Goal: Task Accomplishment & Management: Manage account settings

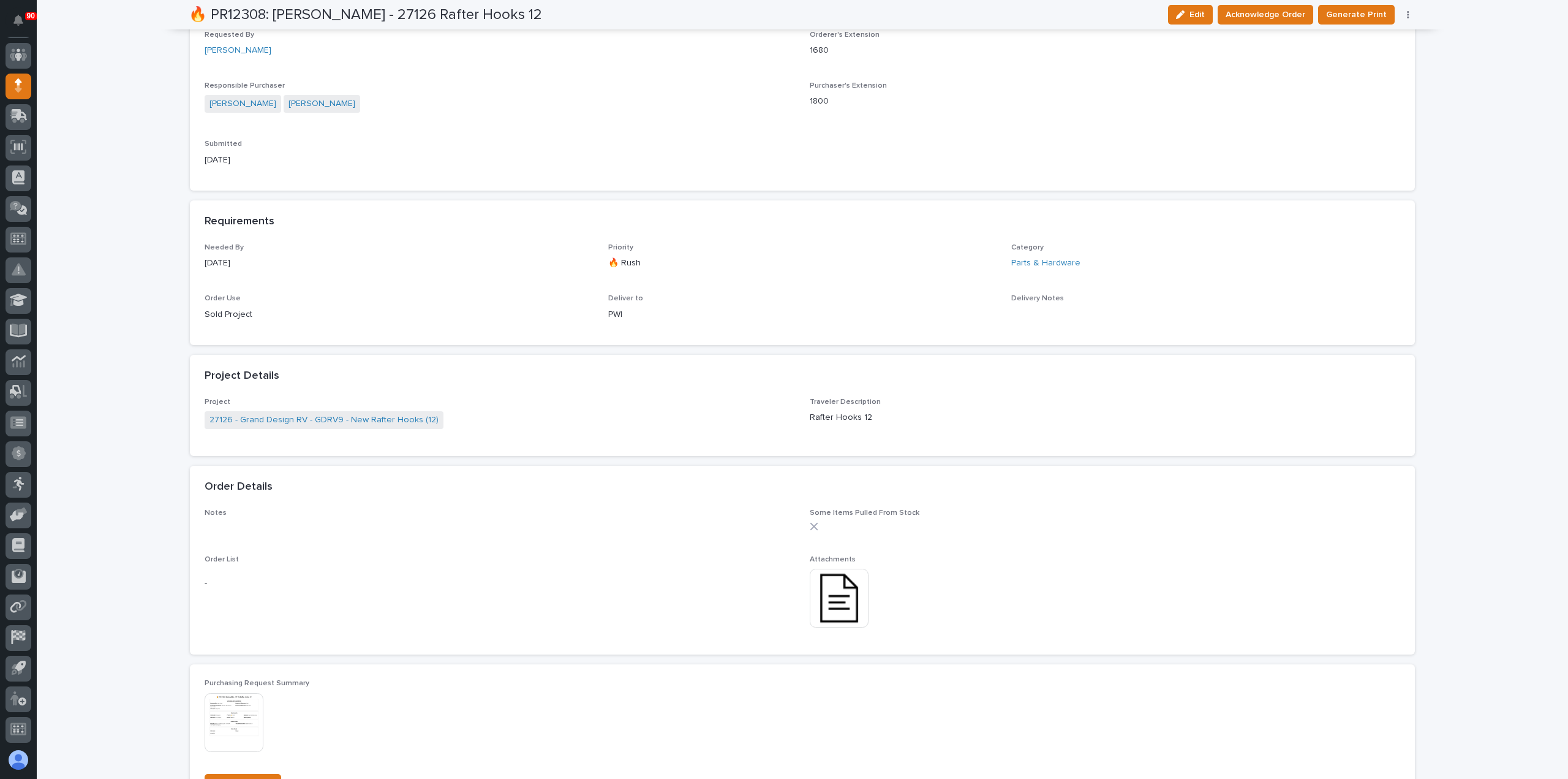
scroll to position [551, 0]
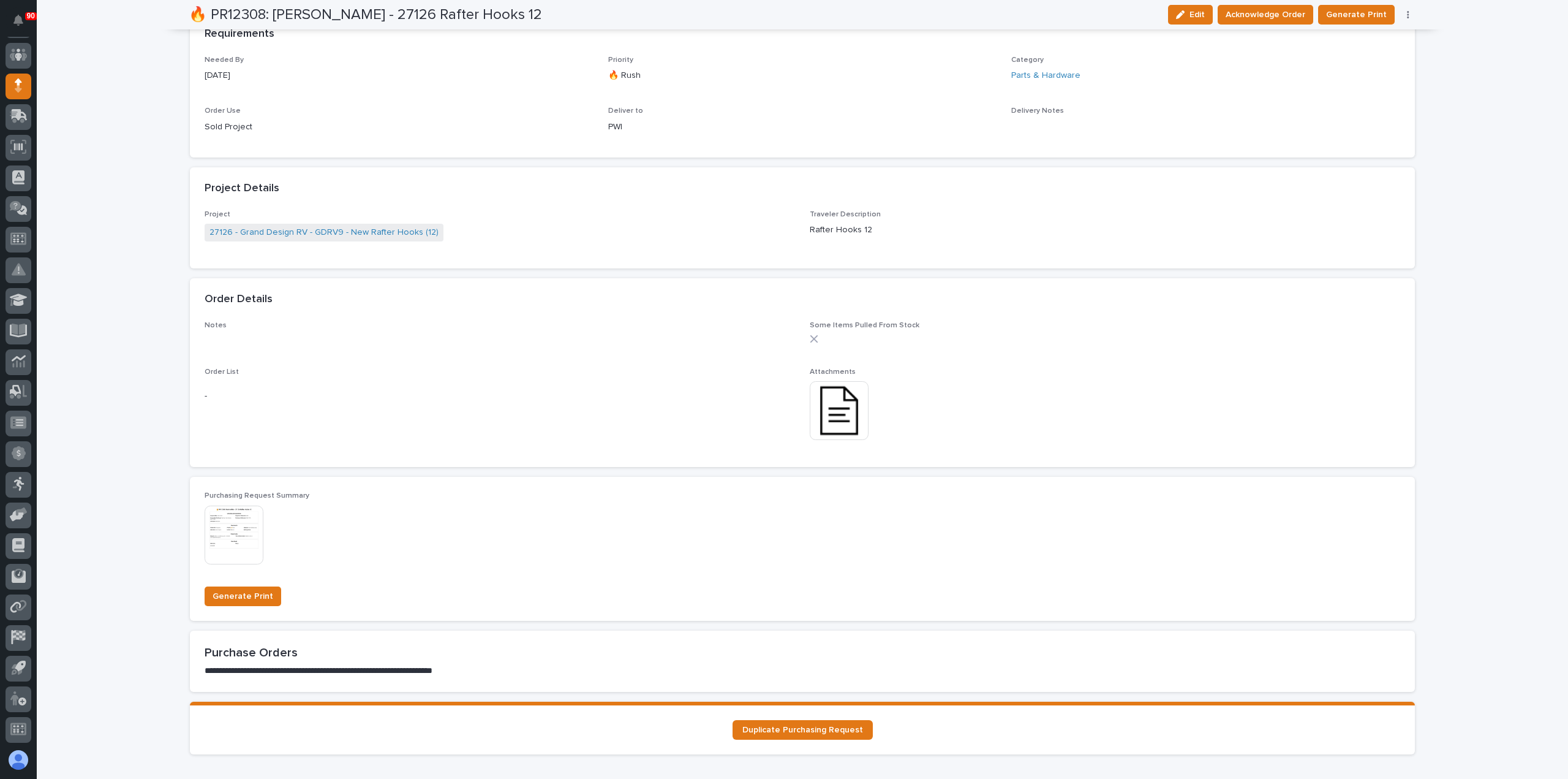
click at [831, 414] on img at bounding box center [839, 410] width 59 height 59
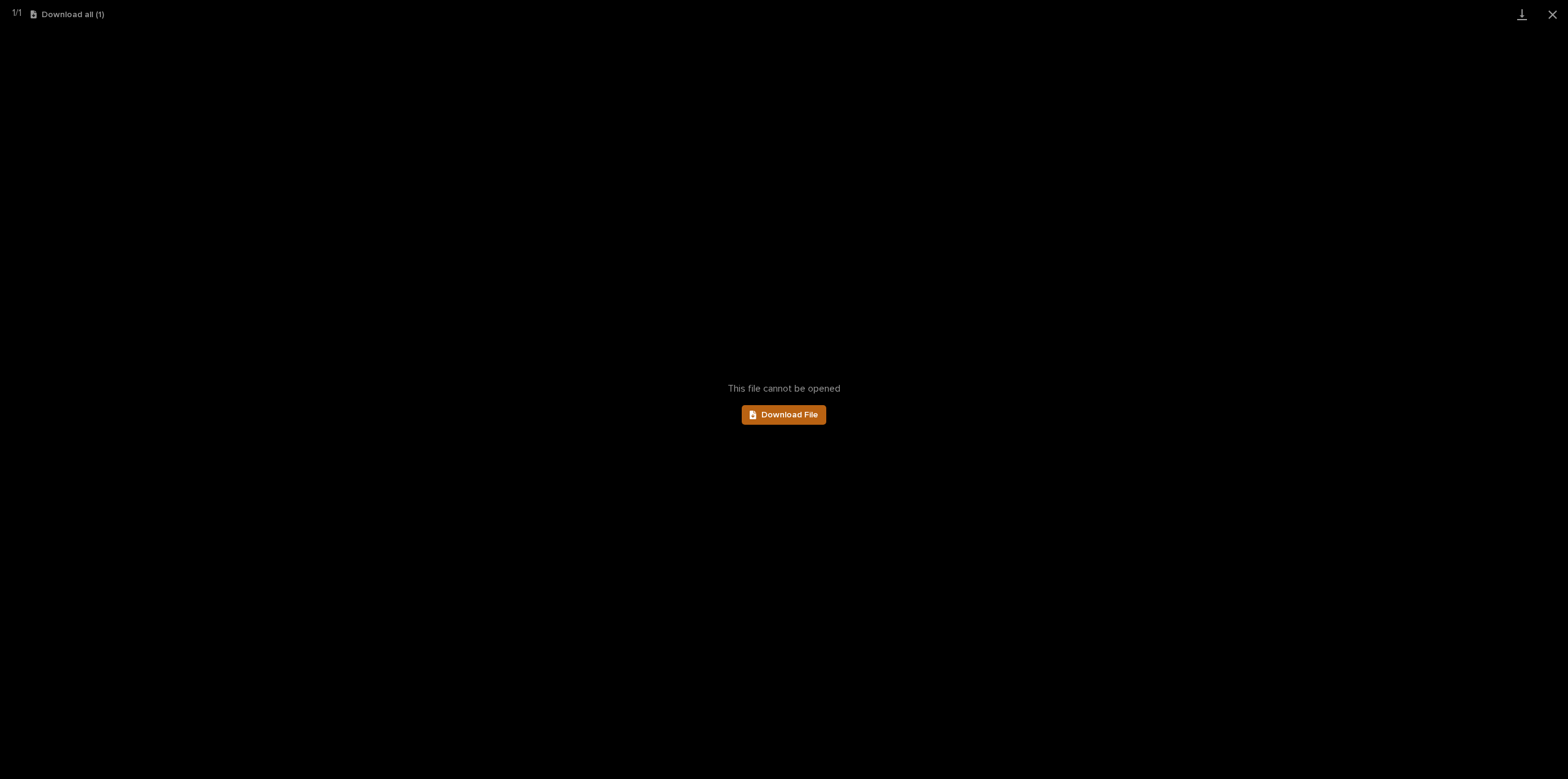
click at [816, 413] on span "Download File" at bounding box center [790, 414] width 57 height 8
click at [1556, 11] on button "Close gallery" at bounding box center [1553, 14] width 31 height 28
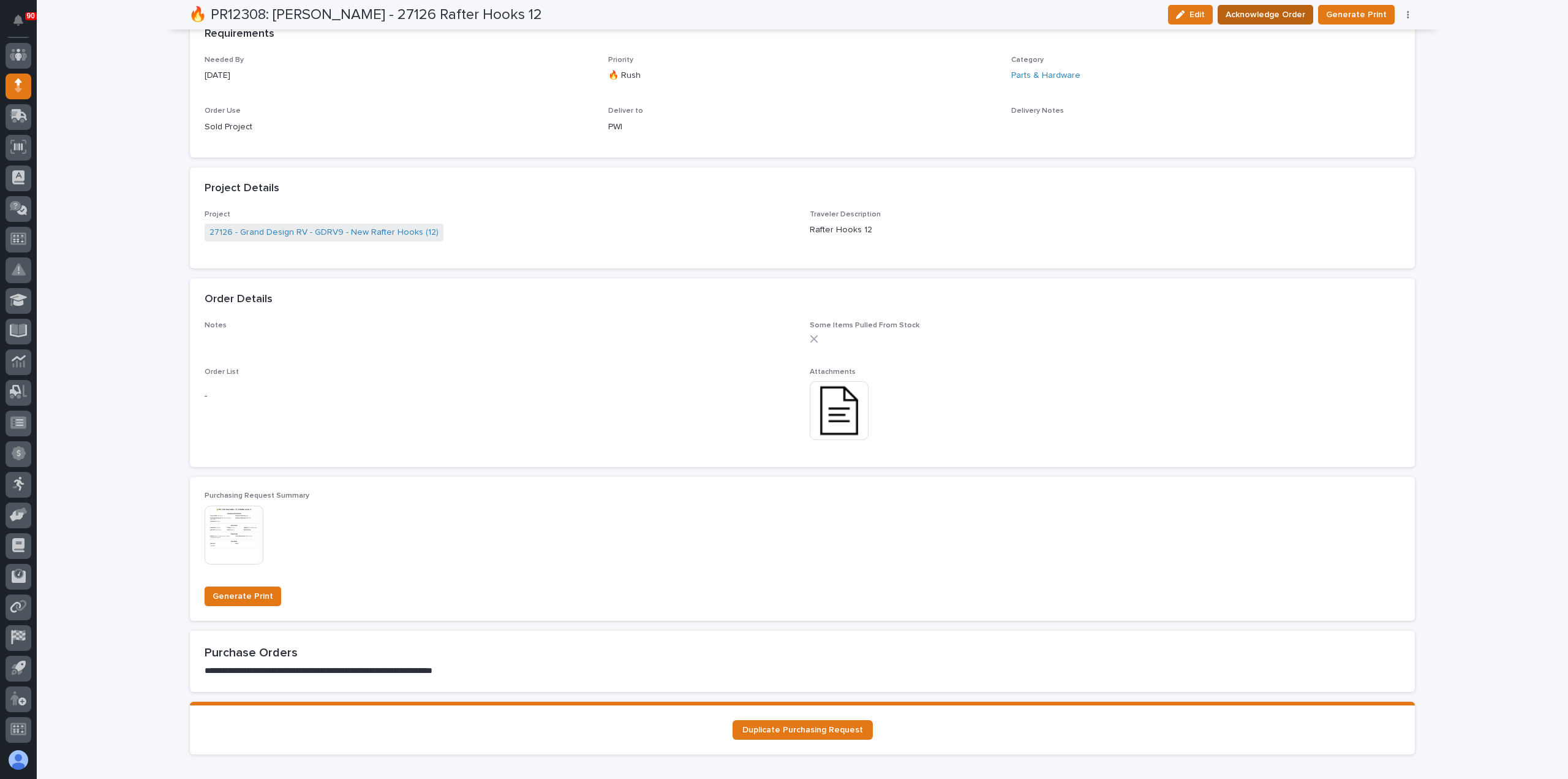
click at [1256, 10] on span "Acknowledge Order" at bounding box center [1265, 15] width 80 height 15
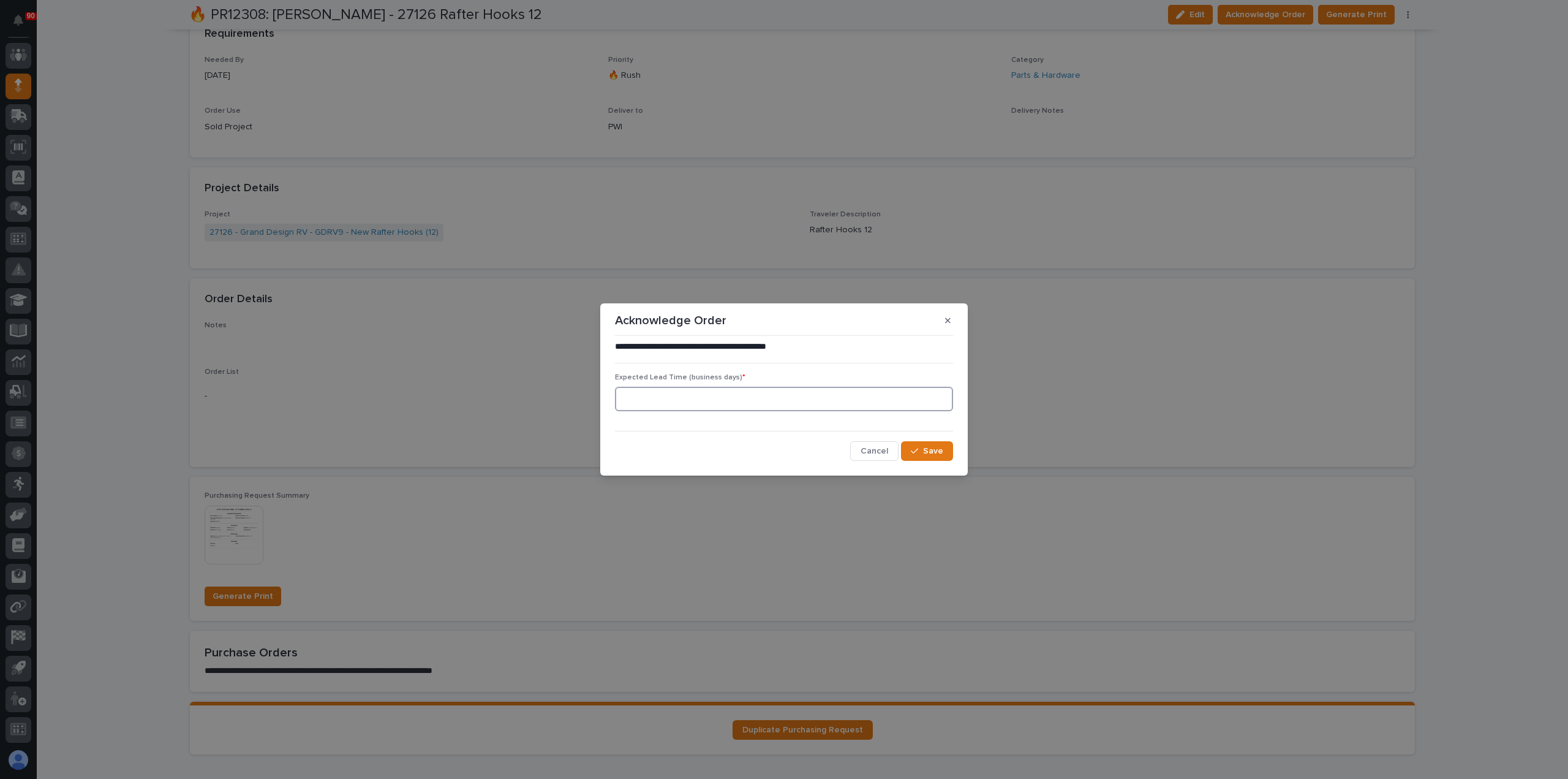
click at [822, 404] on input at bounding box center [784, 399] width 338 height 24
type input "0"
click at [929, 451] on span "Save" at bounding box center [933, 451] width 20 height 11
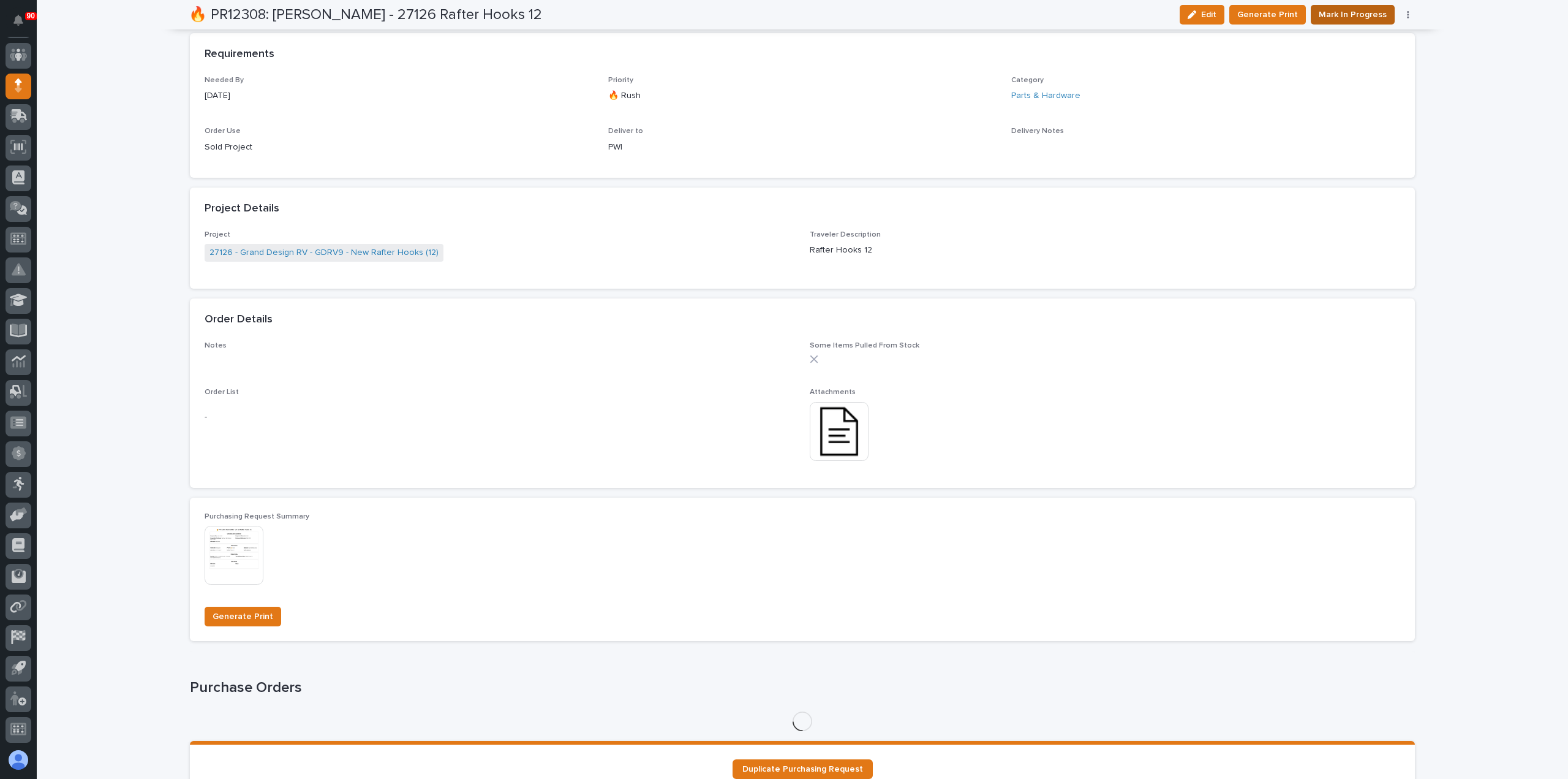
scroll to position [657, 0]
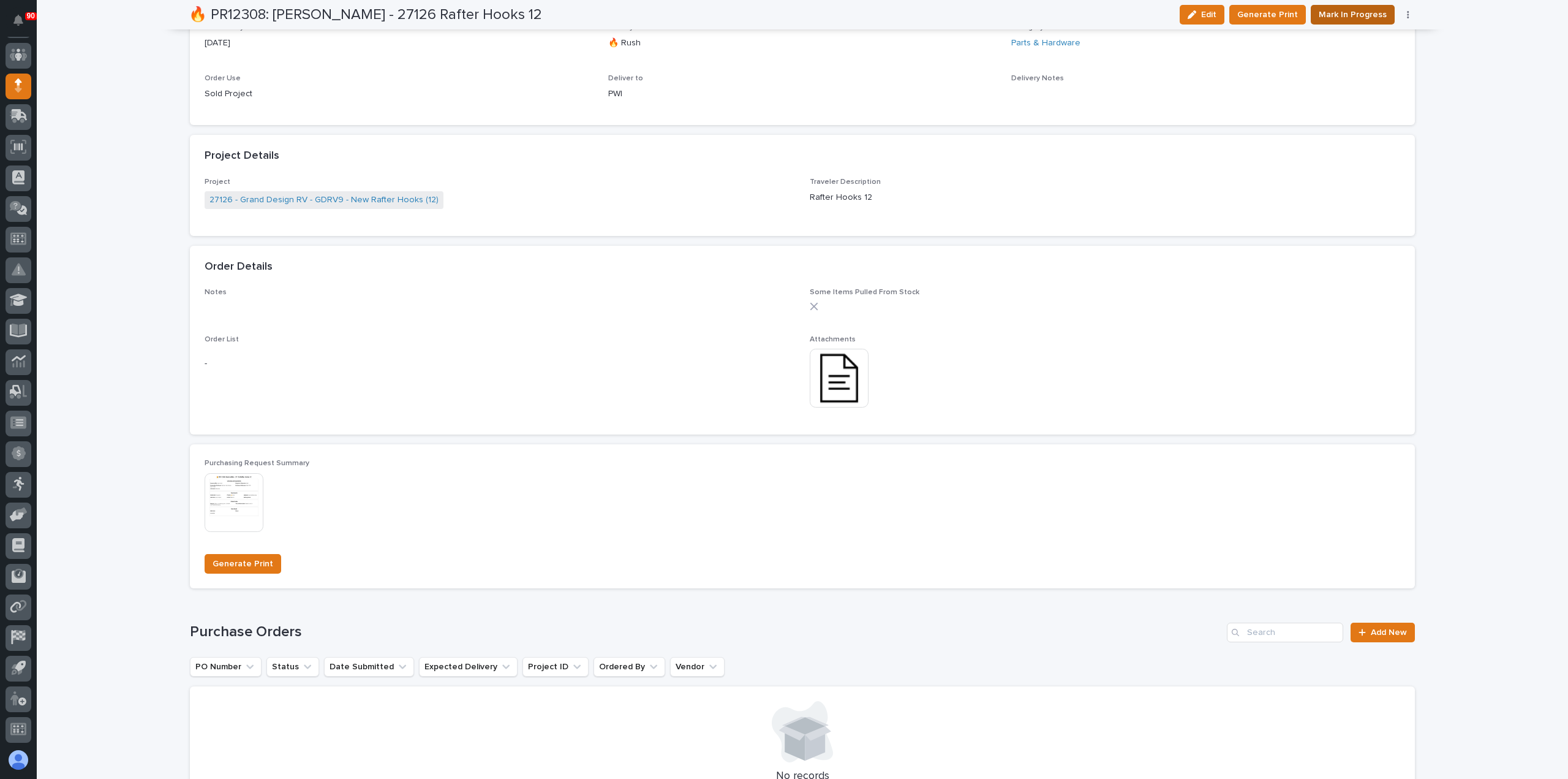
click at [1360, 8] on span "Mark In Progress" at bounding box center [1353, 15] width 68 height 15
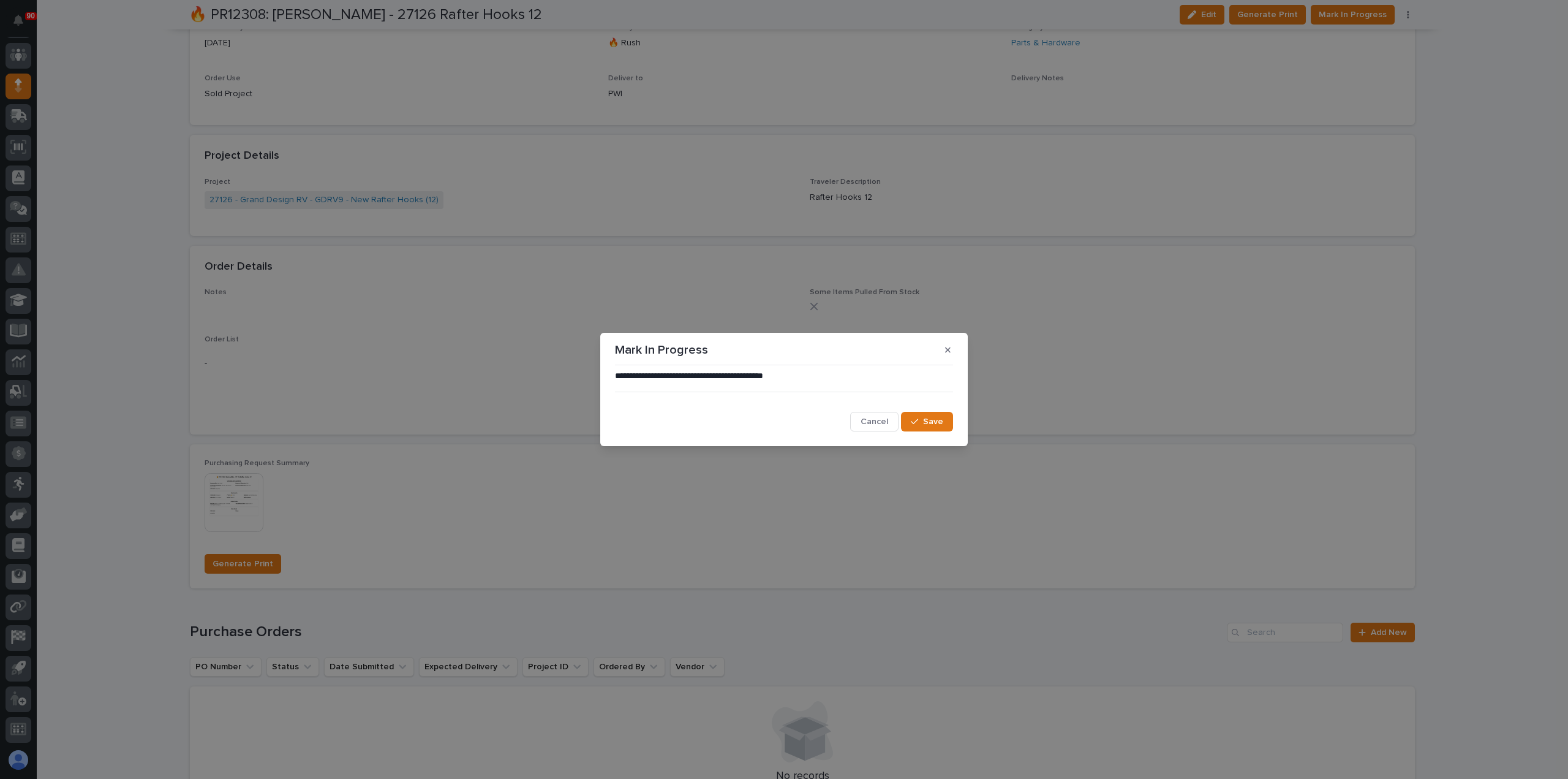
drag, startPoint x: 935, startPoint y: 419, endPoint x: 1010, endPoint y: 376, distance: 86.5
click at [935, 419] on span "Save" at bounding box center [933, 421] width 20 height 11
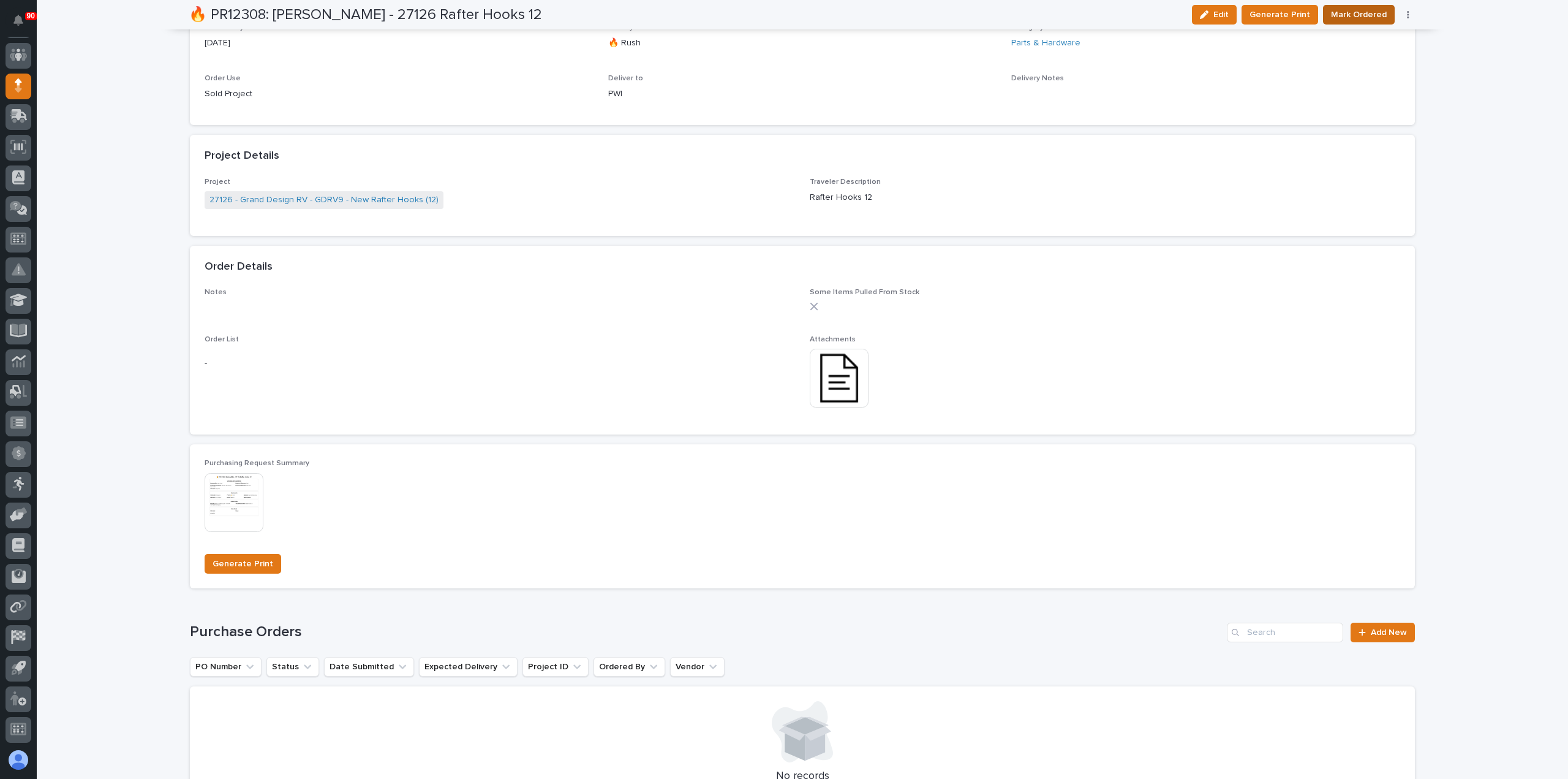
click at [1367, 12] on span "Mark Ordered" at bounding box center [1359, 15] width 56 height 15
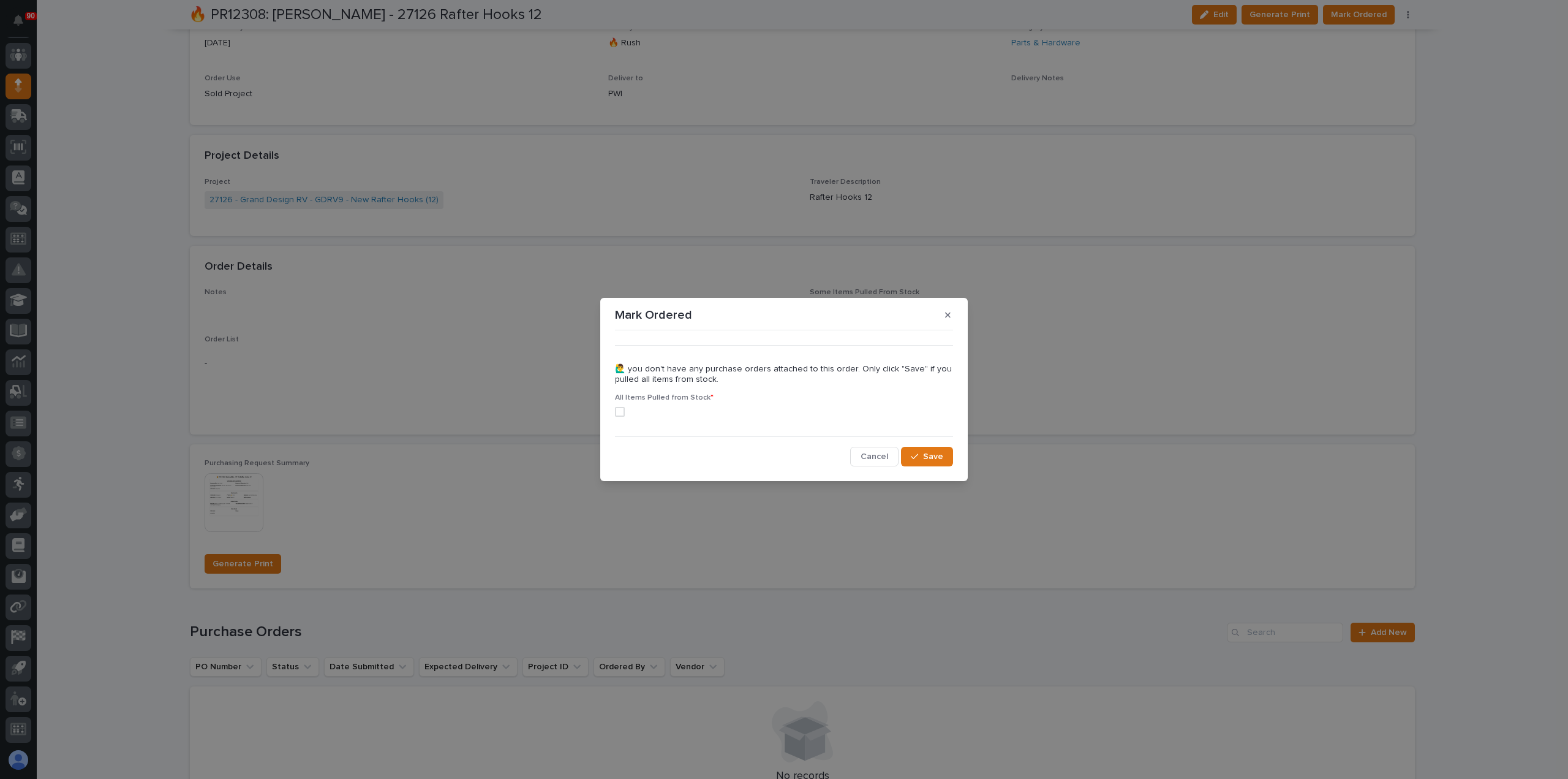
click at [618, 410] on span at bounding box center [620, 412] width 10 height 10
click at [916, 458] on icon "button" at bounding box center [914, 456] width 8 height 8
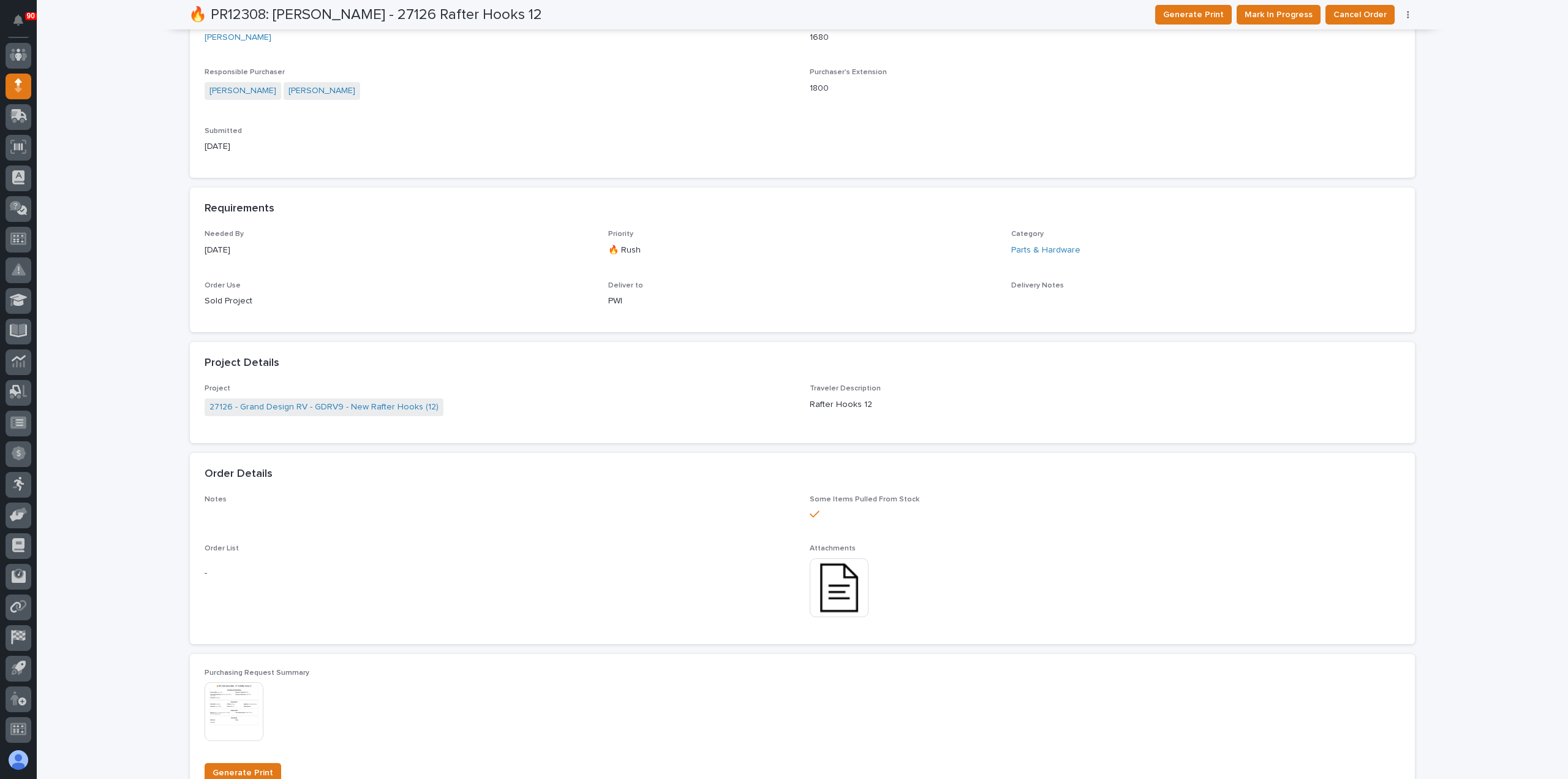
scroll to position [0, 0]
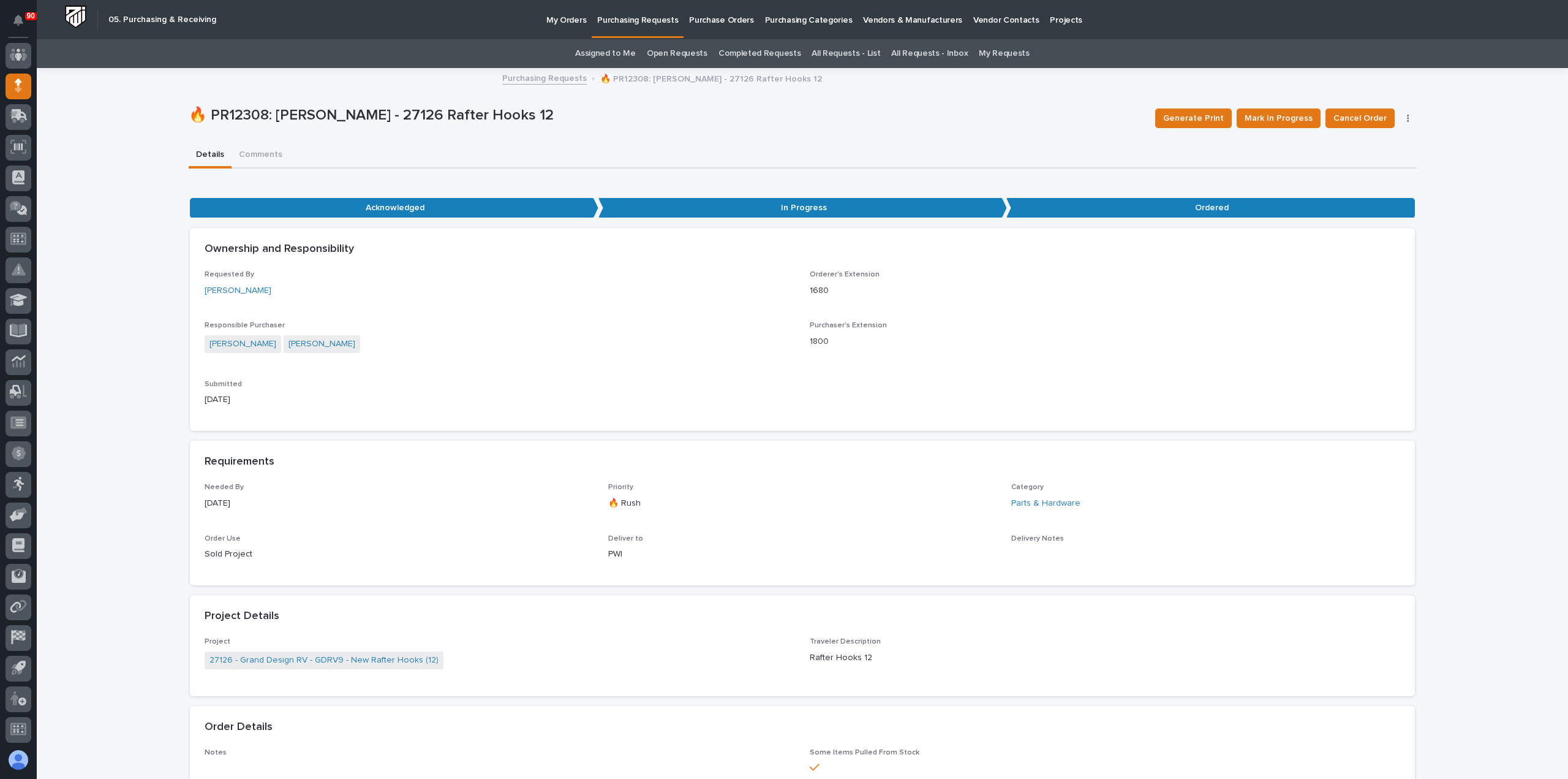
click at [641, 19] on p "Purchasing Requests" at bounding box center [637, 12] width 81 height 26
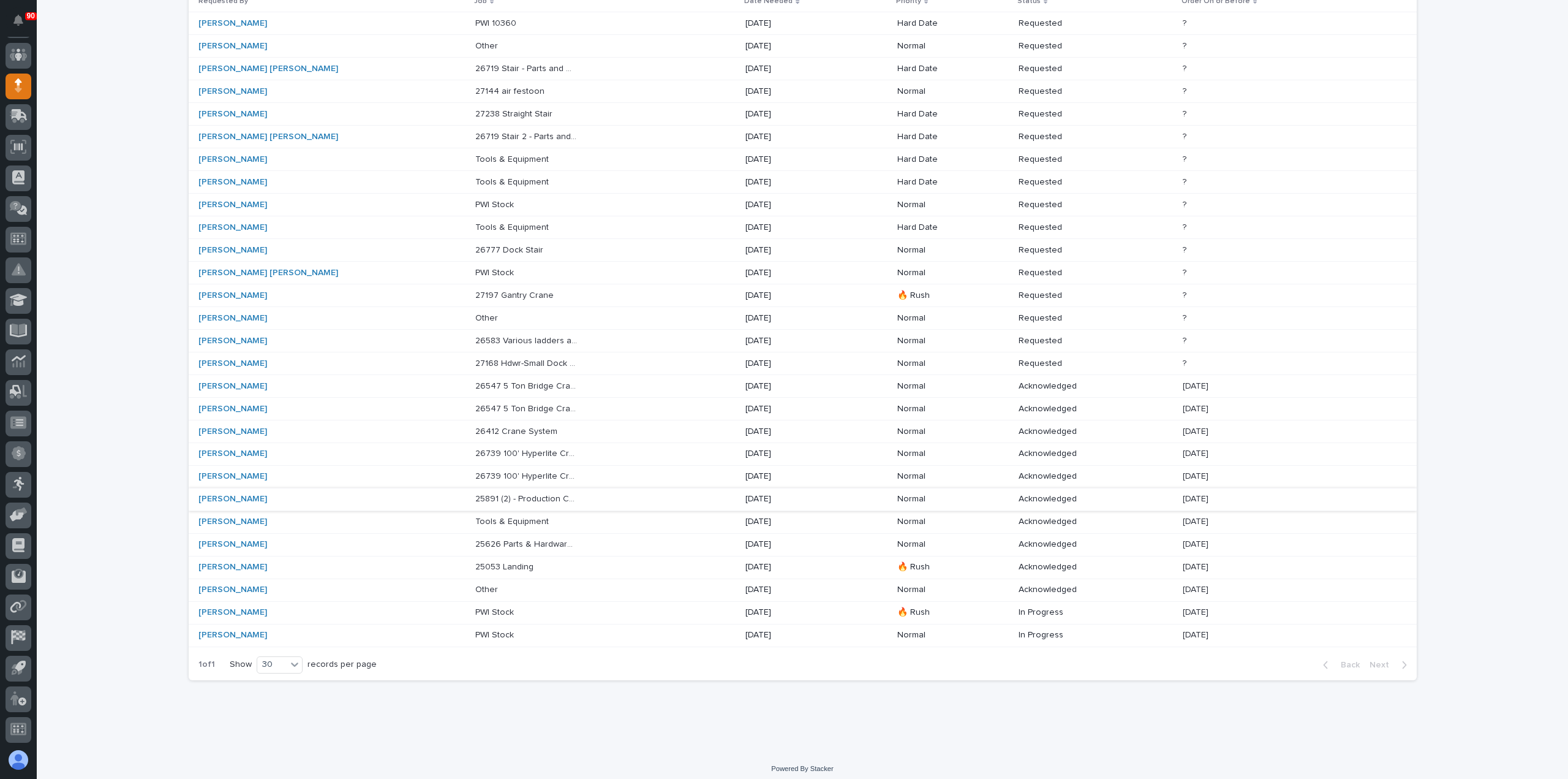
scroll to position [168, 0]
click at [478, 560] on p at bounding box center [526, 565] width 102 height 10
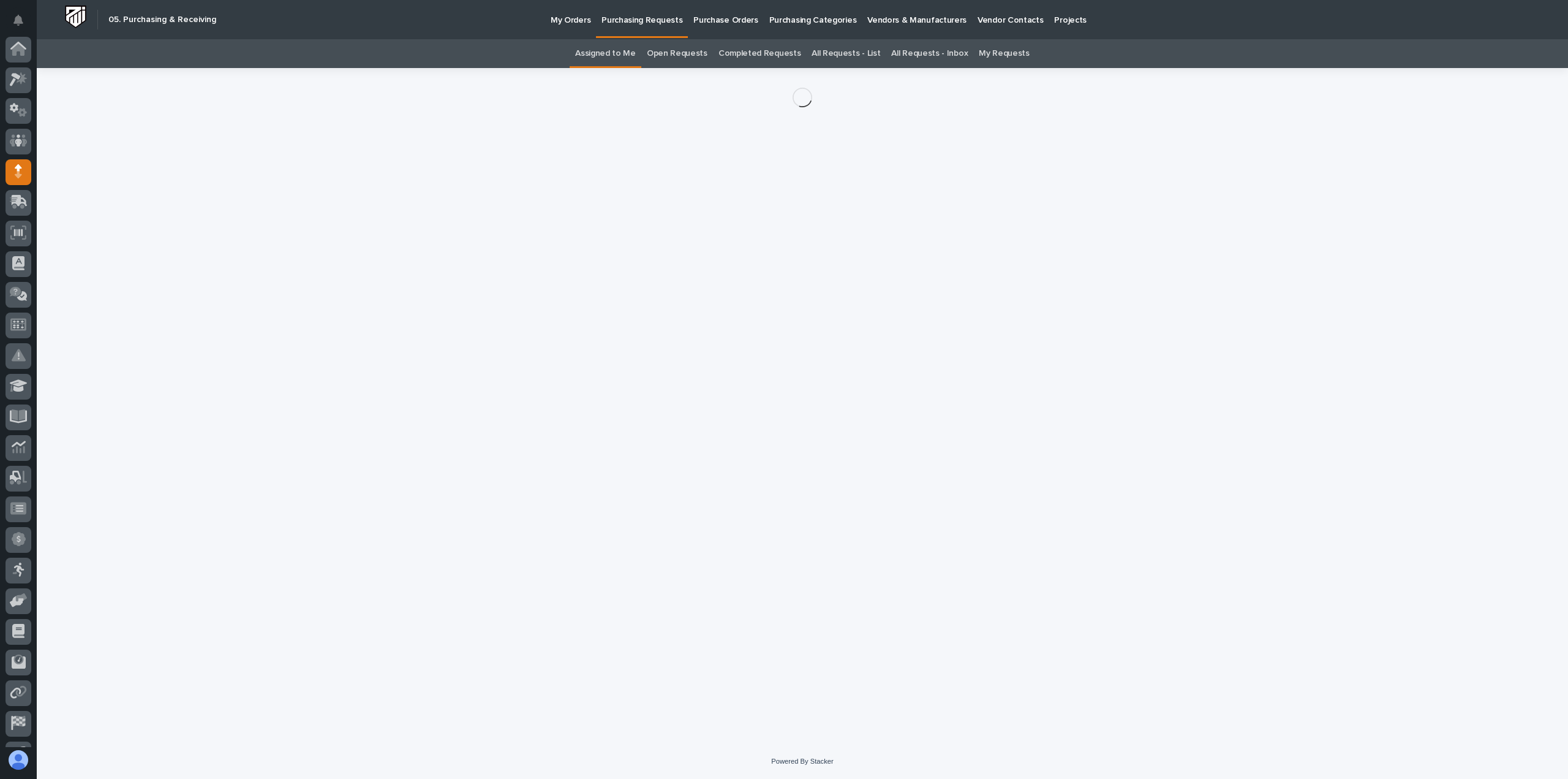
scroll to position [86, 0]
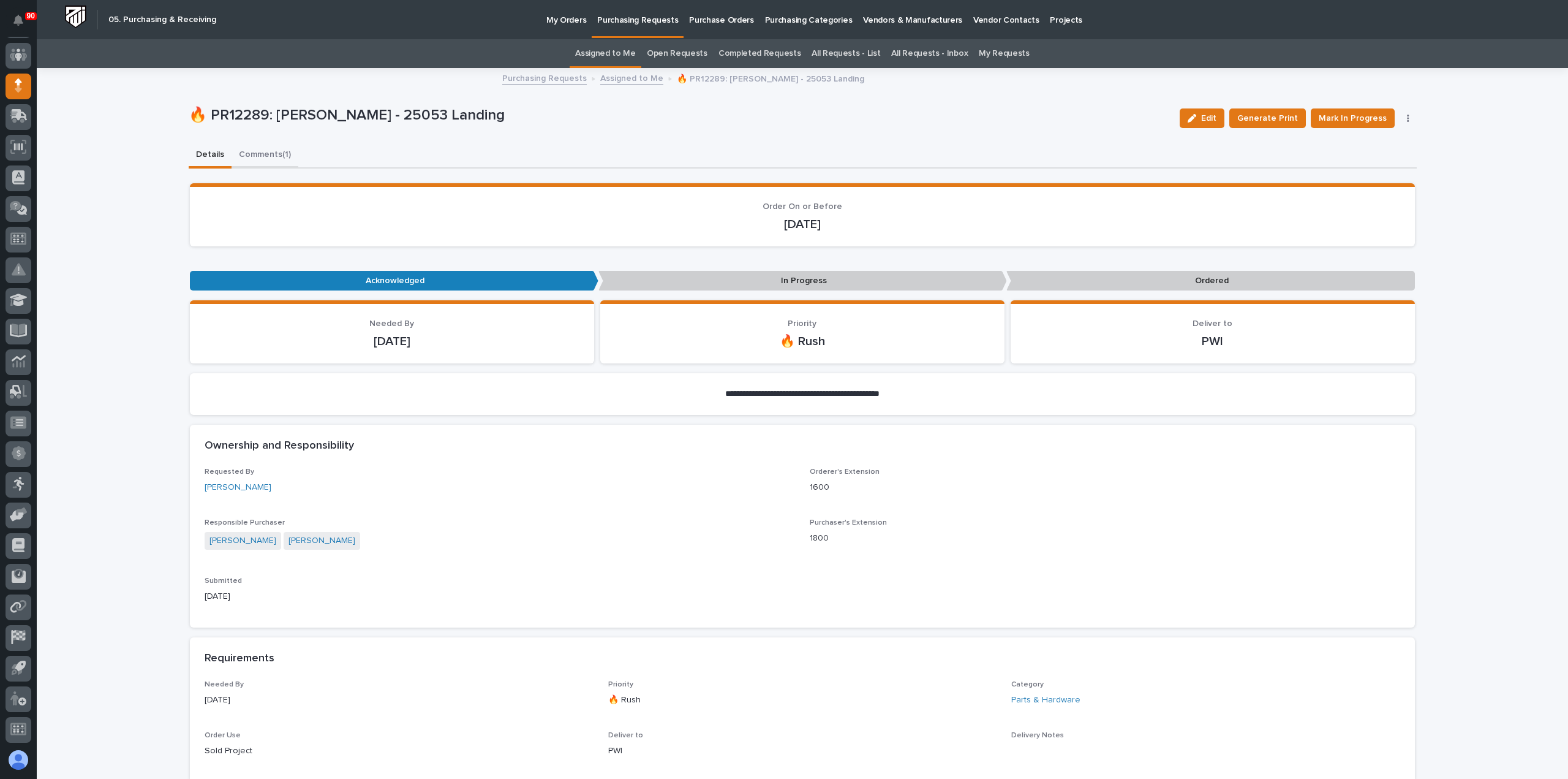
click at [273, 152] on button "Comments (1)" at bounding box center [265, 156] width 67 height 26
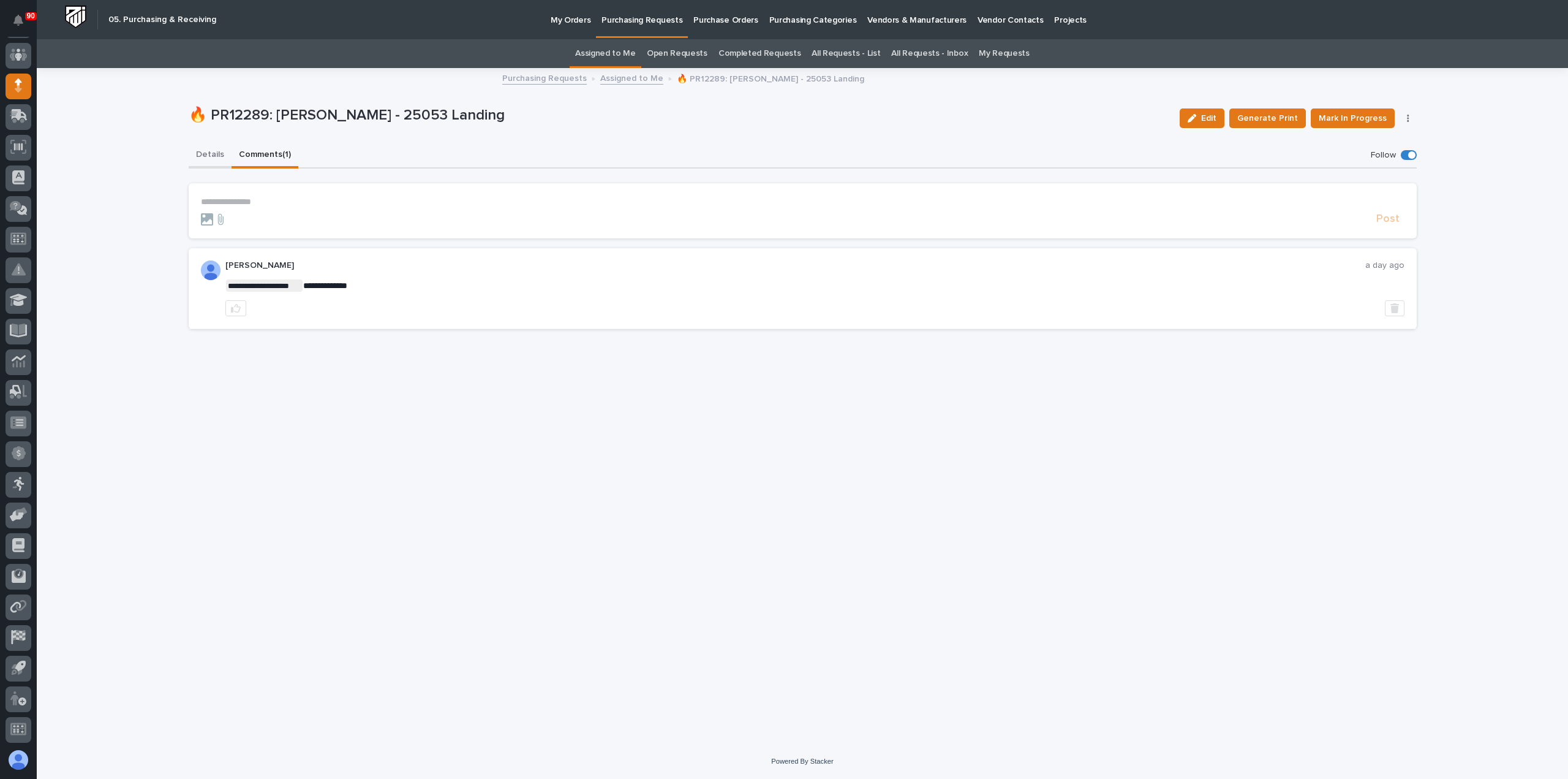
click at [208, 153] on button "Details" at bounding box center [210, 156] width 43 height 26
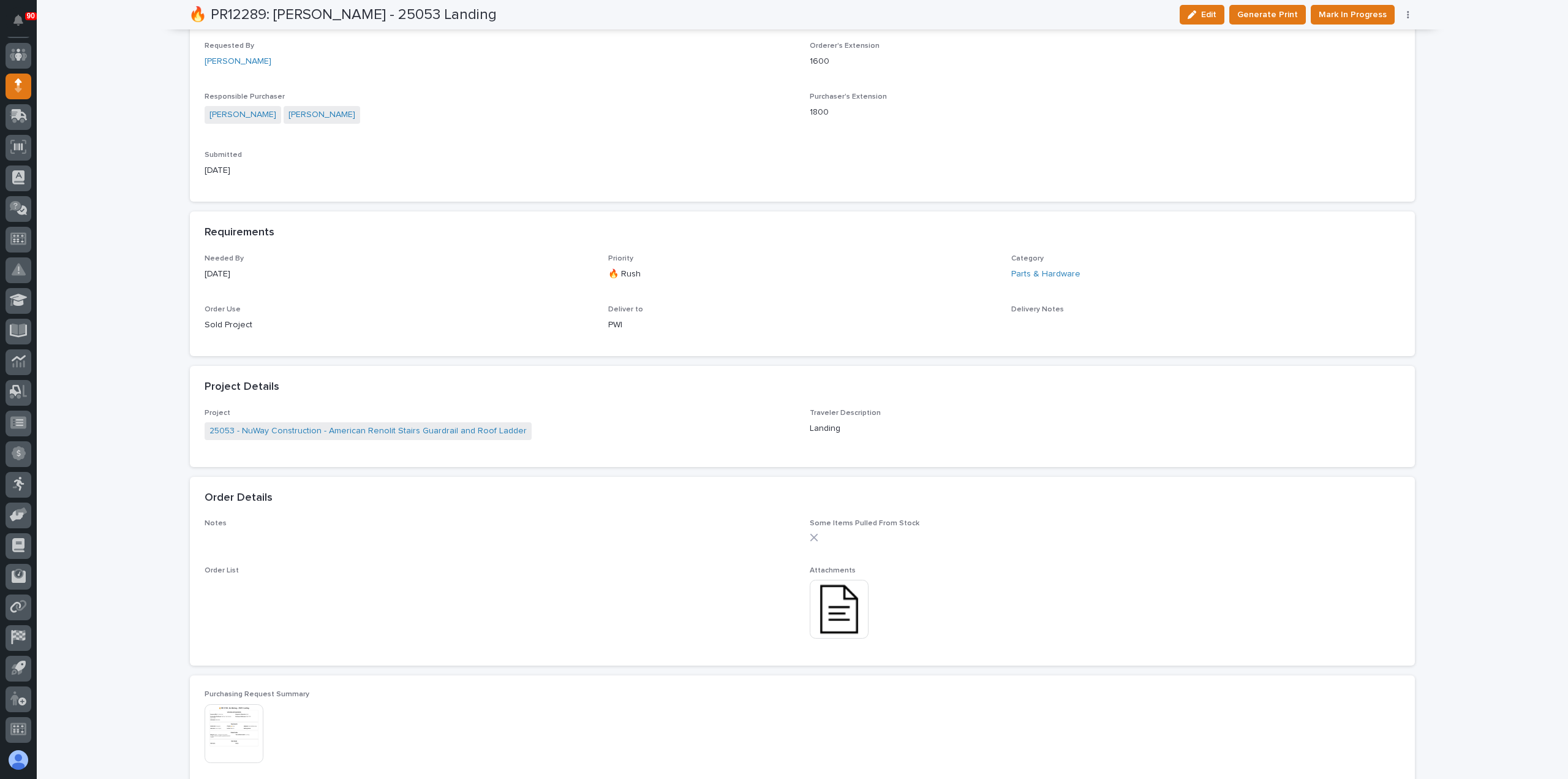
scroll to position [429, 0]
click at [848, 598] on img at bounding box center [839, 605] width 59 height 59
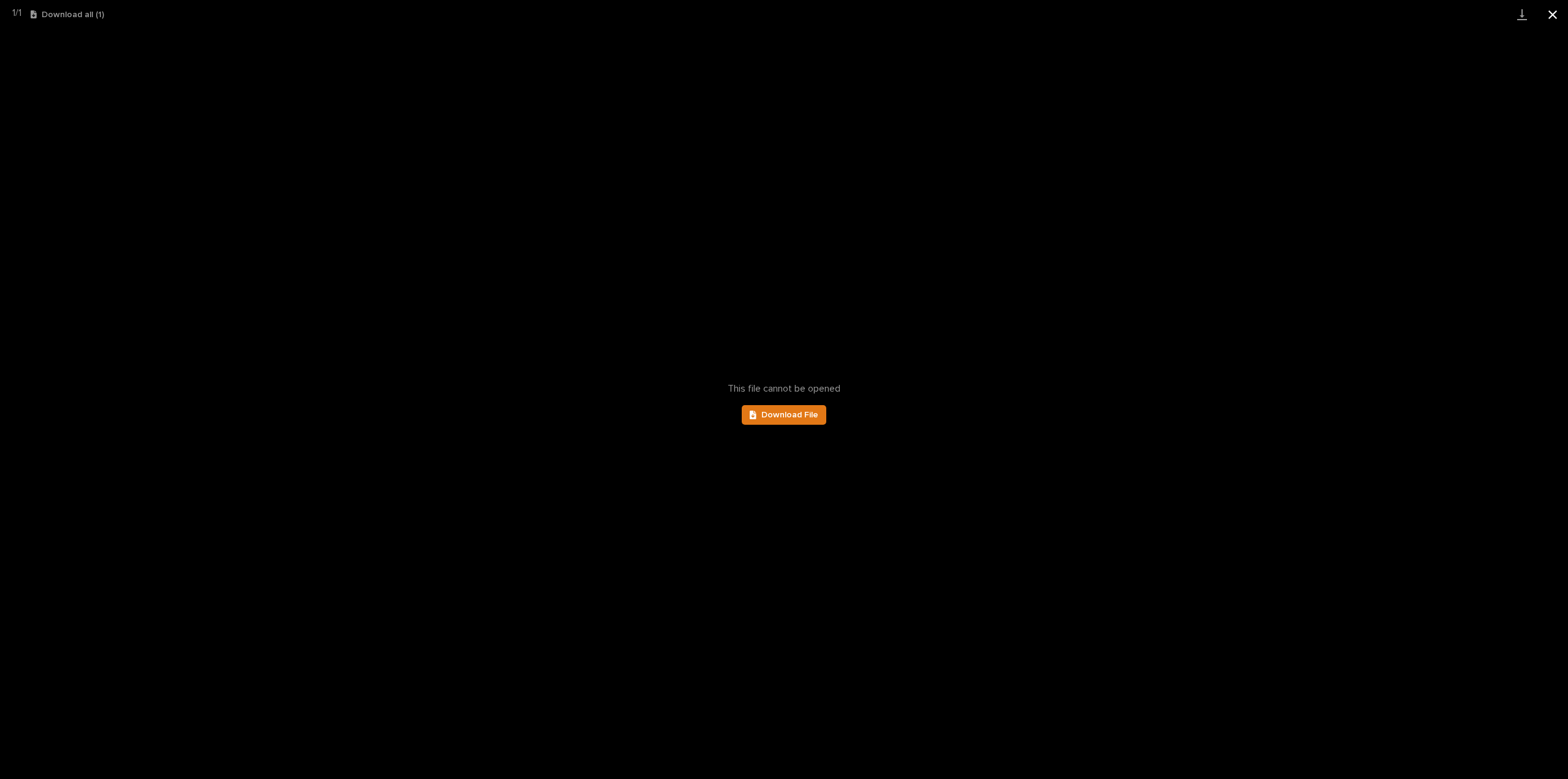
click at [1557, 18] on button "Close gallery" at bounding box center [1553, 14] width 31 height 28
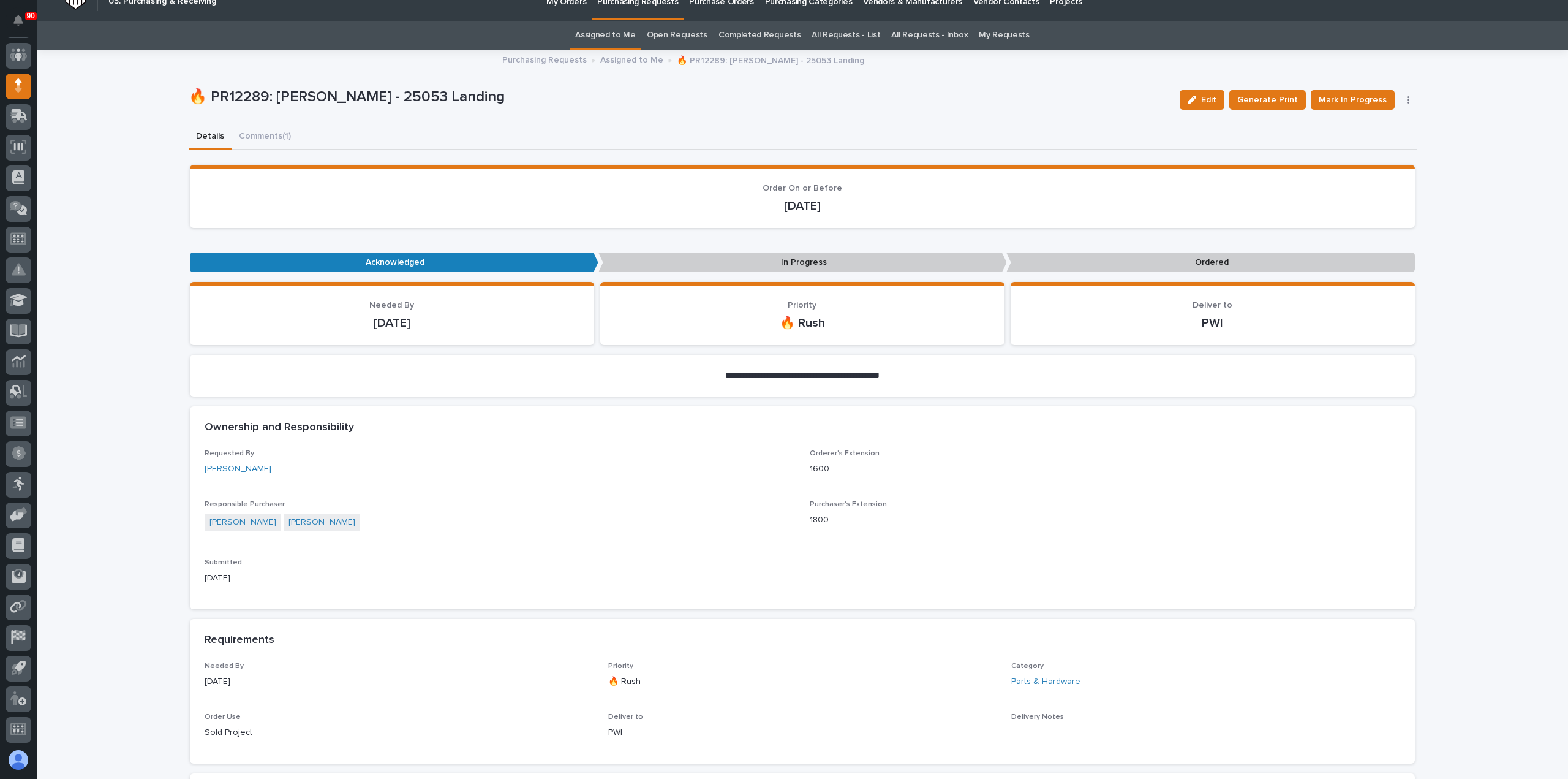
scroll to position [0, 0]
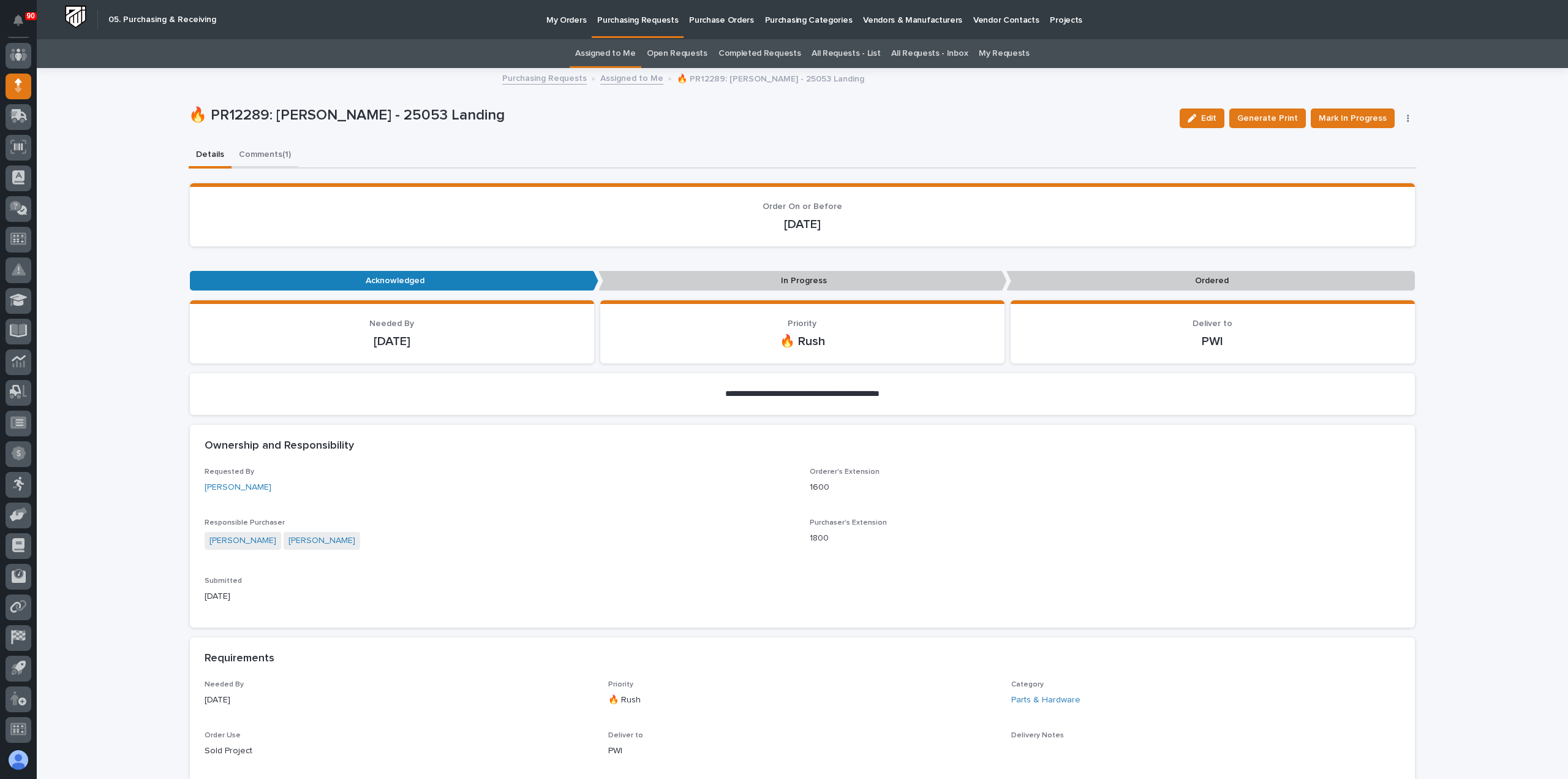
click at [262, 153] on button "Comments (1)" at bounding box center [265, 156] width 67 height 26
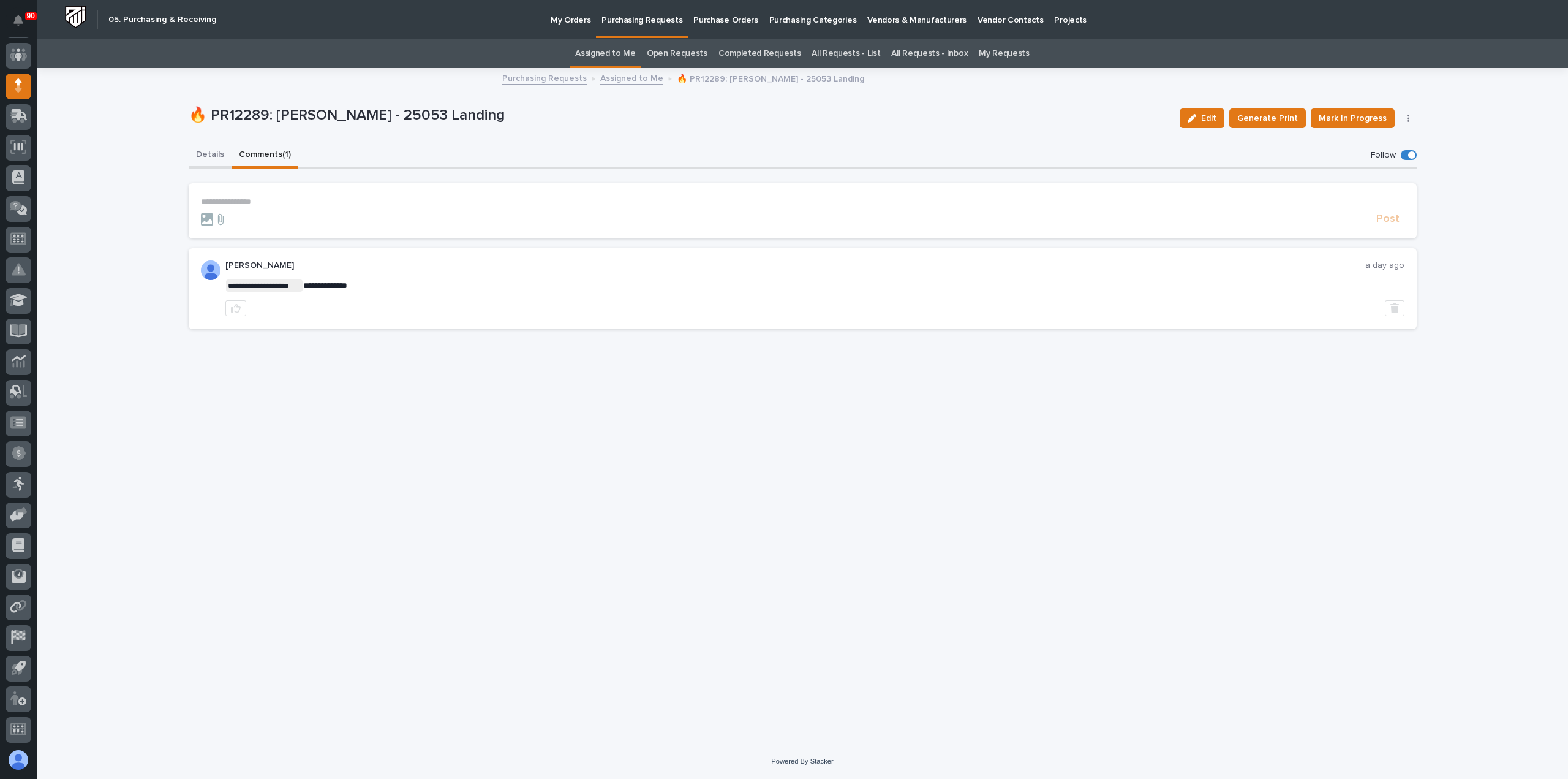
click at [208, 149] on button "Details" at bounding box center [210, 156] width 43 height 26
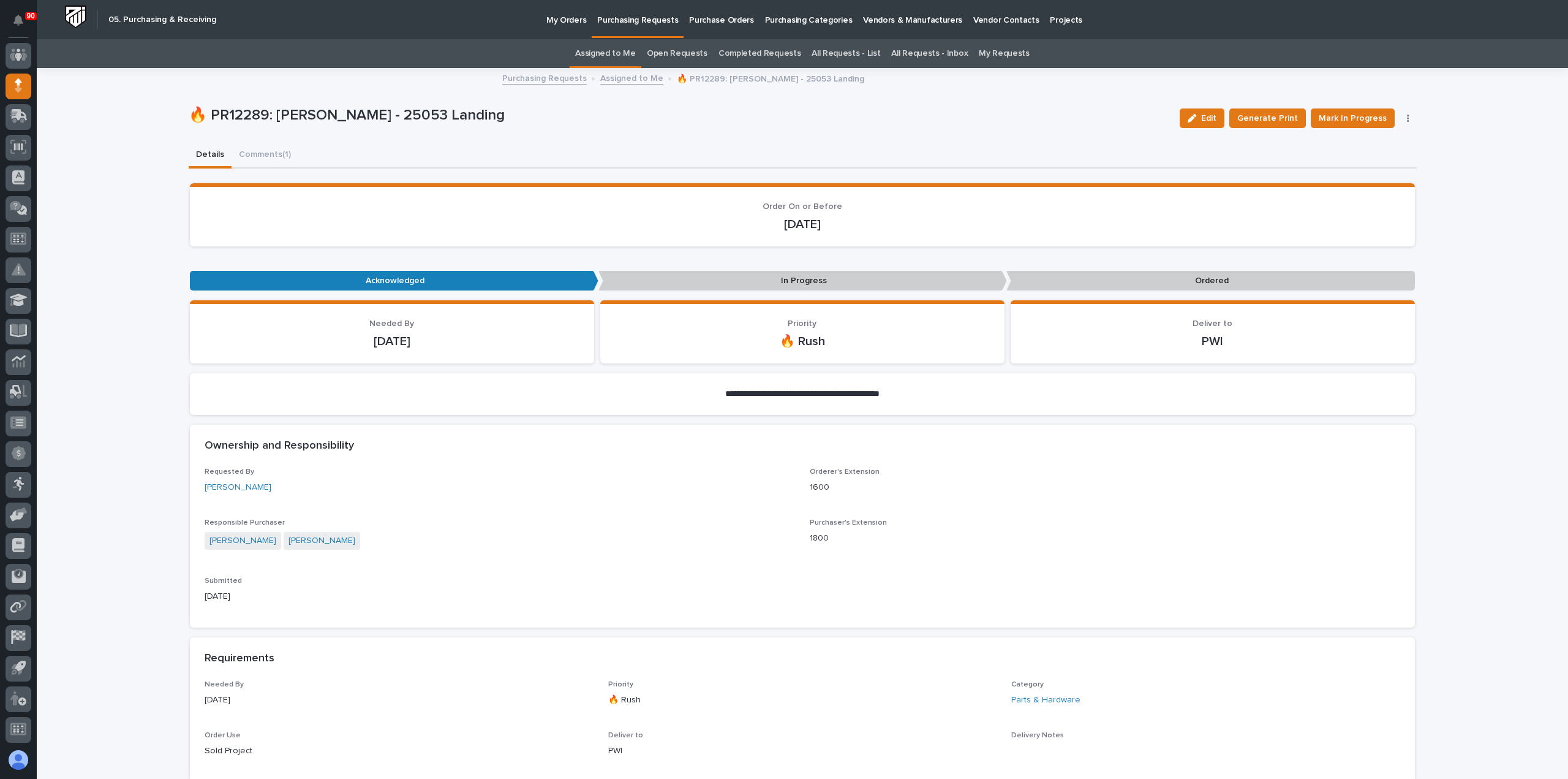
click at [612, 79] on link "Assigned to Me" at bounding box center [632, 77] width 63 height 14
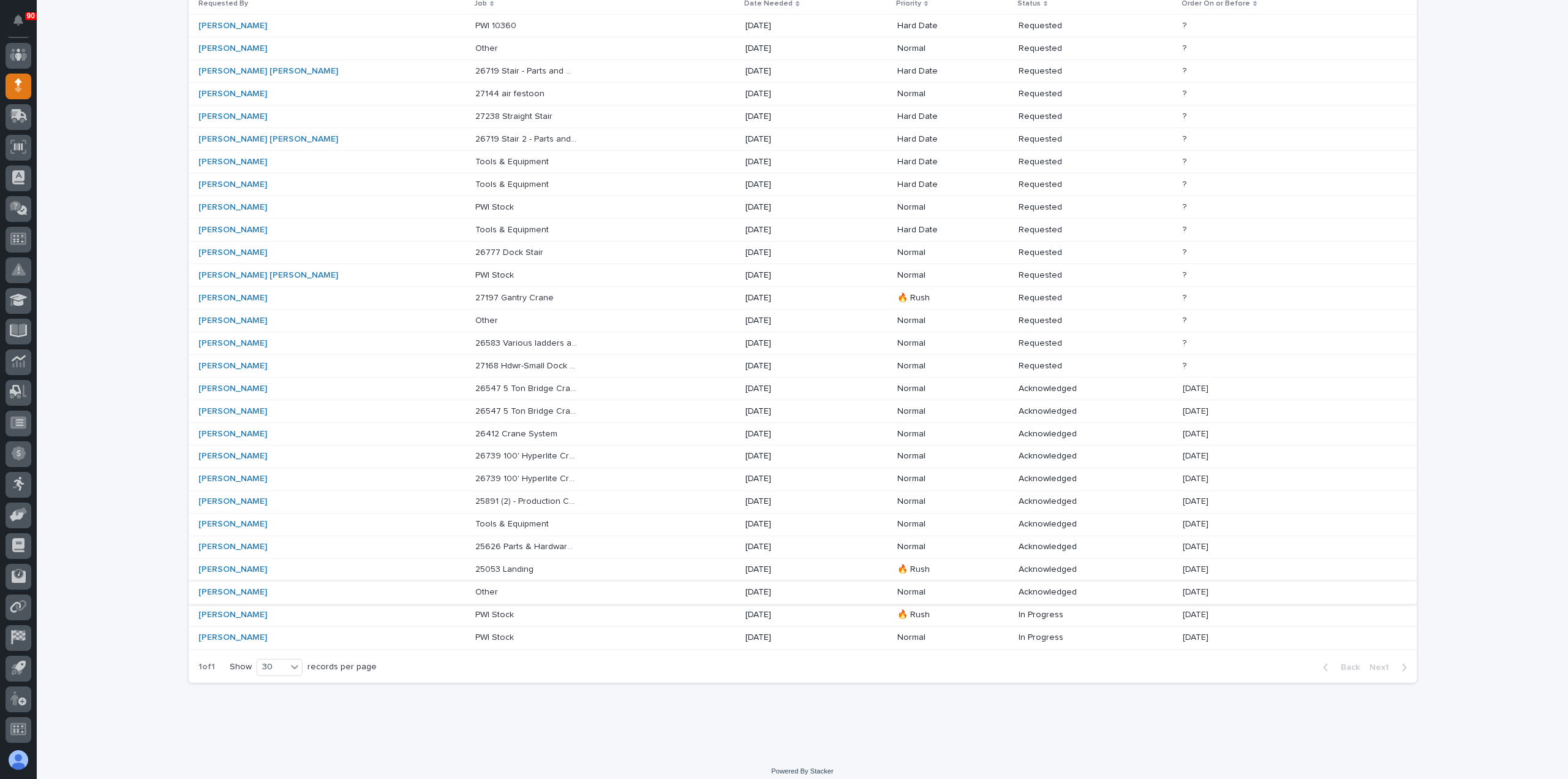
scroll to position [168, 0]
click at [484, 535] on p "25626 Parts & Hardware for Carriage Guides" at bounding box center [528, 542] width 105 height 13
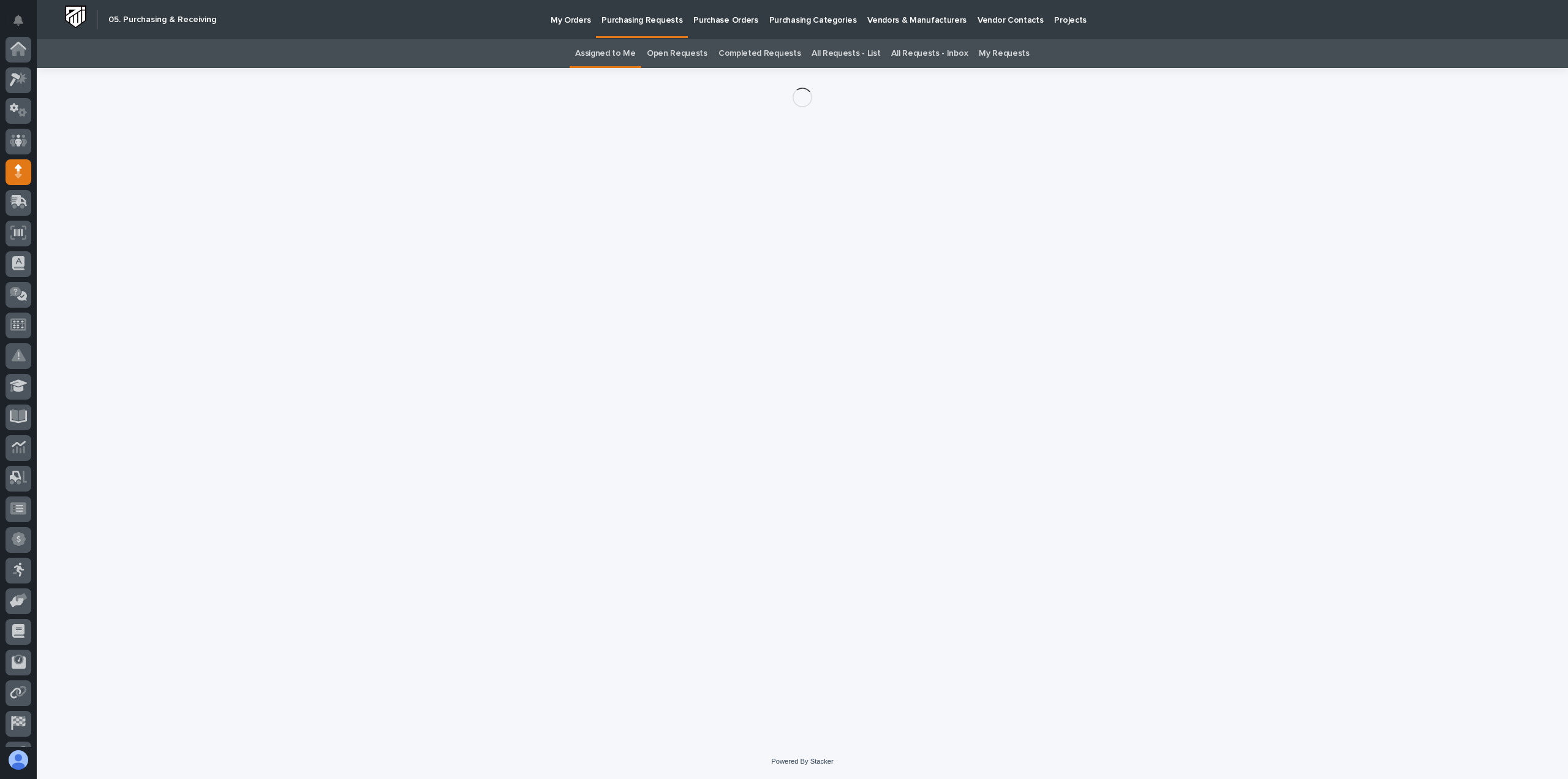
scroll to position [86, 0]
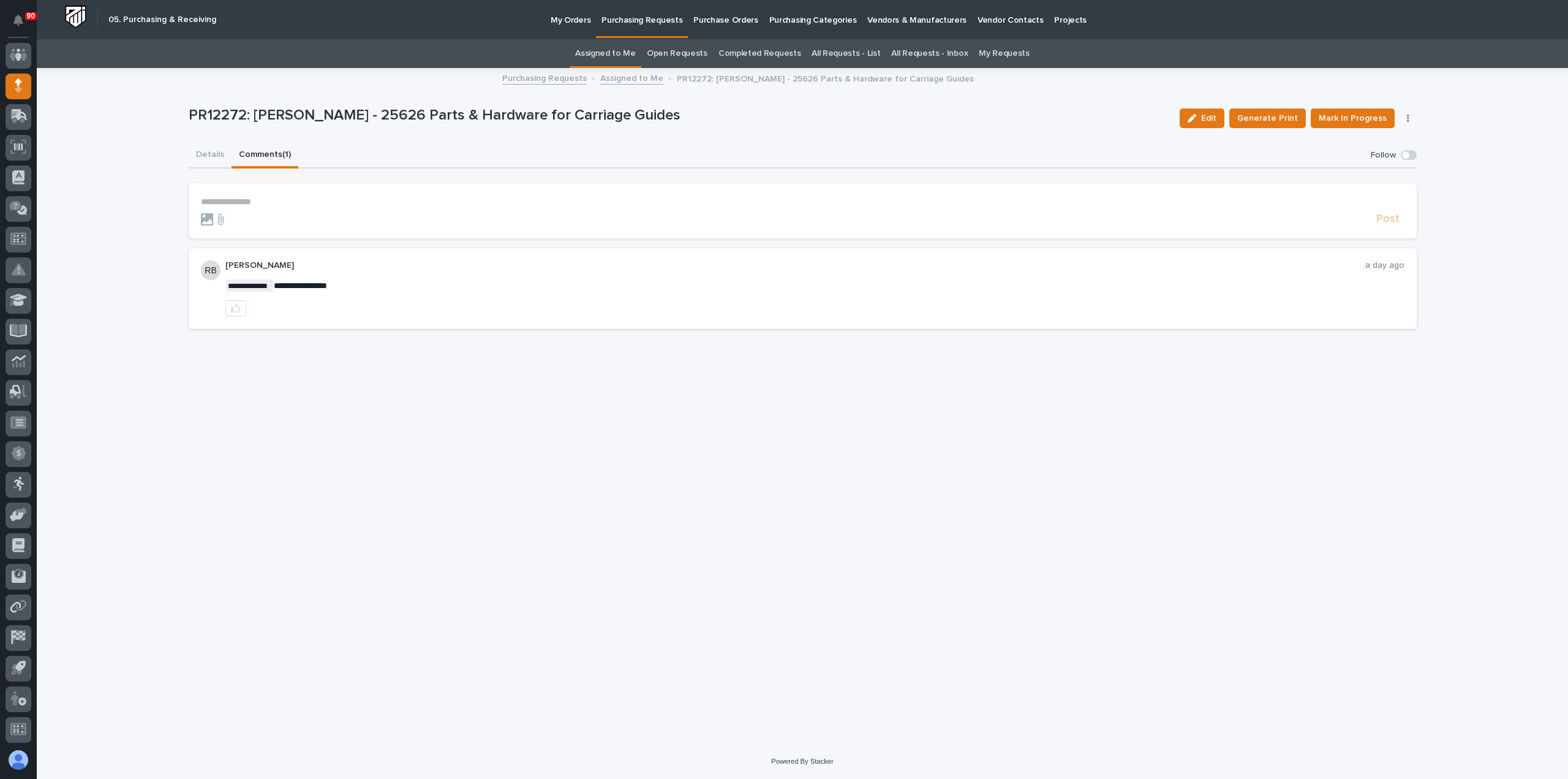
click at [266, 153] on button "Comments (1)" at bounding box center [265, 156] width 67 height 26
click at [210, 153] on button "Details" at bounding box center [210, 156] width 43 height 26
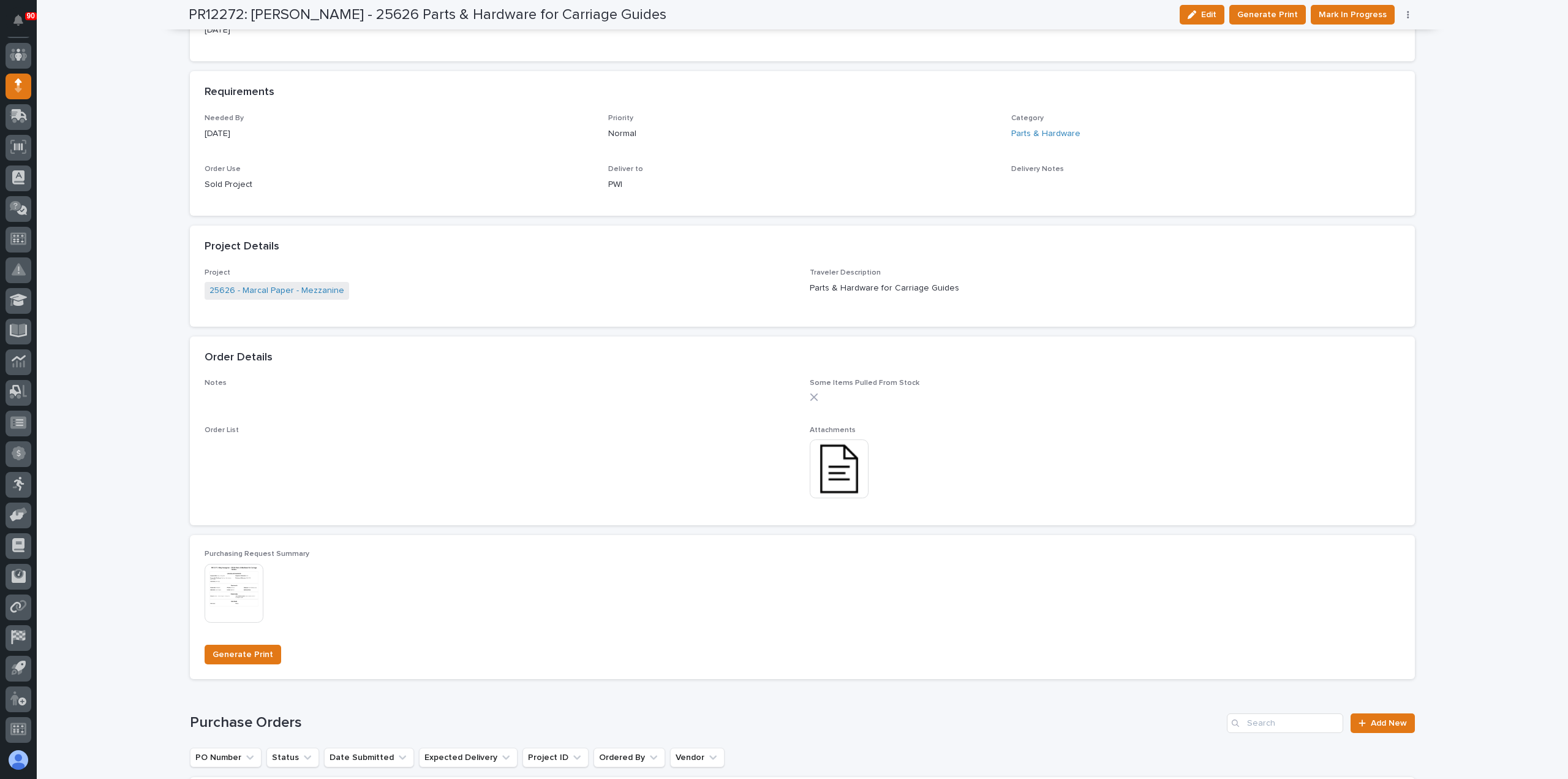
scroll to position [674, 0]
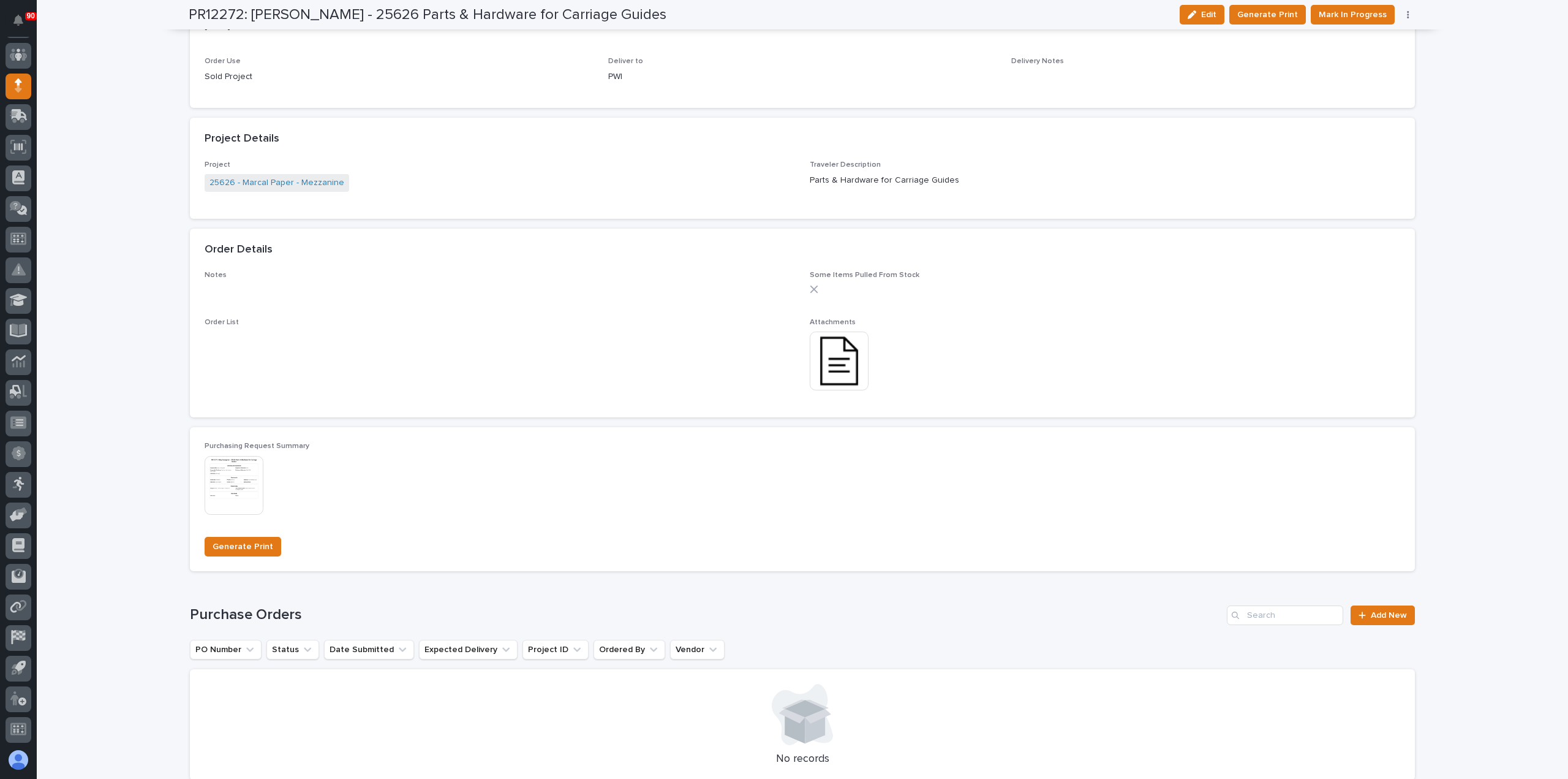
click at [823, 370] on img at bounding box center [839, 360] width 59 height 59
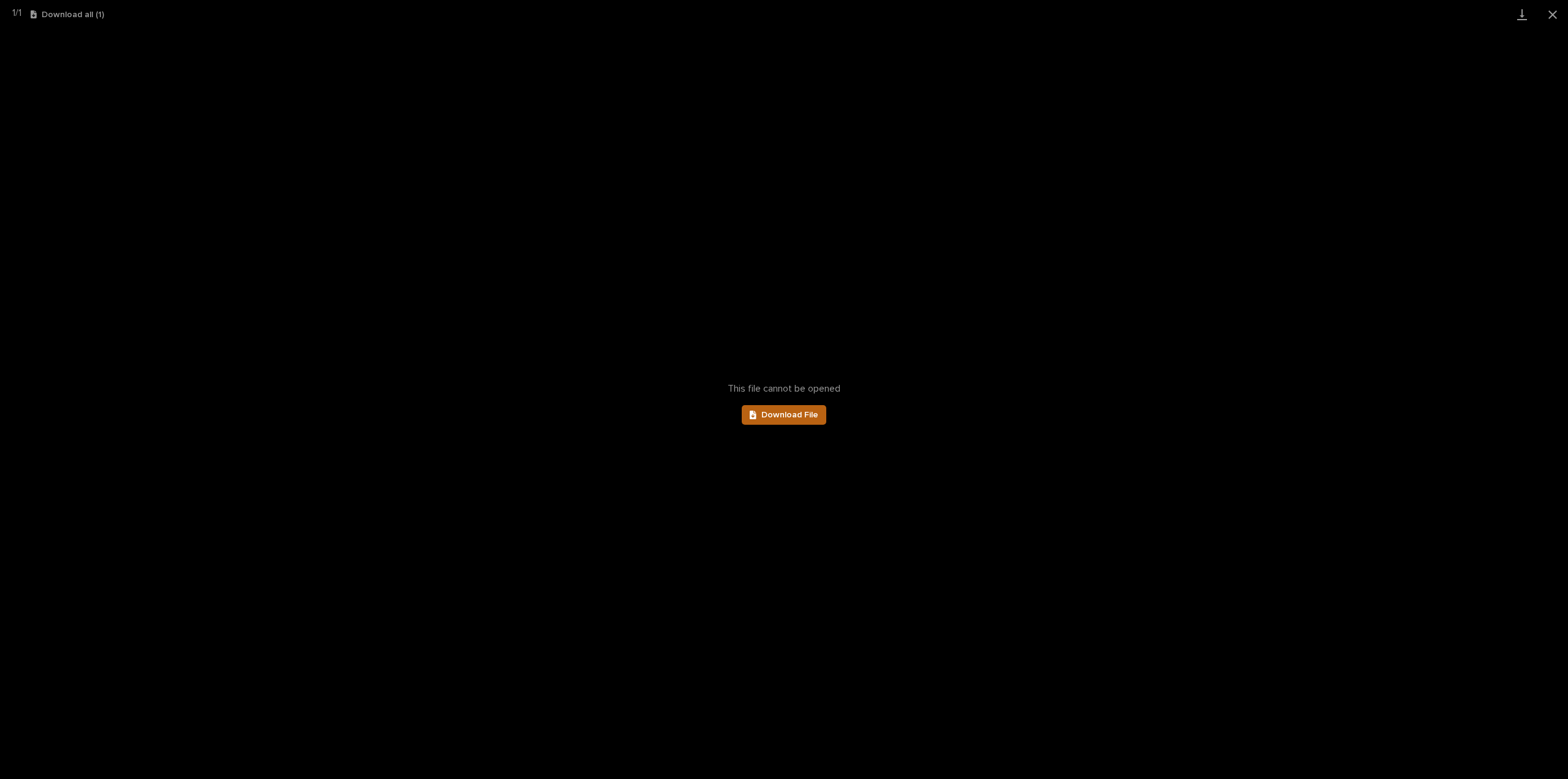
click at [799, 413] on span "Download File" at bounding box center [790, 414] width 57 height 8
click at [1551, 18] on button "Close gallery" at bounding box center [1553, 14] width 31 height 28
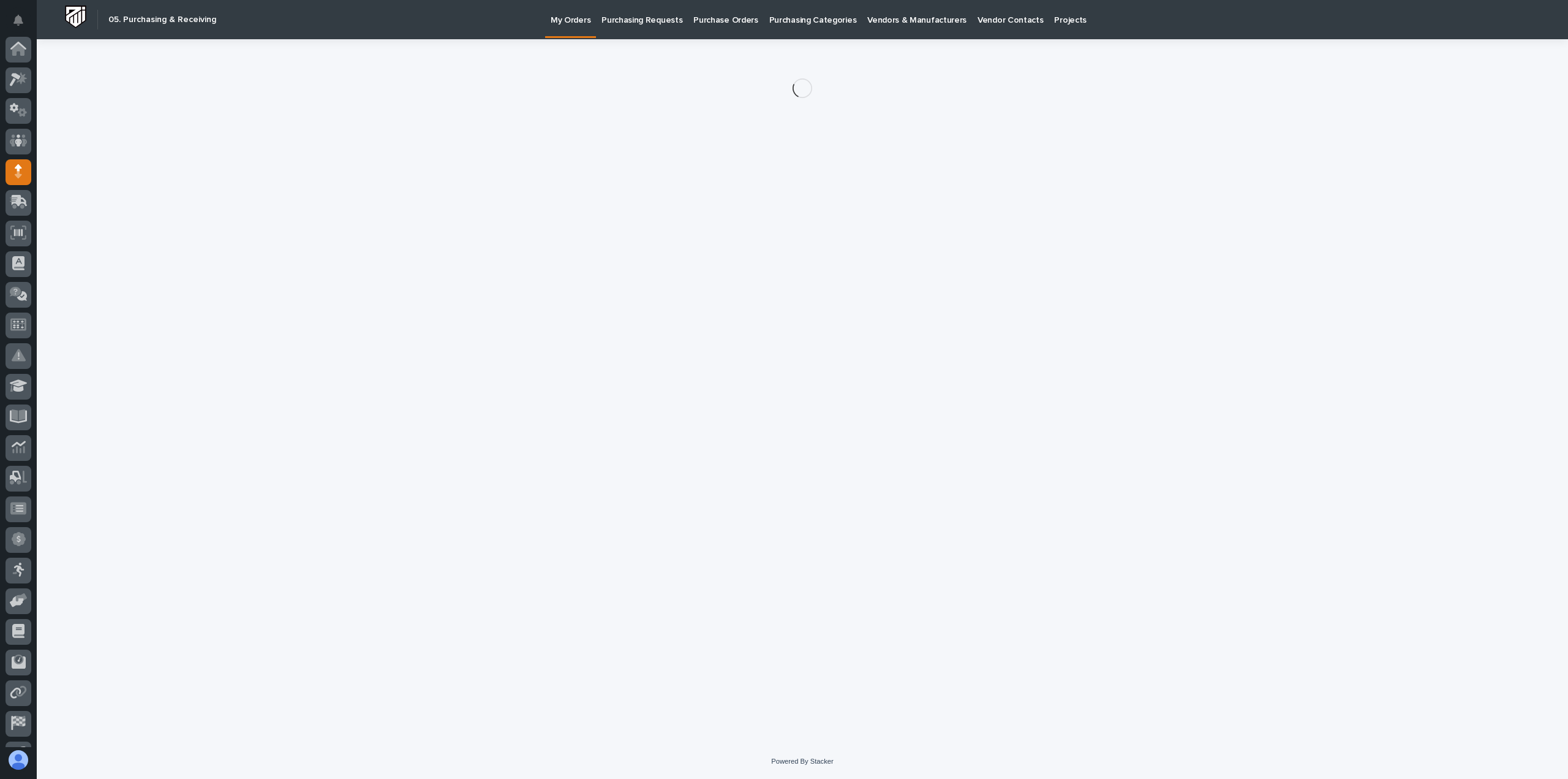
scroll to position [86, 0]
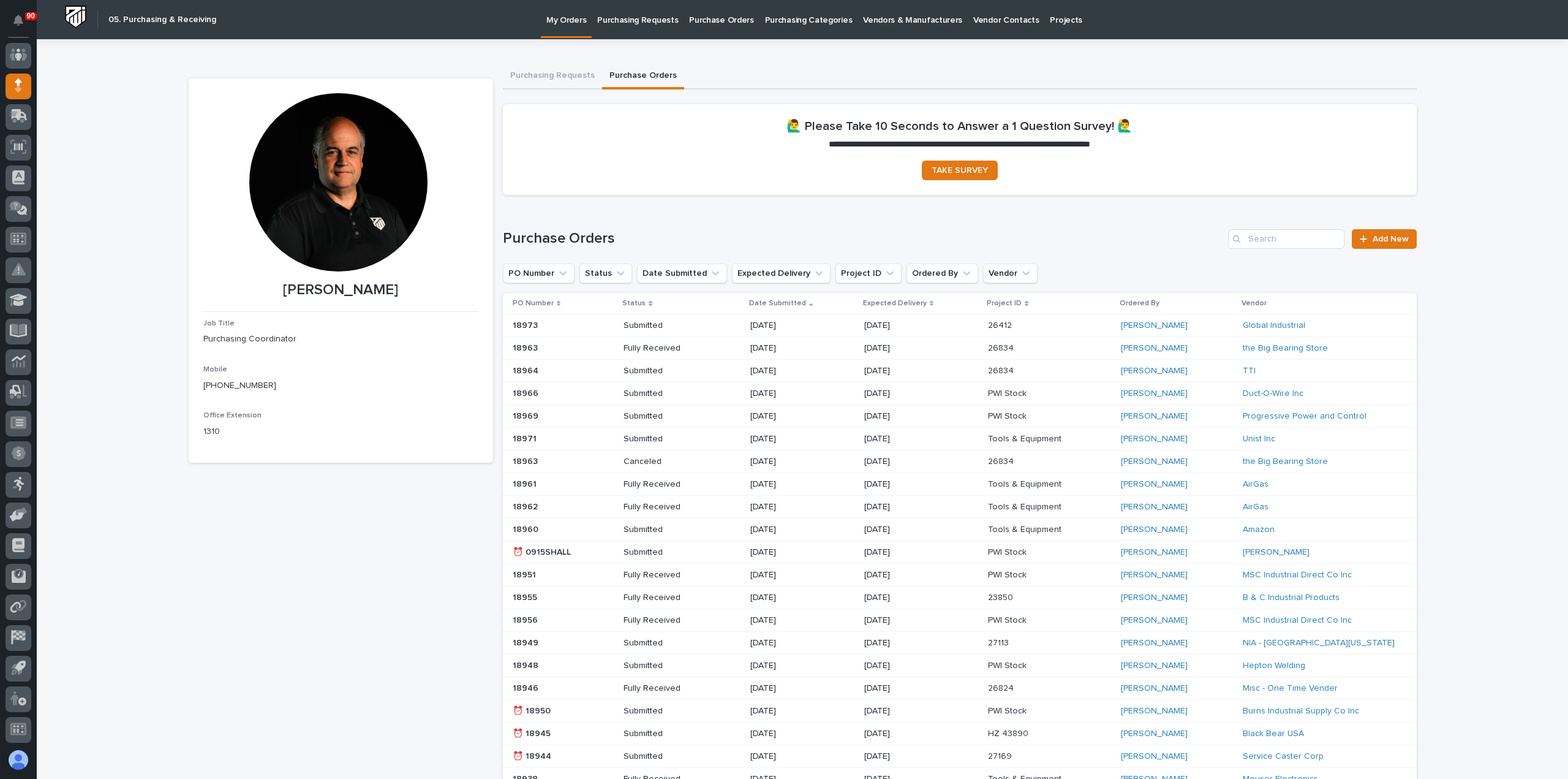
click at [626, 21] on p "Purchasing Requests" at bounding box center [637, 12] width 81 height 26
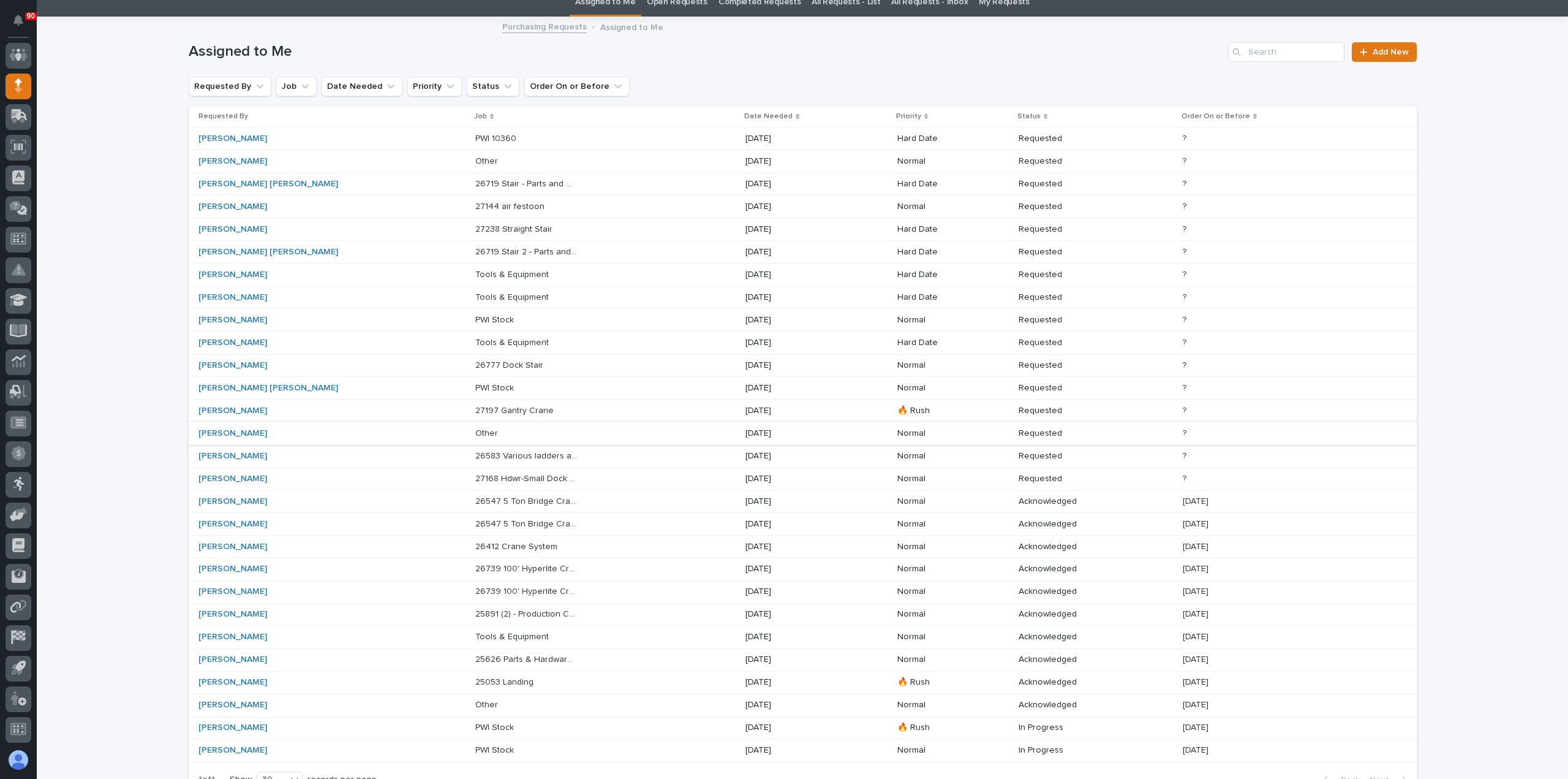
scroll to position [122, 0]
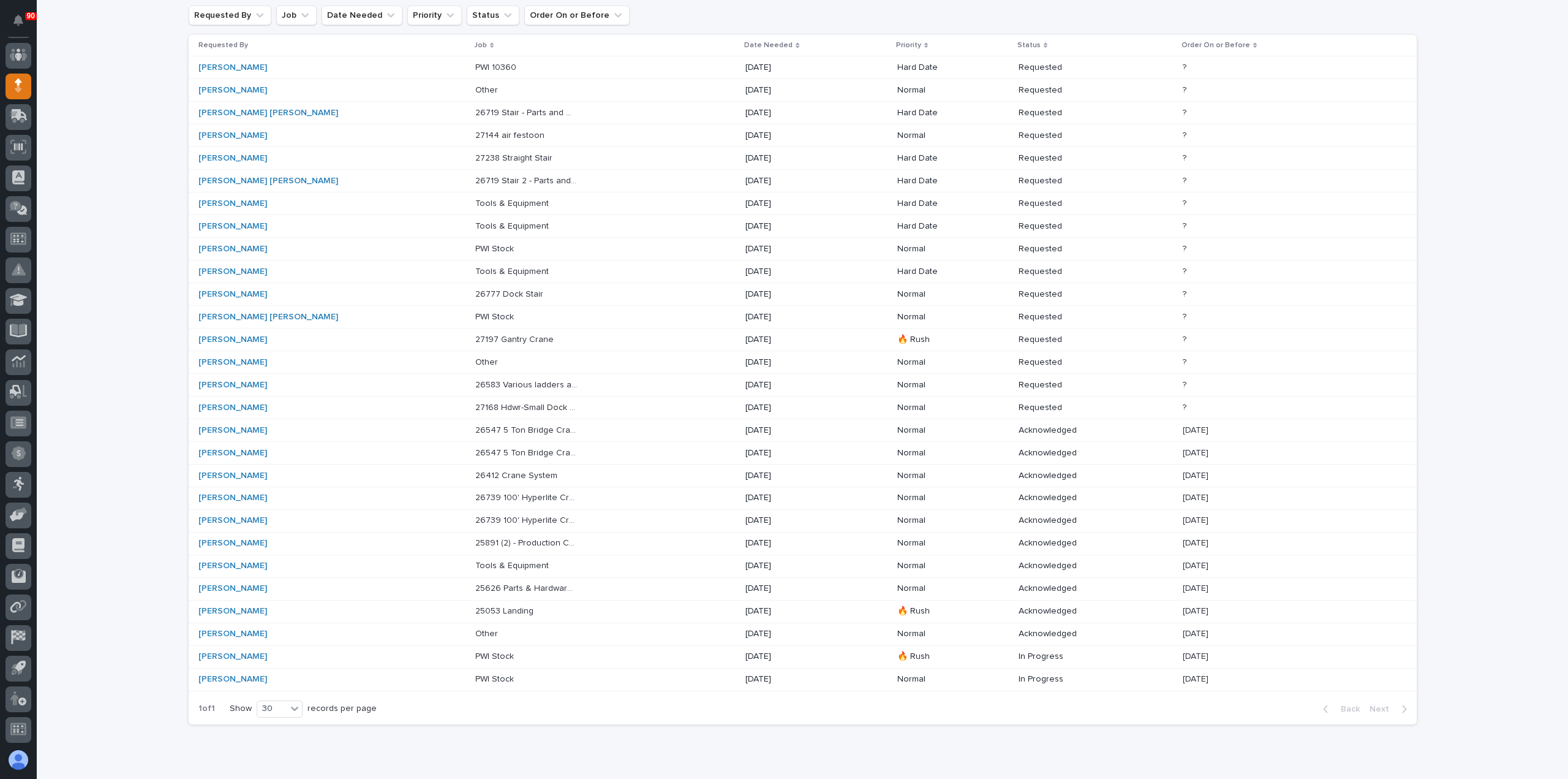
click at [488, 583] on p "25626 Parts & Hardware for Carriage Guides" at bounding box center [528, 587] width 105 height 13
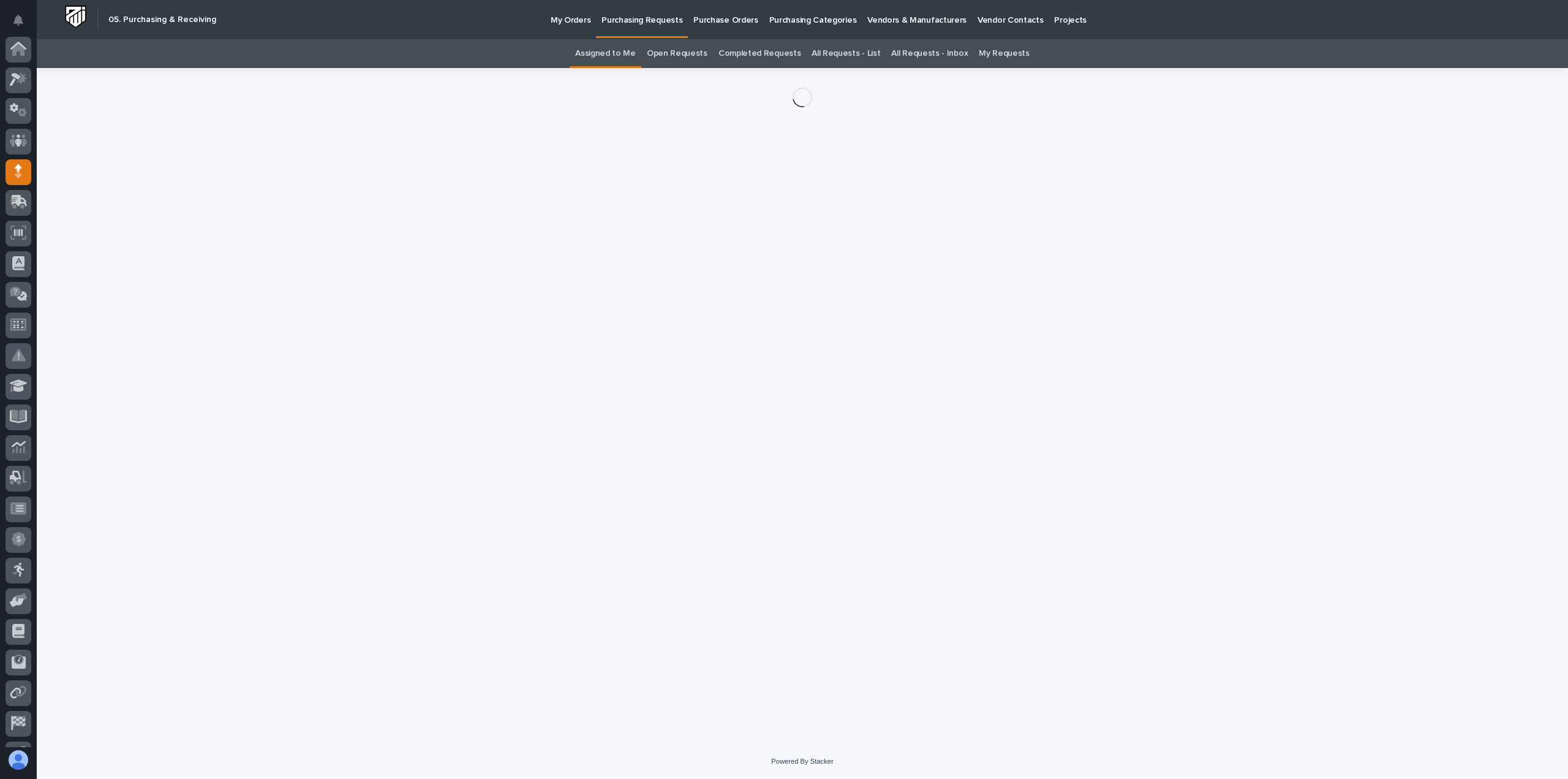
scroll to position [86, 0]
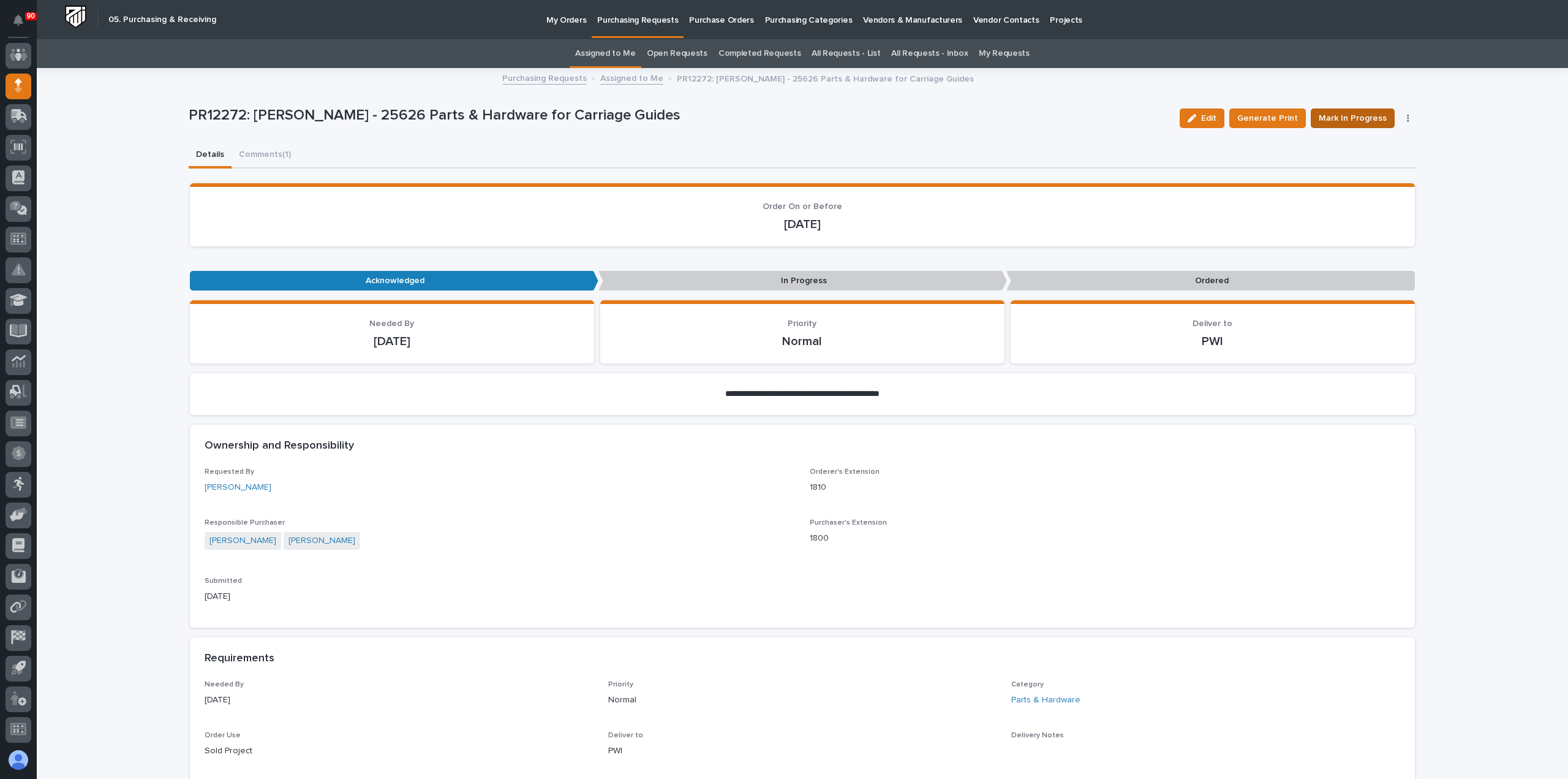
click at [1355, 118] on span "Mark In Progress" at bounding box center [1353, 118] width 68 height 15
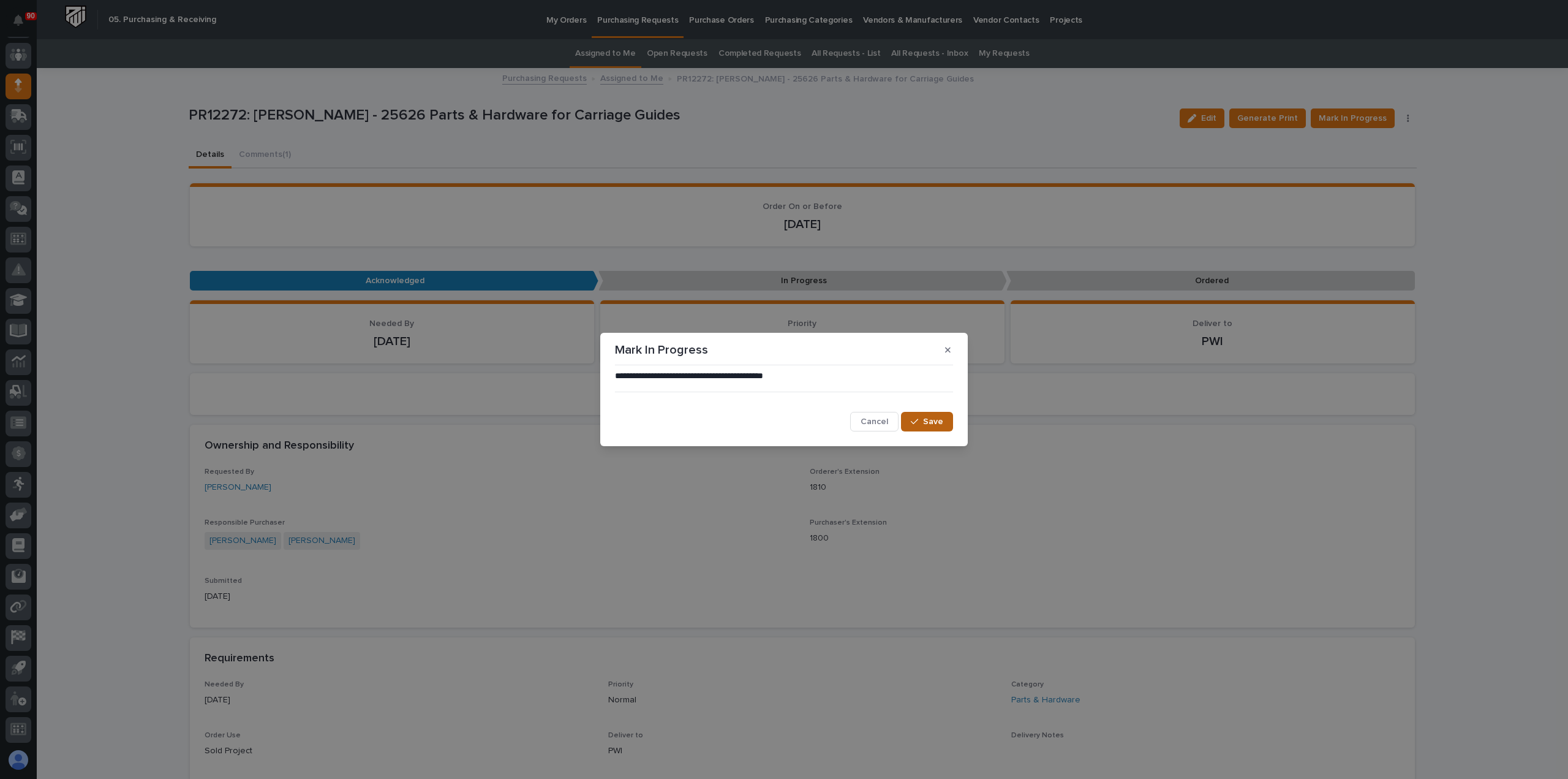
click at [932, 417] on button "Save" at bounding box center [927, 421] width 52 height 19
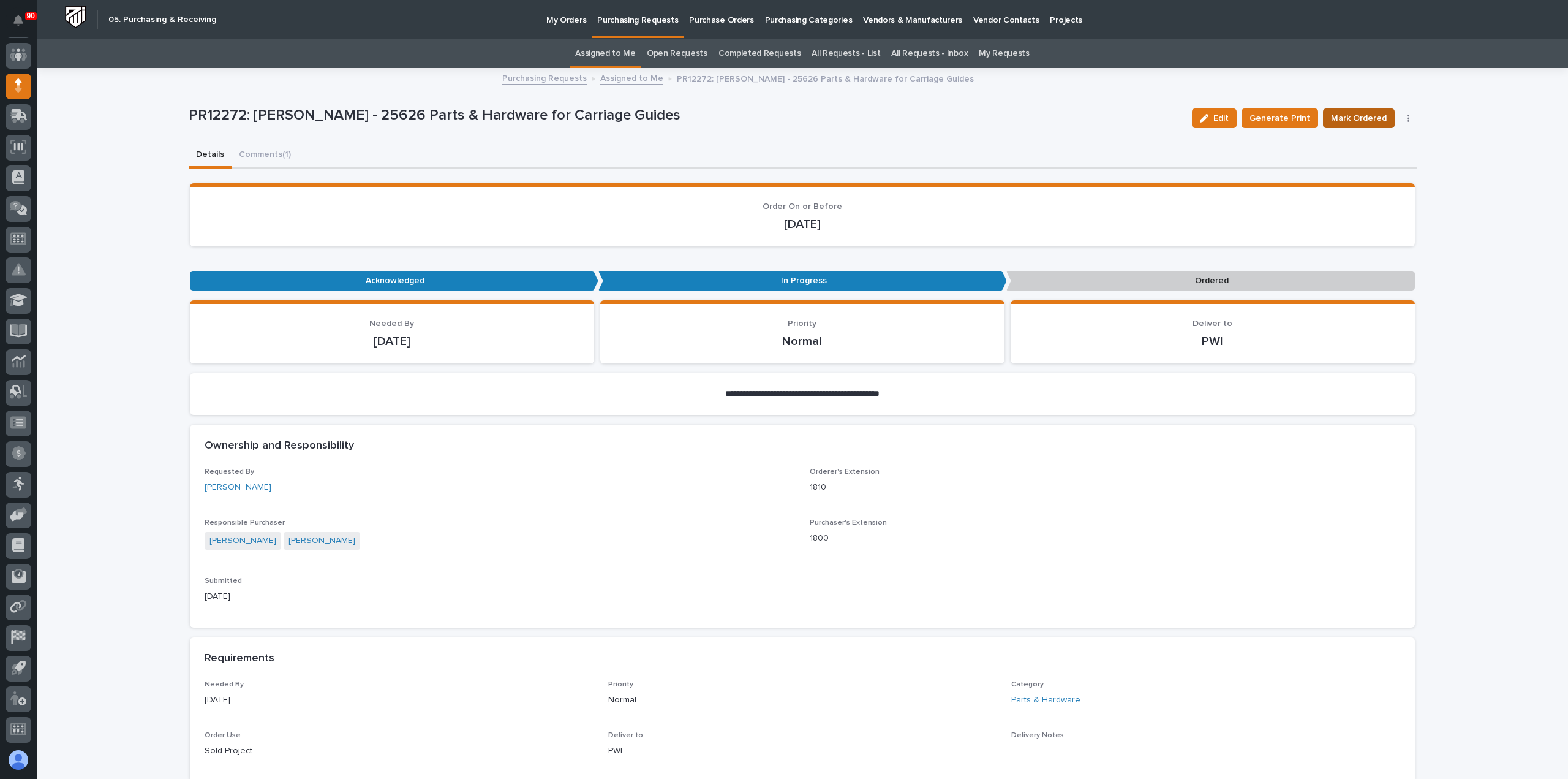
click at [1358, 116] on span "Mark Ordered" at bounding box center [1359, 118] width 56 height 15
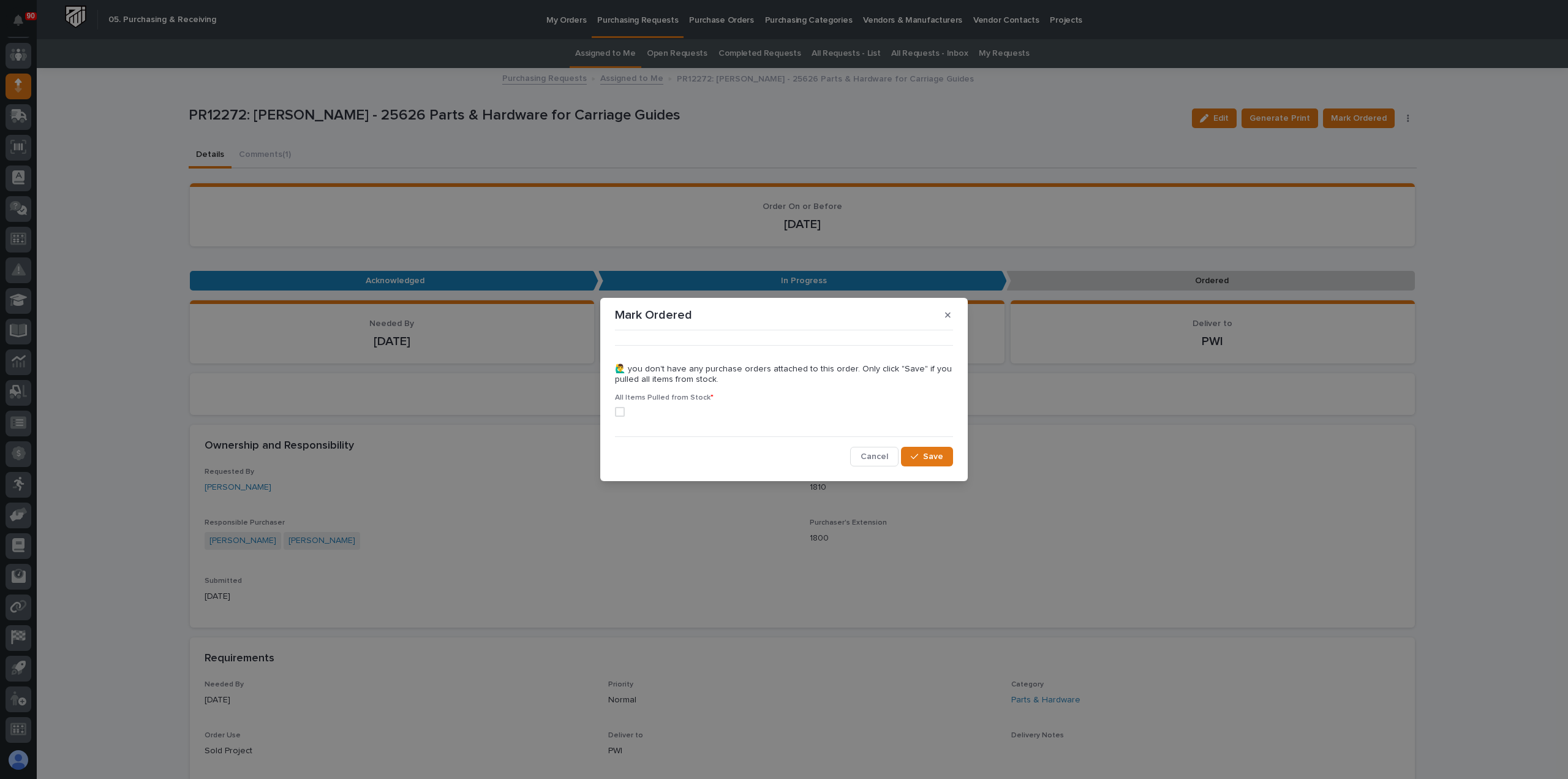
click at [620, 409] on span at bounding box center [620, 412] width 10 height 10
click at [934, 456] on span "Save" at bounding box center [933, 457] width 20 height 11
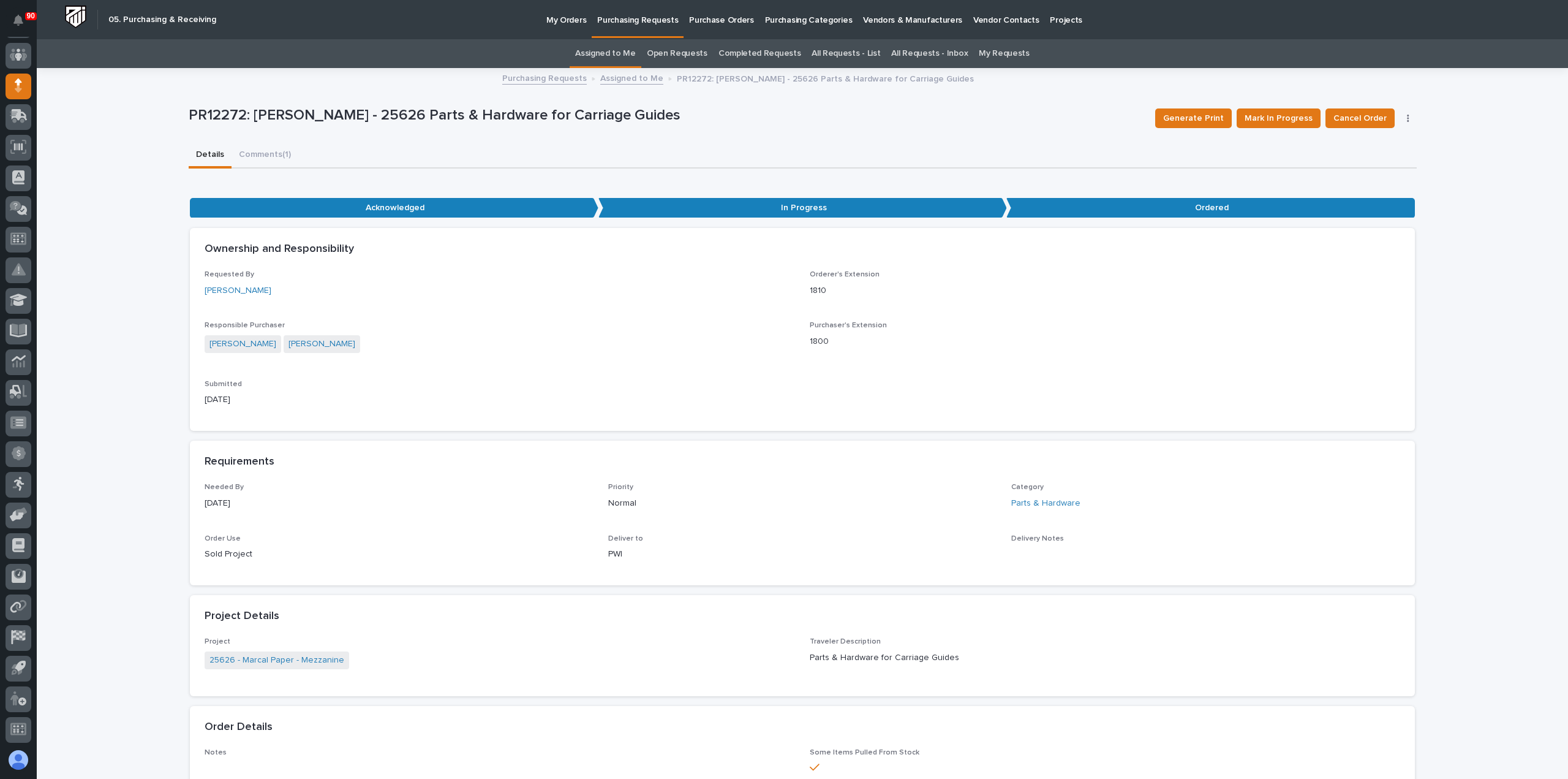
click at [641, 19] on p "Purchasing Requests" at bounding box center [637, 12] width 81 height 26
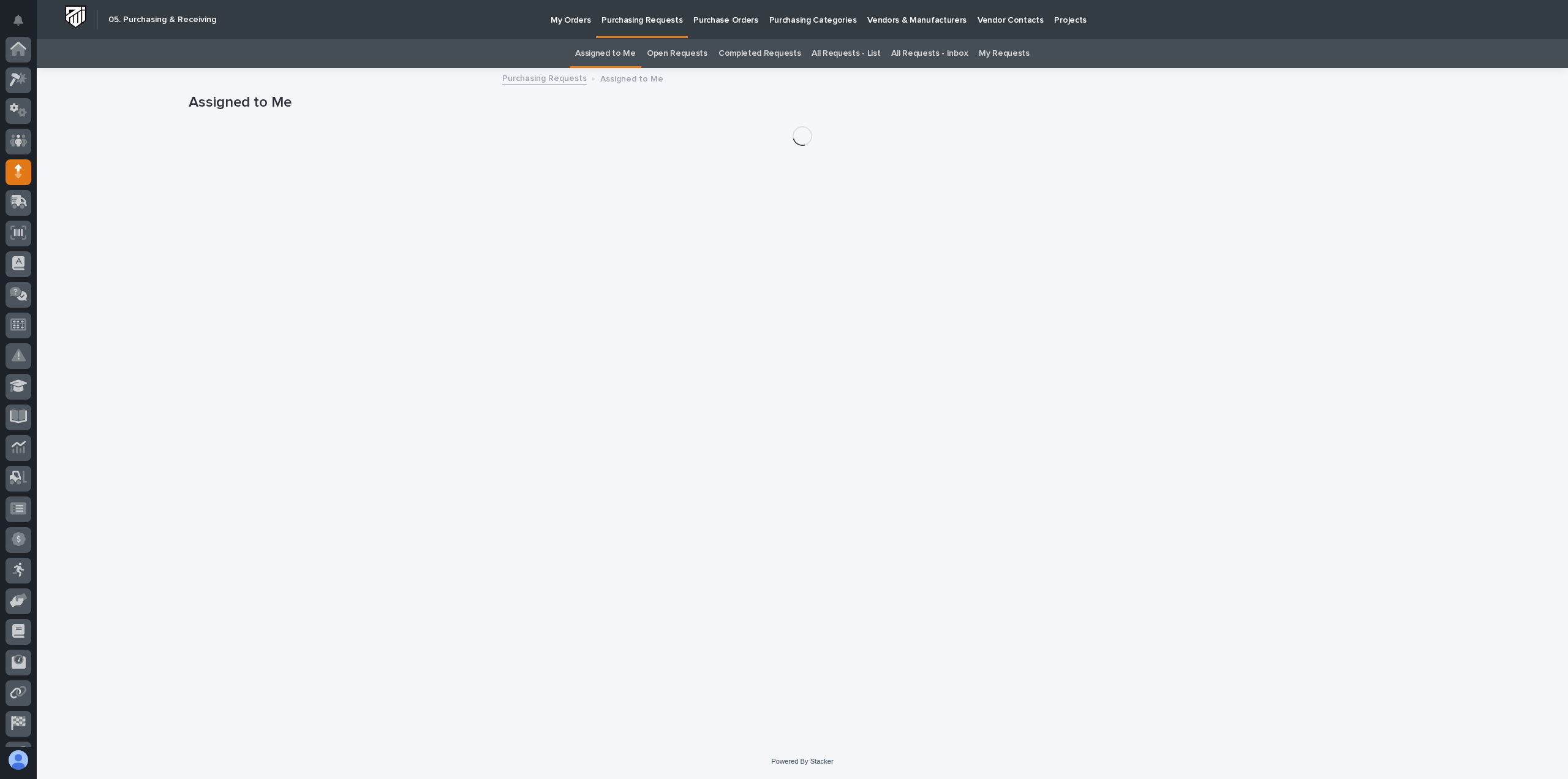
scroll to position [86, 0]
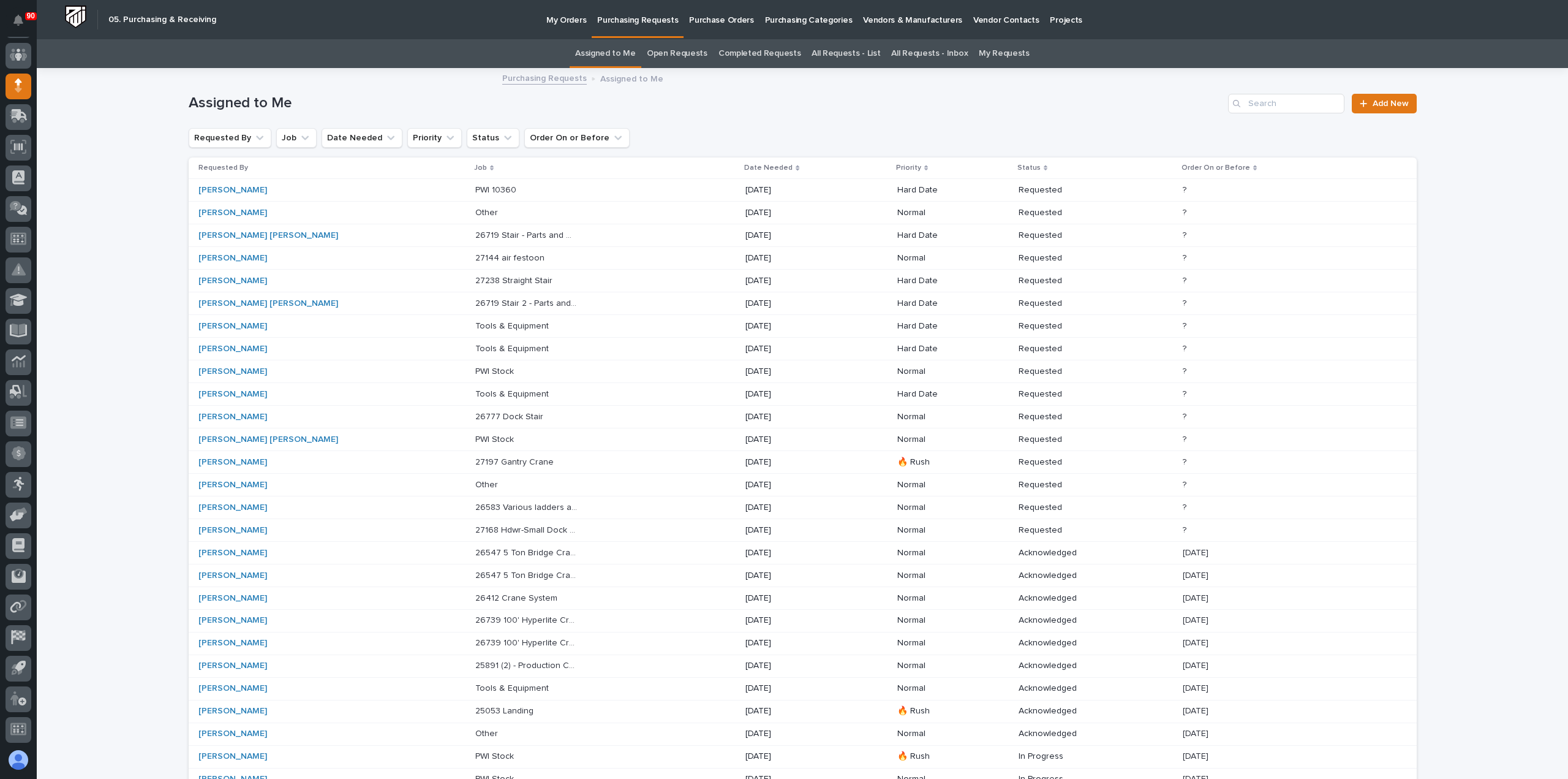
click at [475, 686] on p "Tools & Equipment" at bounding box center [513, 687] width 76 height 13
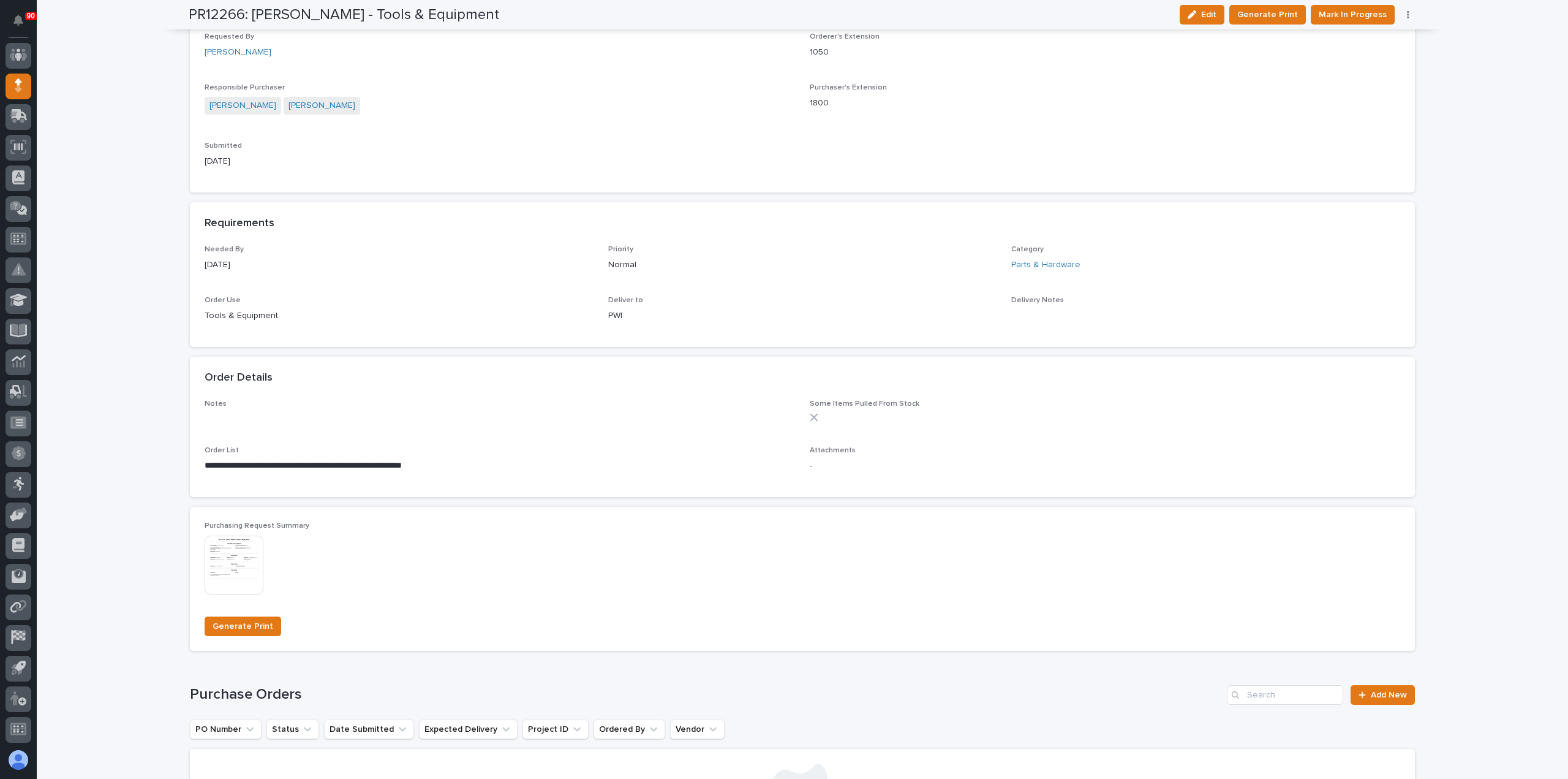
scroll to position [490, 0]
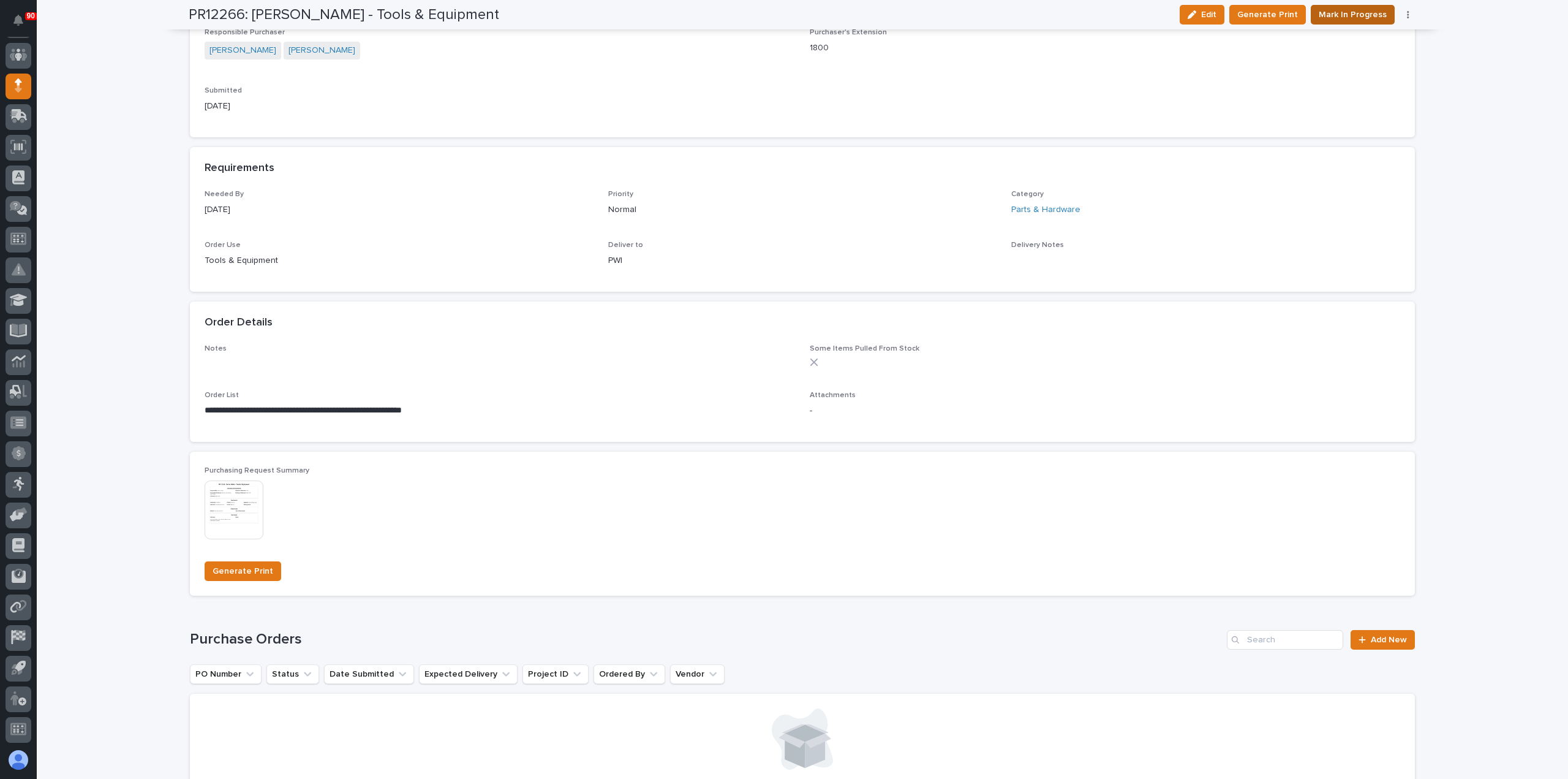
click at [1364, 12] on span "Mark In Progress" at bounding box center [1353, 15] width 68 height 15
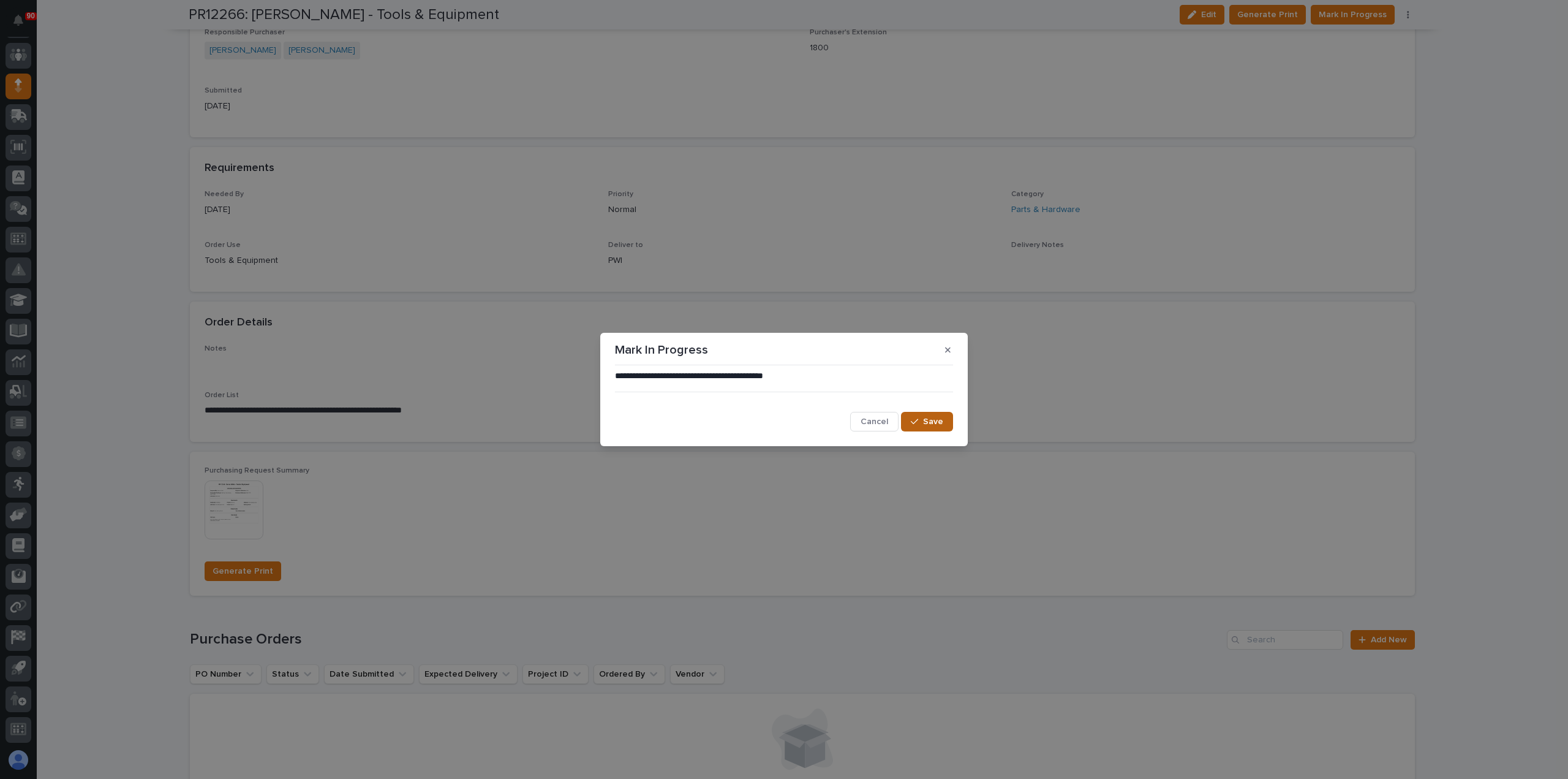
click at [937, 419] on span "Save" at bounding box center [933, 421] width 20 height 11
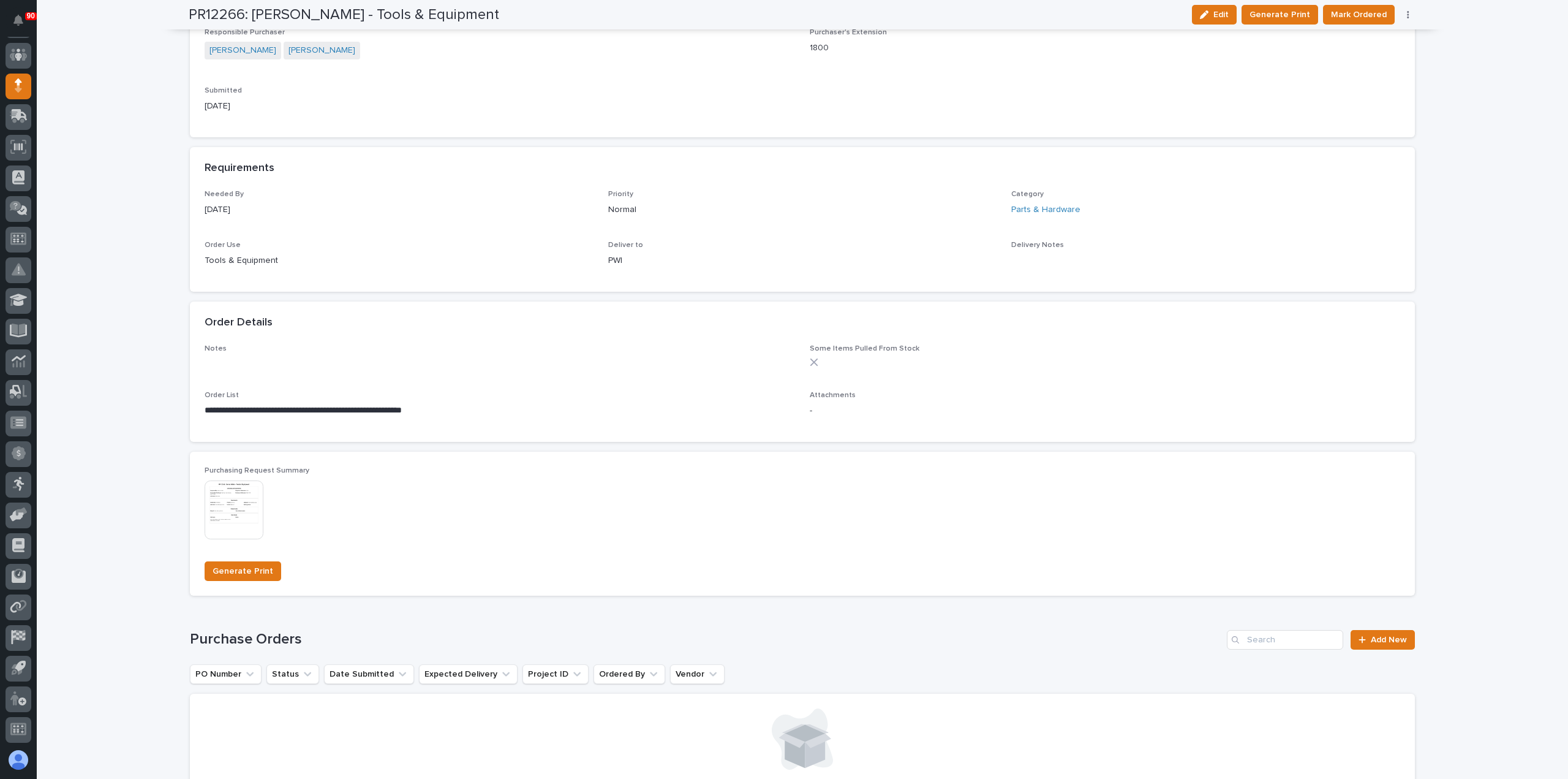
click at [1368, 12] on span "Mark Ordered" at bounding box center [1359, 15] width 56 height 15
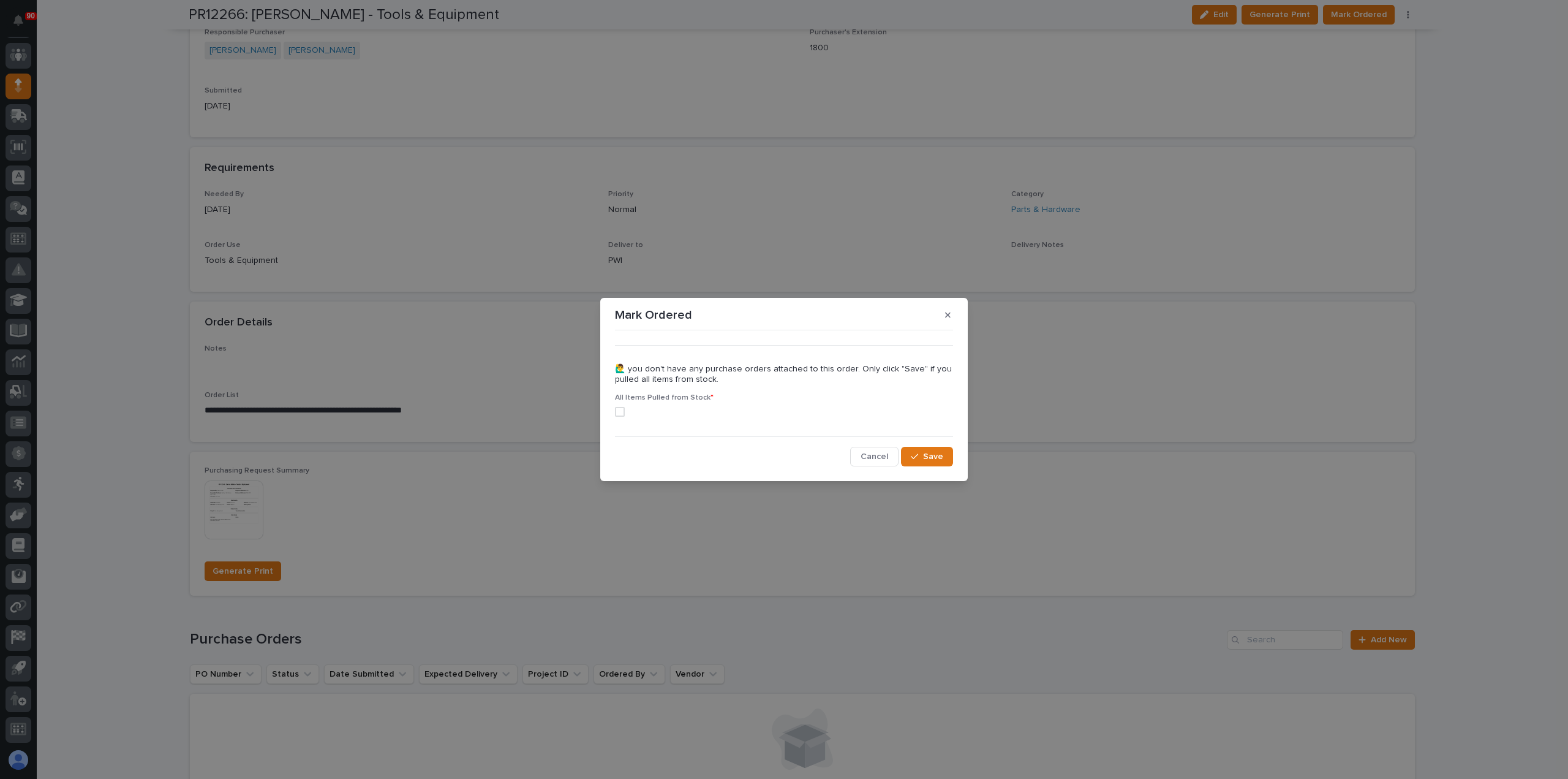
drag, startPoint x: 617, startPoint y: 410, endPoint x: 625, endPoint y: 413, distance: 8.5
click at [618, 410] on span at bounding box center [620, 412] width 10 height 10
click at [932, 451] on span "Save" at bounding box center [933, 457] width 20 height 11
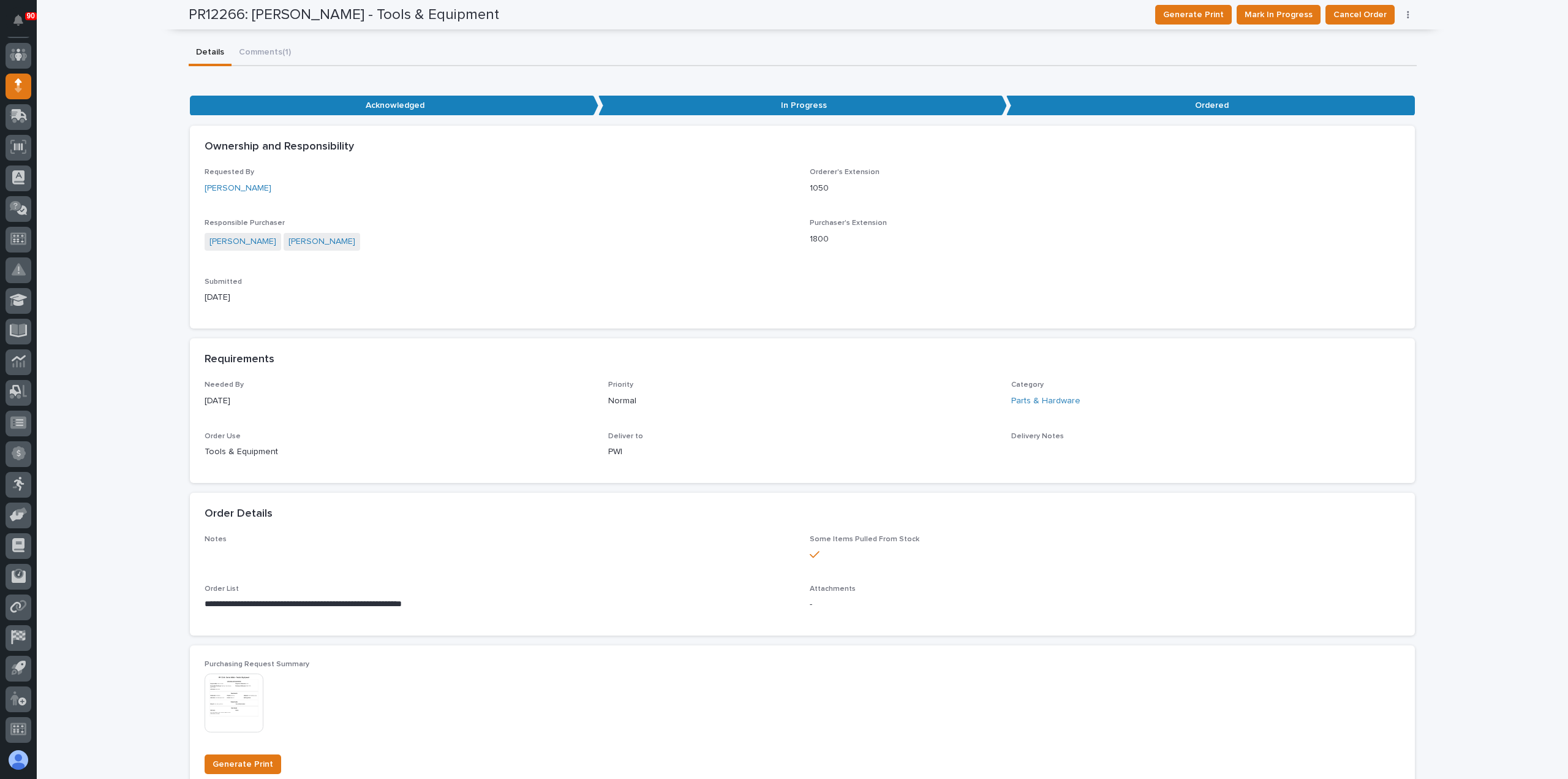
scroll to position [0, 0]
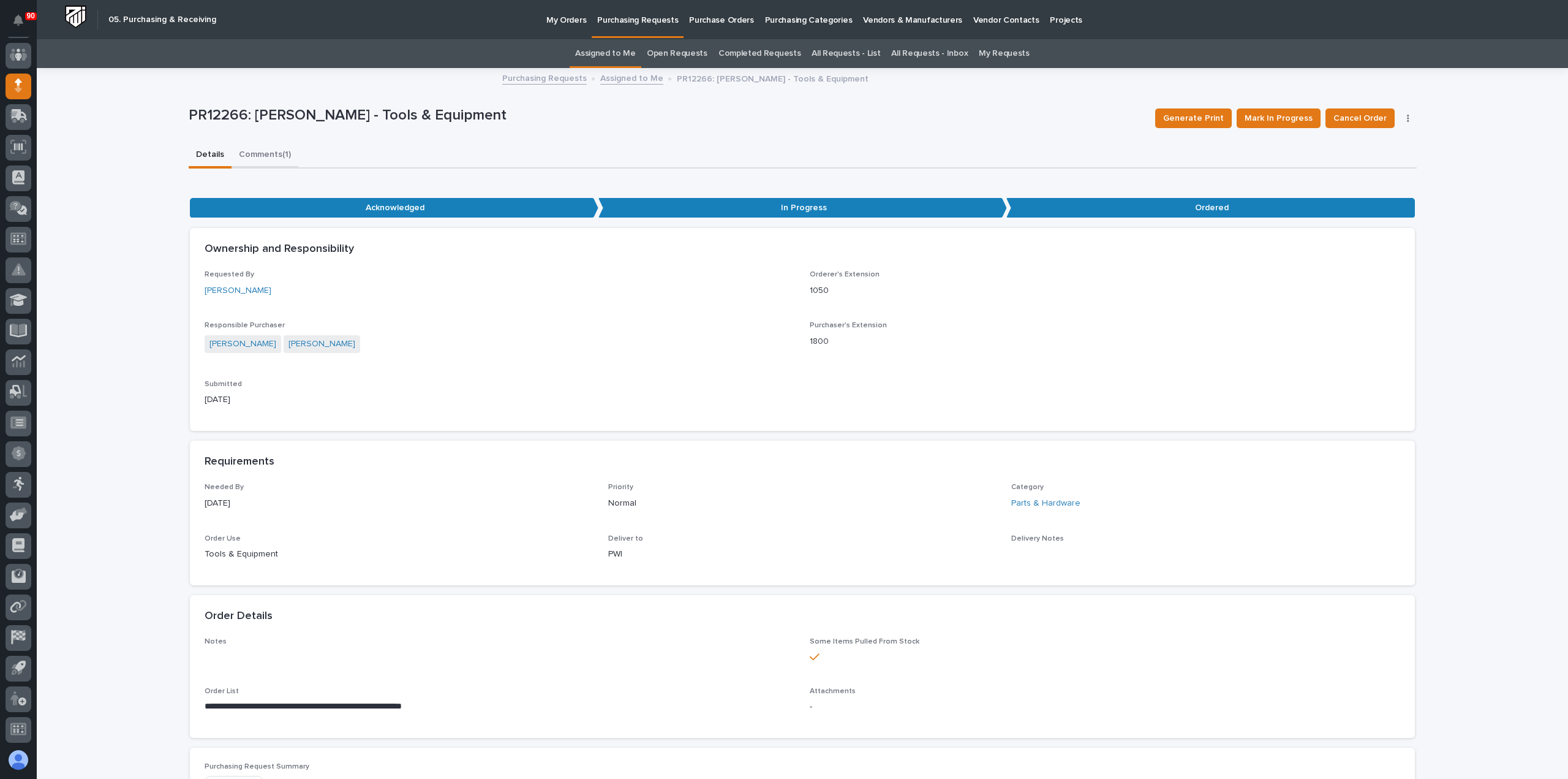
click at [261, 153] on button "Comments (1)" at bounding box center [265, 156] width 67 height 26
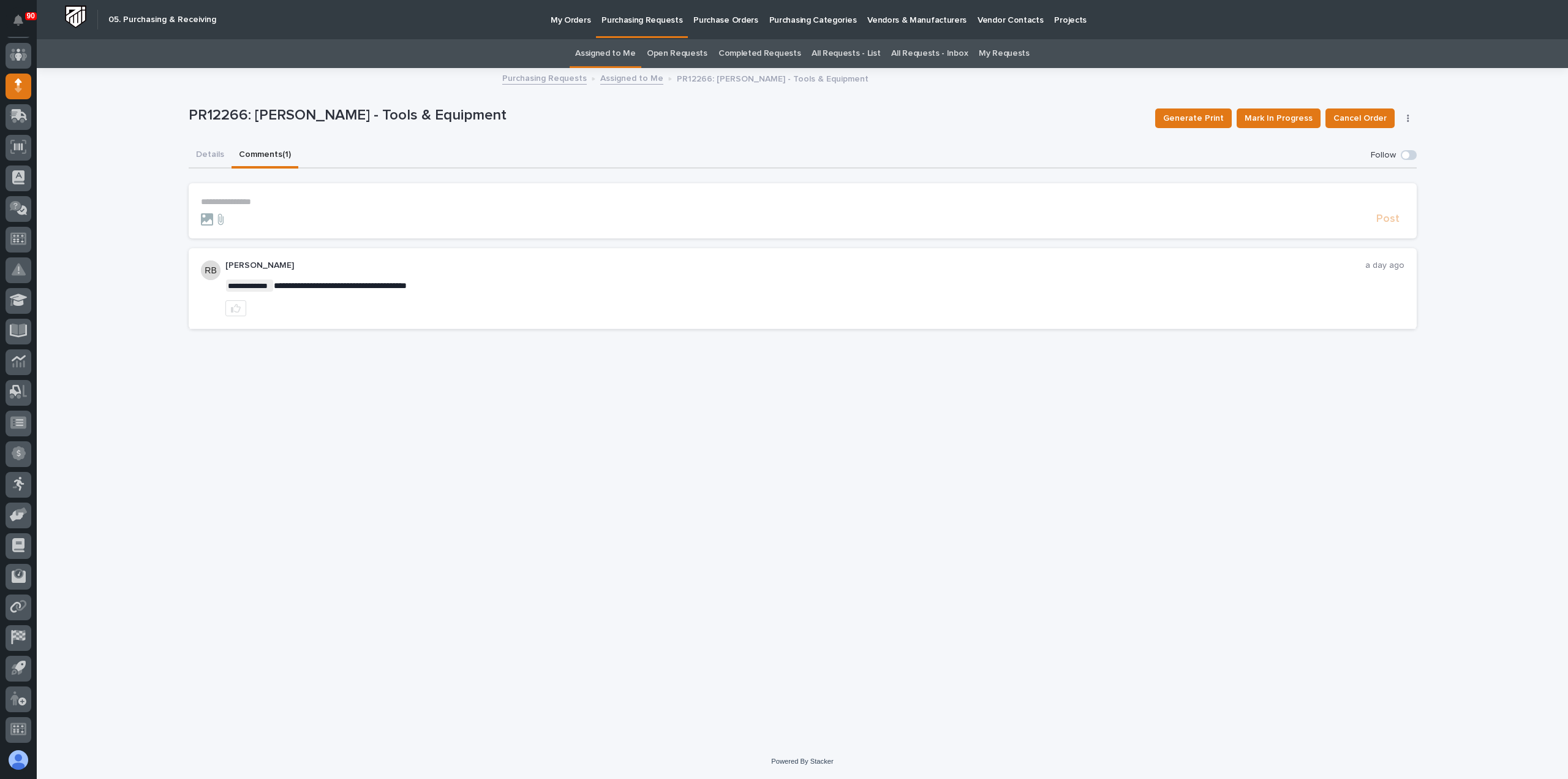
click at [233, 203] on p "**********" at bounding box center [802, 201] width 1204 height 10
click at [260, 229] on span "[PERSON_NAME]" at bounding box center [239, 232] width 69 height 8
click at [284, 202] on p "**********" at bounding box center [802, 203] width 1204 height 12
click at [1387, 224] on span "Post" at bounding box center [1388, 224] width 24 height 14
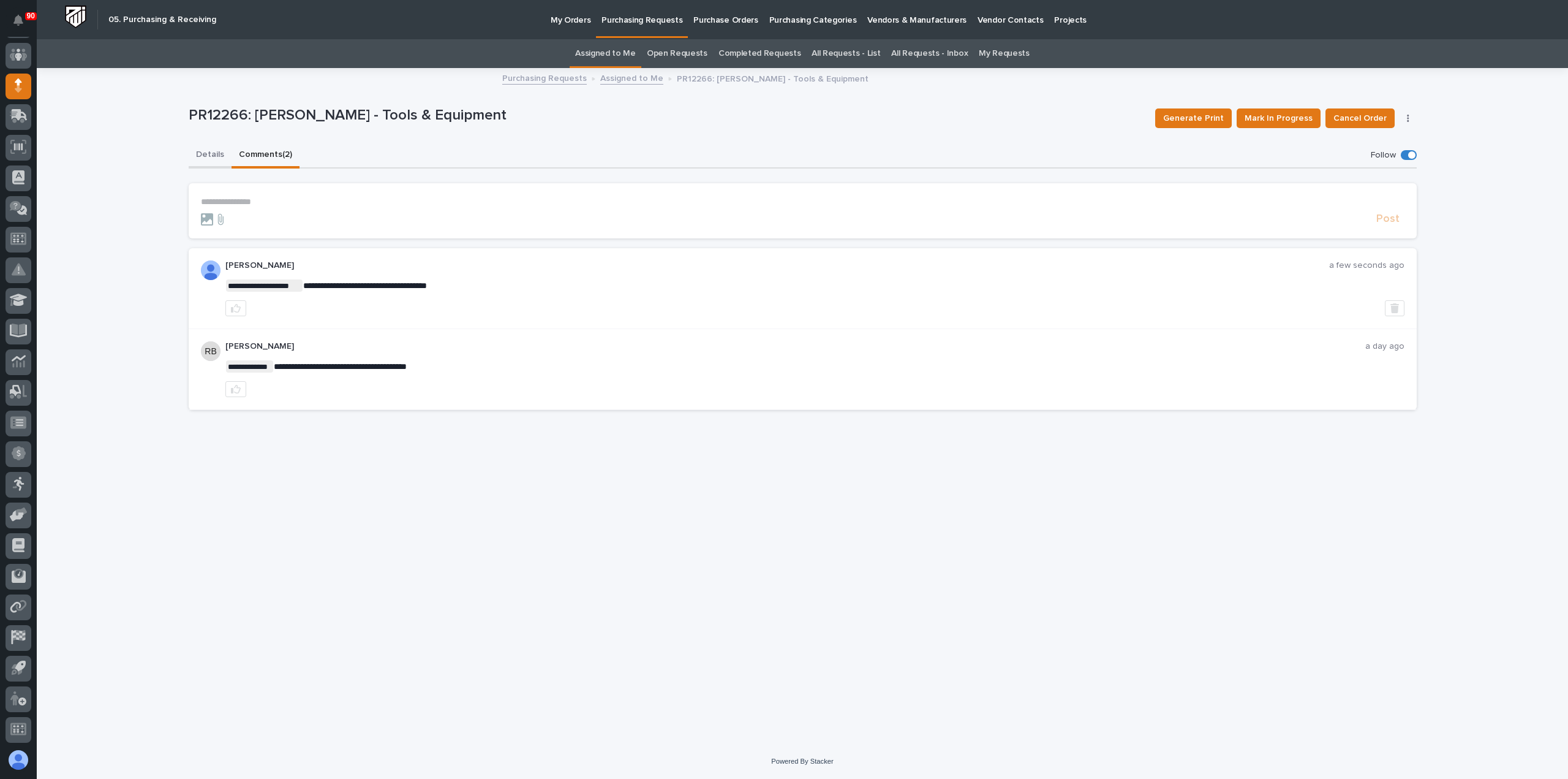
click at [209, 155] on button "Details" at bounding box center [210, 156] width 43 height 26
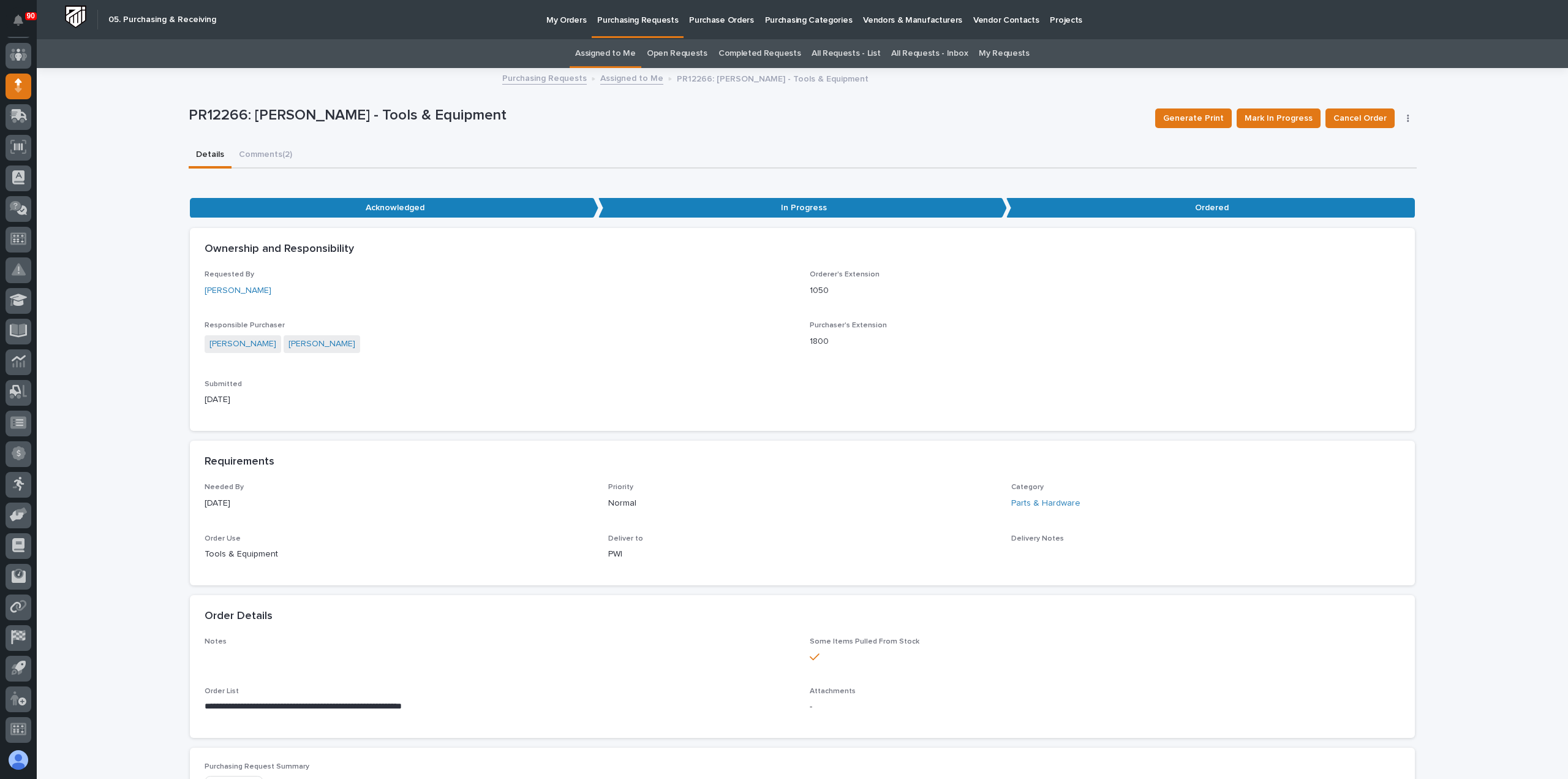
click at [642, 21] on p "Purchasing Requests" at bounding box center [637, 12] width 81 height 26
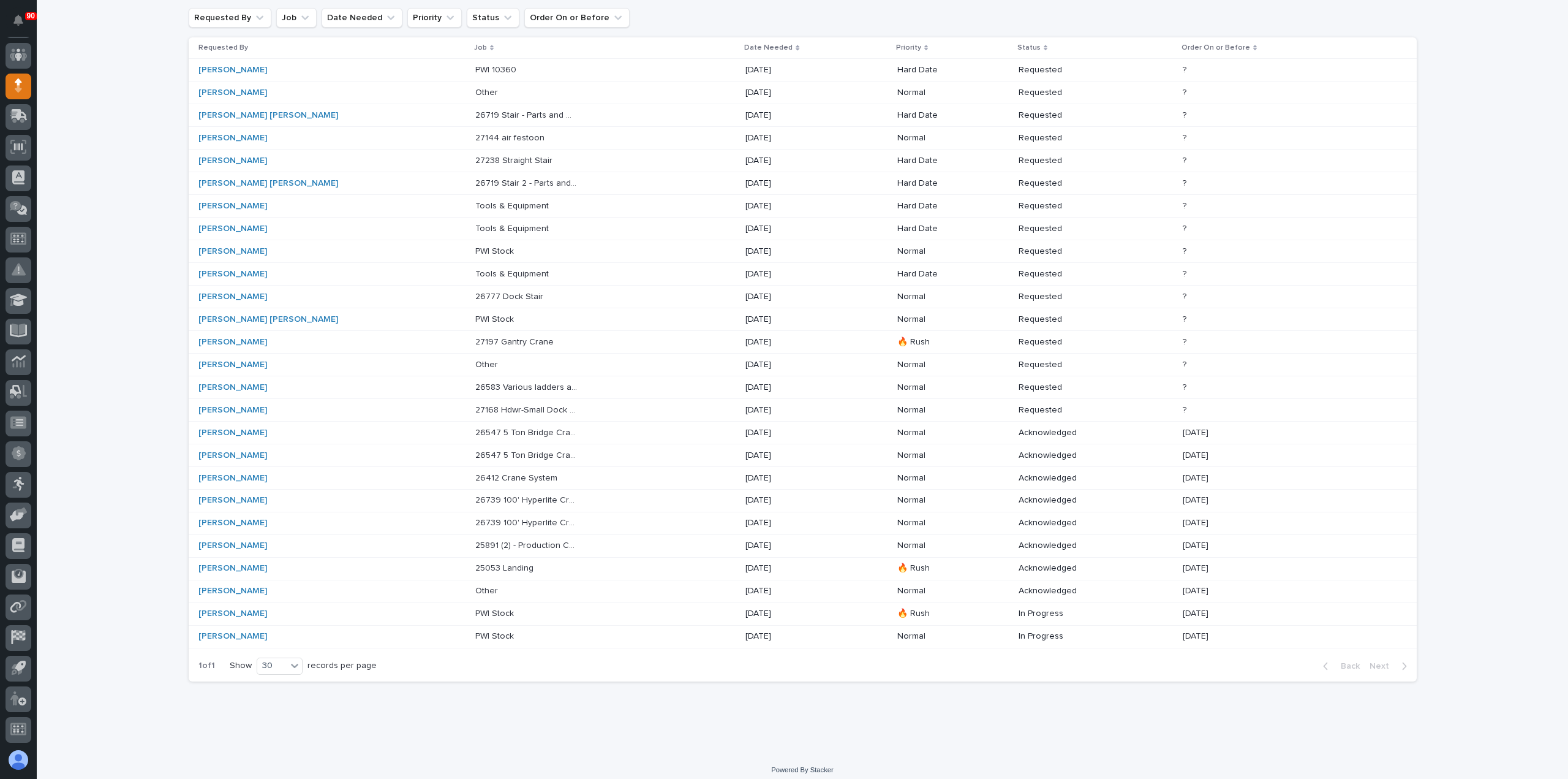
scroll to position [122, 0]
click at [487, 539] on p "25891 (2) - Production Crosswalks & (1) - Breakroom Crosswalk" at bounding box center [528, 542] width 105 height 13
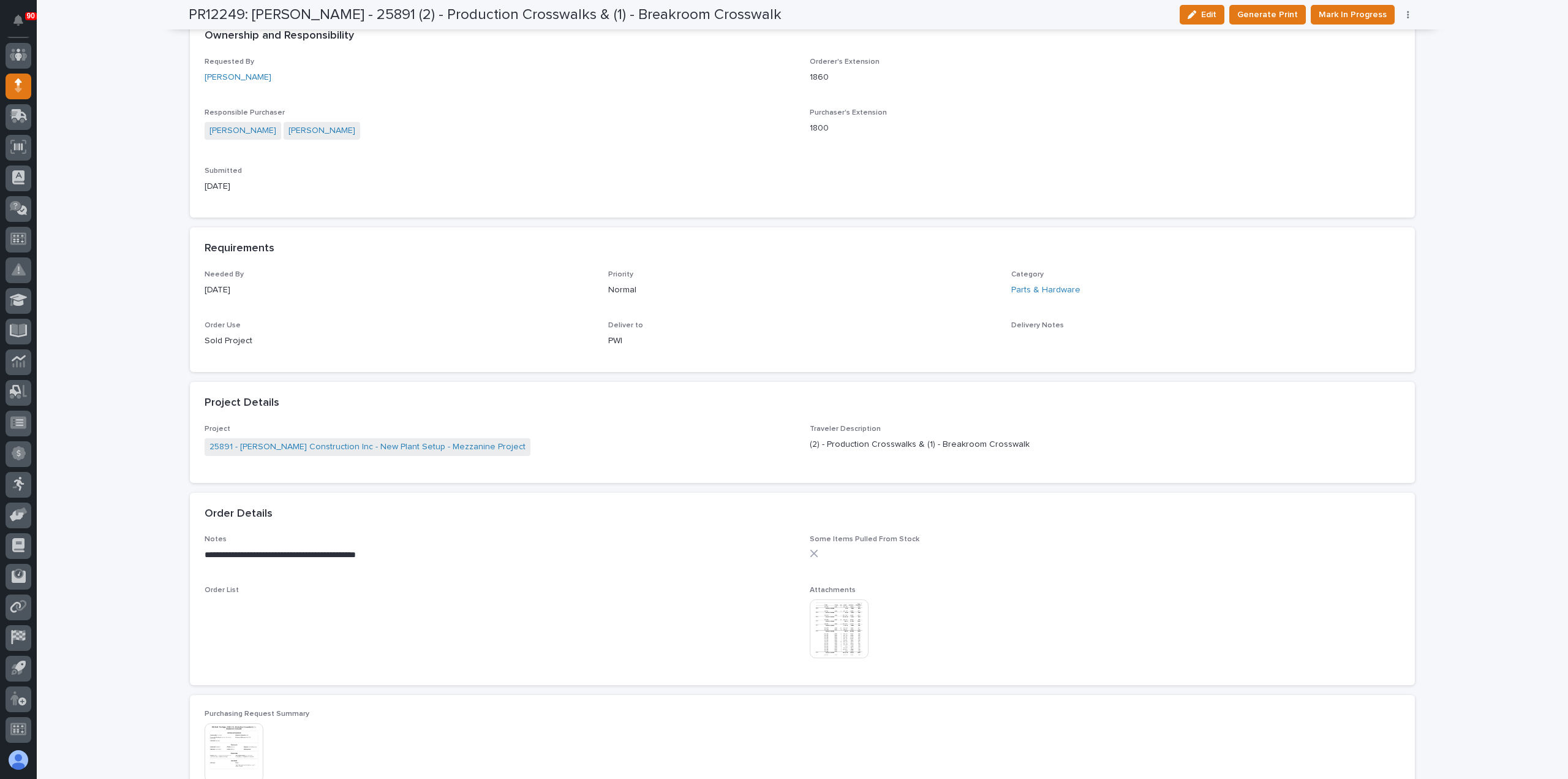
scroll to position [429, 0]
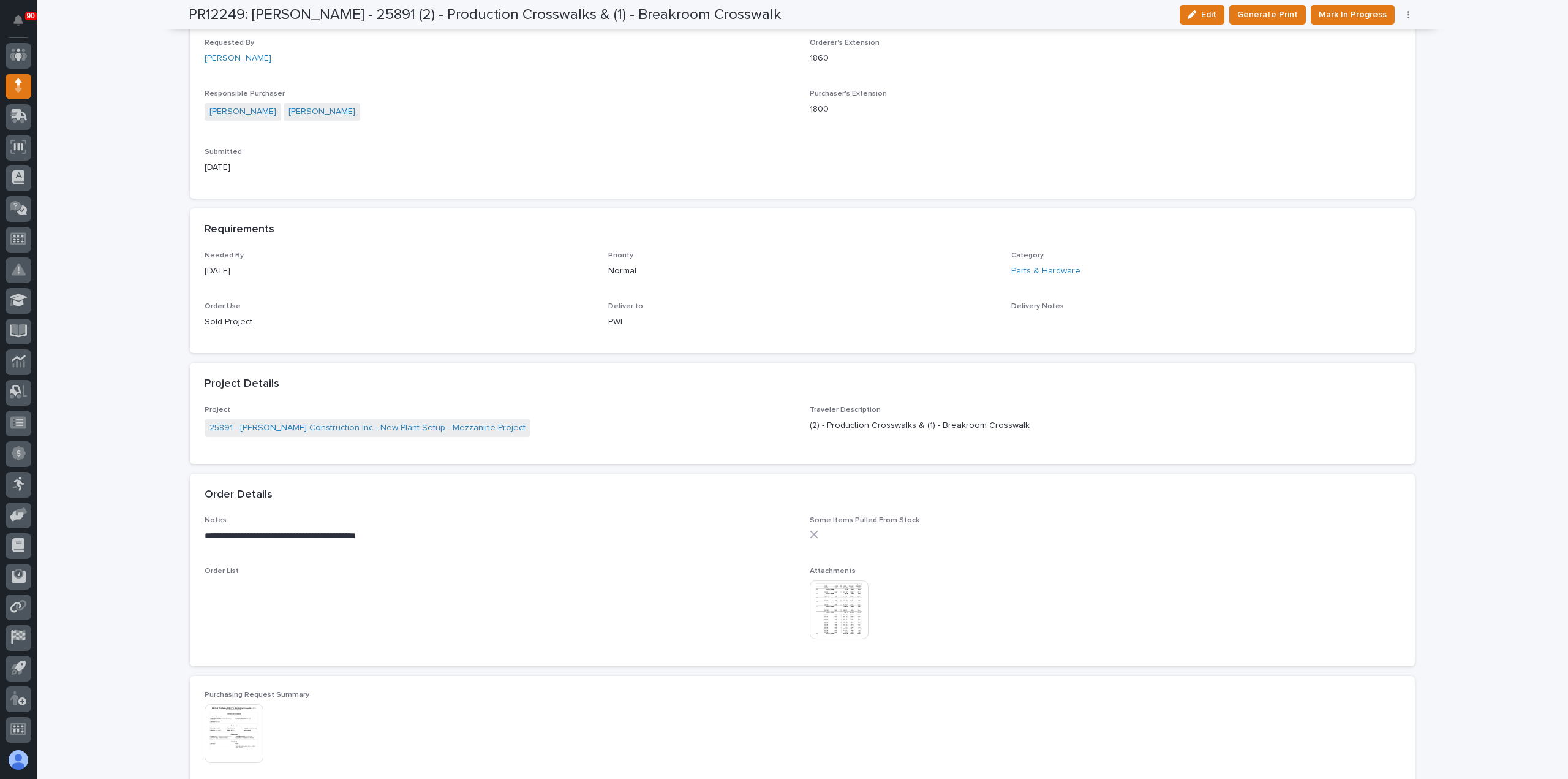
click at [839, 608] on img at bounding box center [839, 610] width 59 height 59
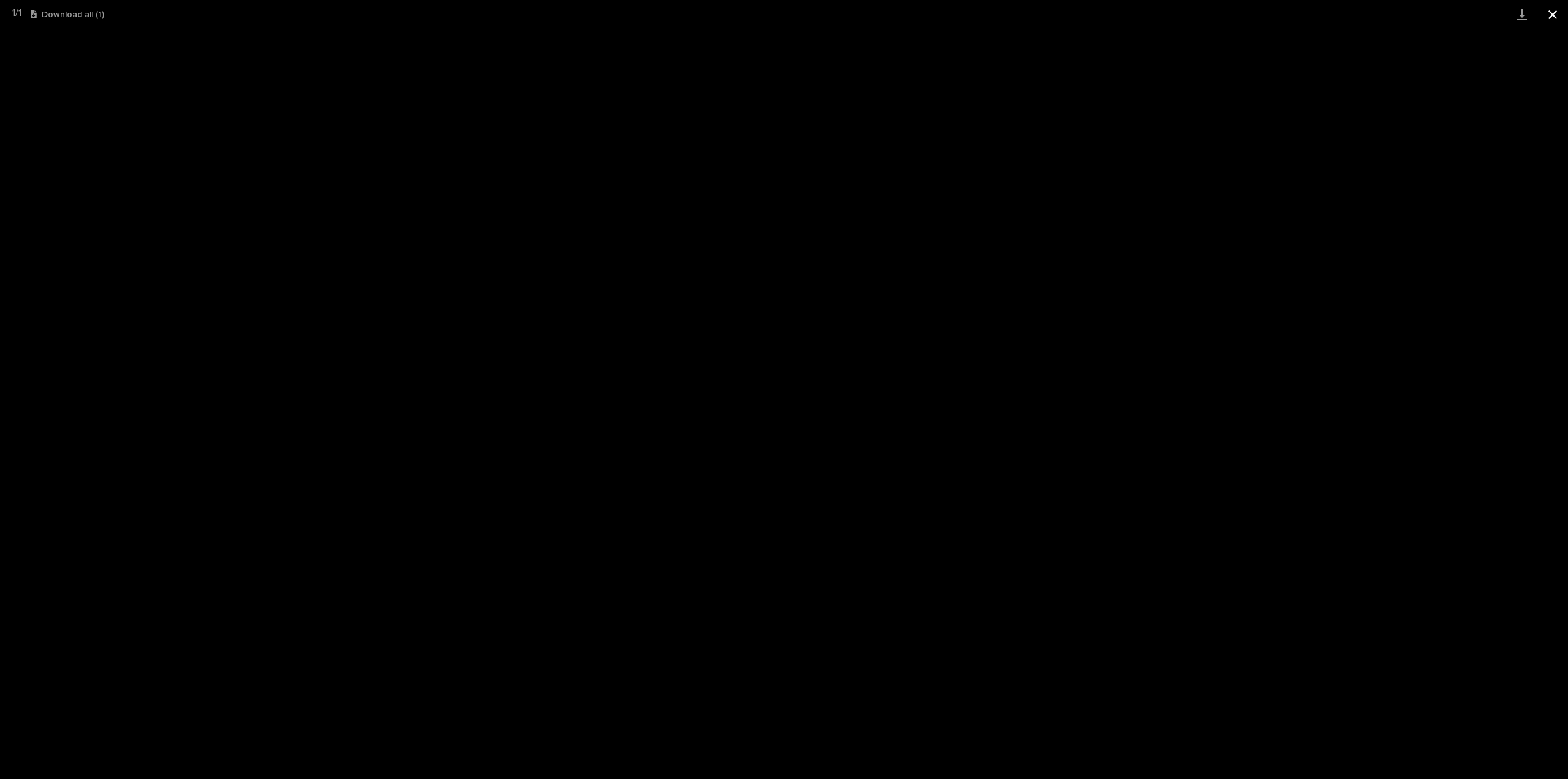
click at [1555, 11] on button "Close gallery" at bounding box center [1553, 14] width 31 height 28
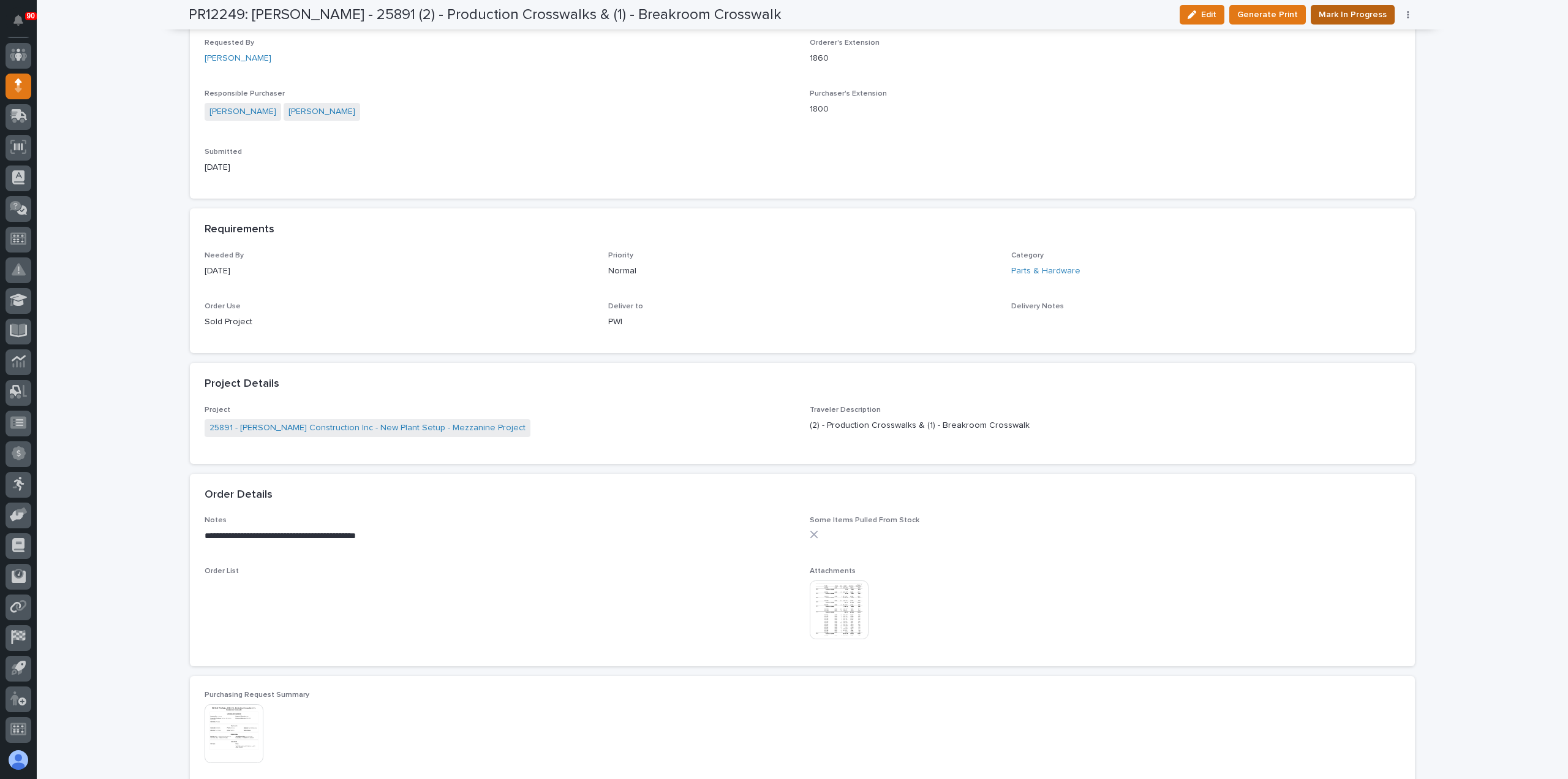
click at [1356, 14] on span "Mark In Progress" at bounding box center [1353, 15] width 68 height 15
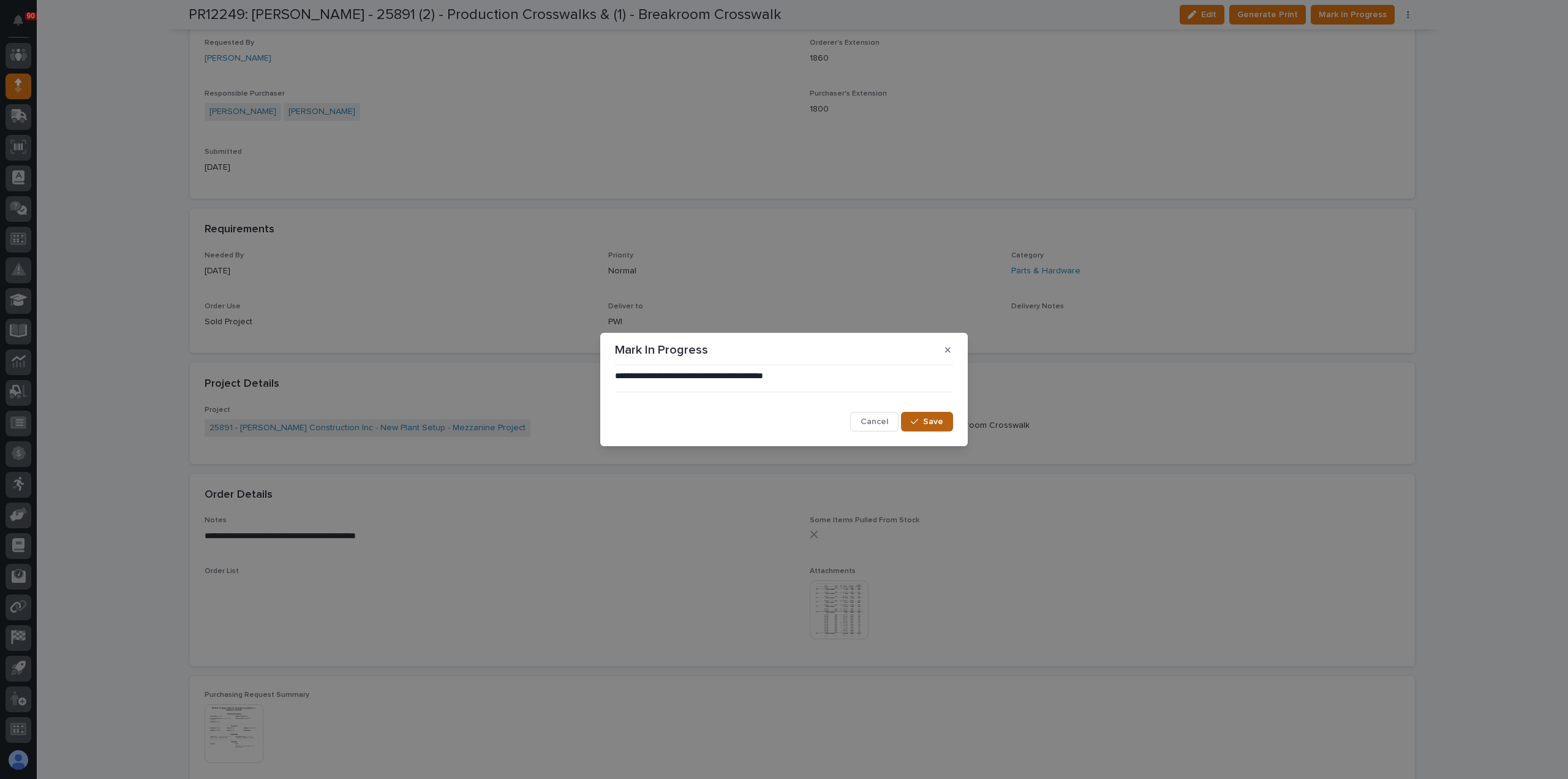
click at [933, 422] on span "Save" at bounding box center [933, 421] width 20 height 11
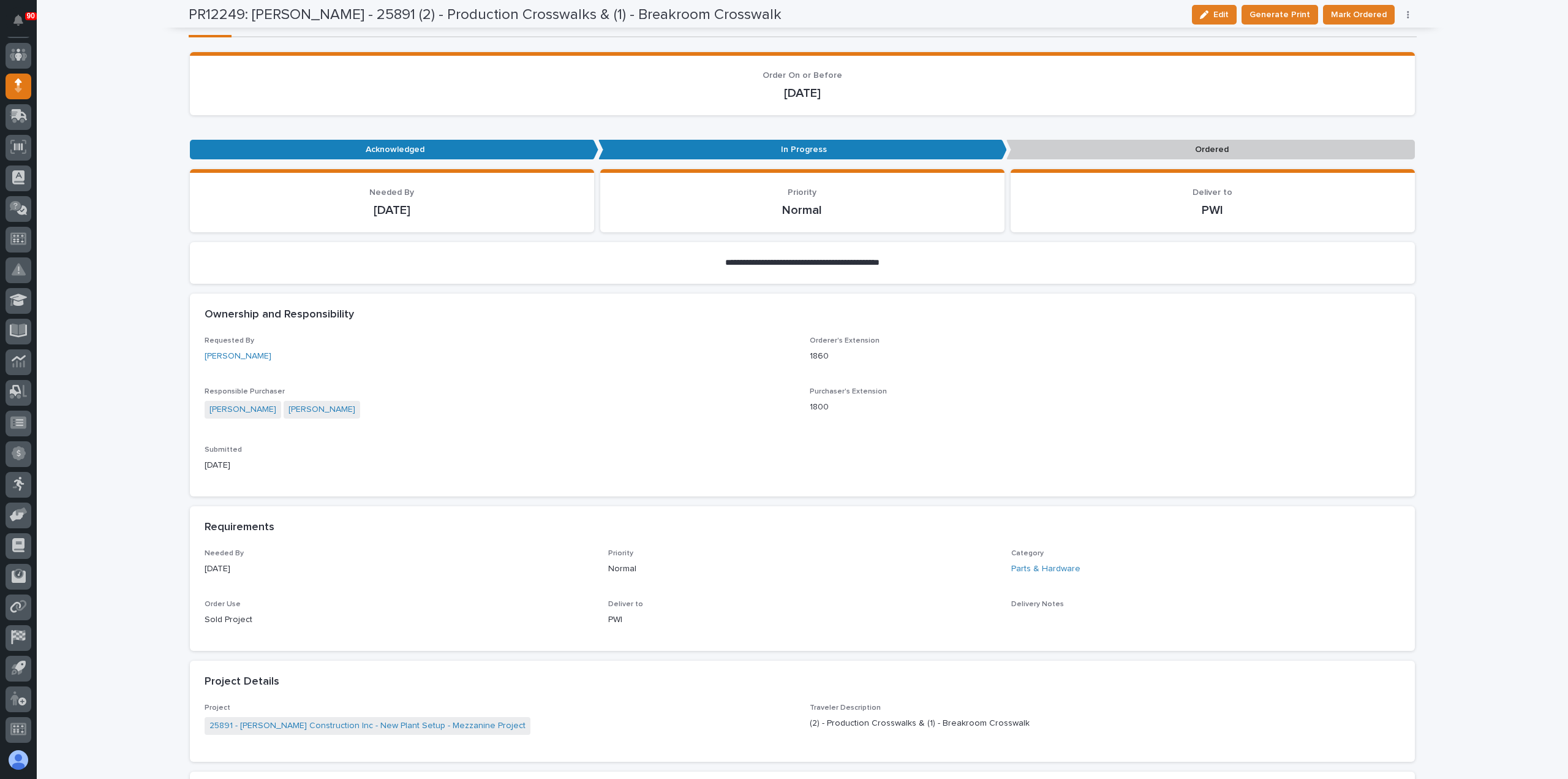
scroll to position [122, 0]
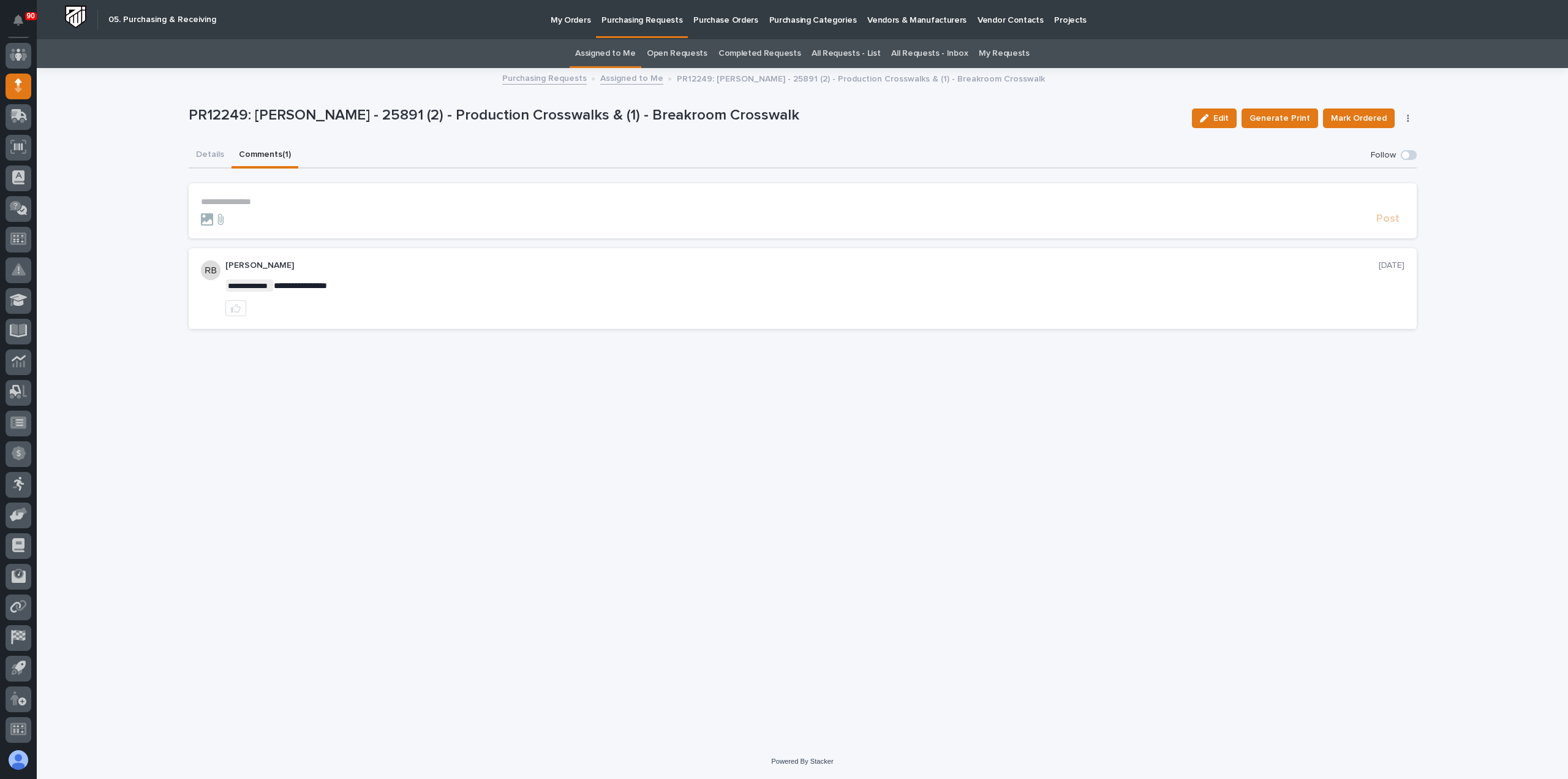
click at [260, 33] on div "**********" at bounding box center [802, 390] width 1531 height 779
click at [1375, 119] on span "Mark Ordered" at bounding box center [1359, 118] width 56 height 15
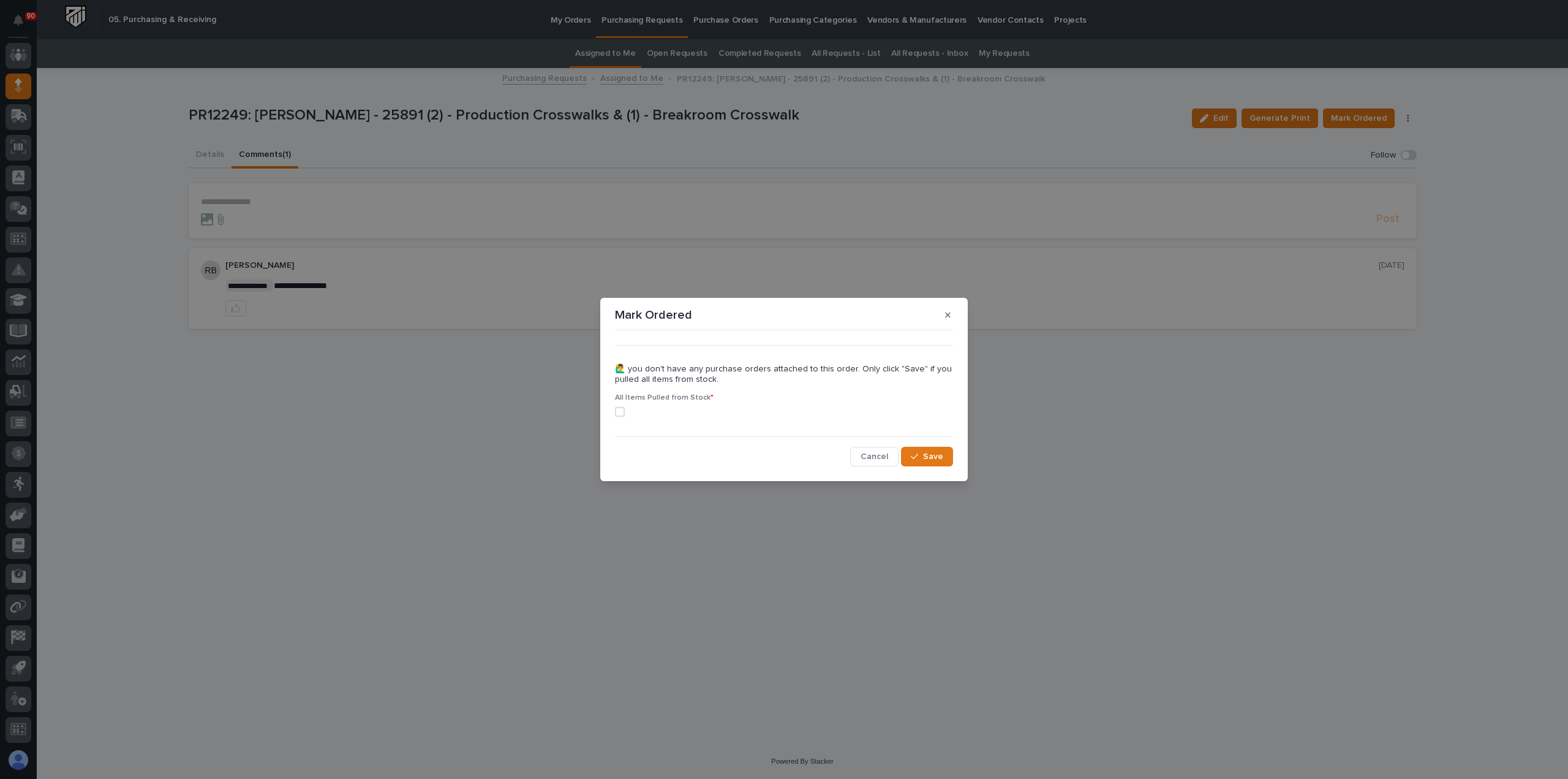
click at [621, 411] on span at bounding box center [620, 412] width 10 height 10
click at [941, 459] on span "Save" at bounding box center [933, 457] width 20 height 11
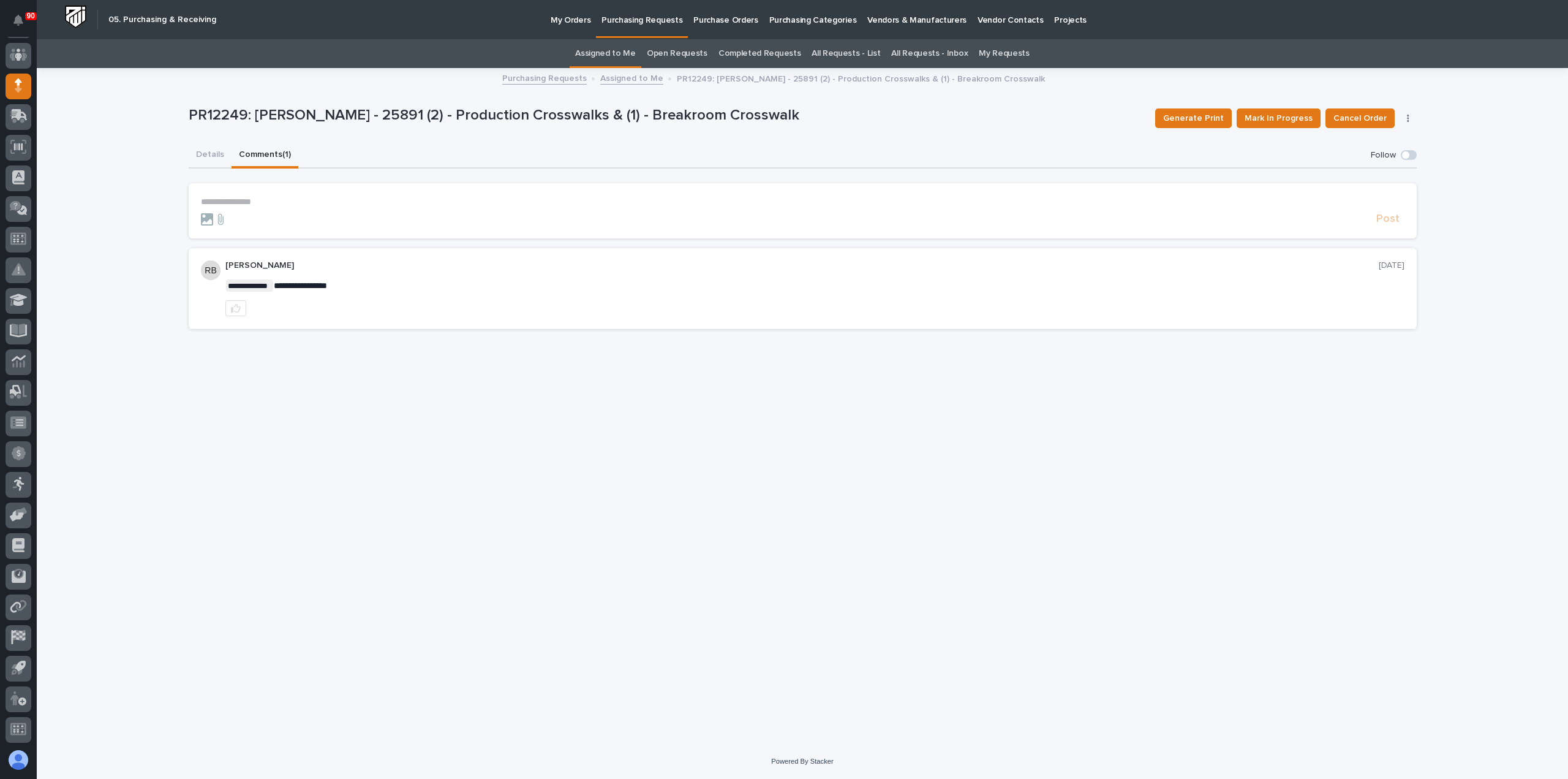
click at [629, 76] on link "Assigned to Me" at bounding box center [632, 77] width 63 height 14
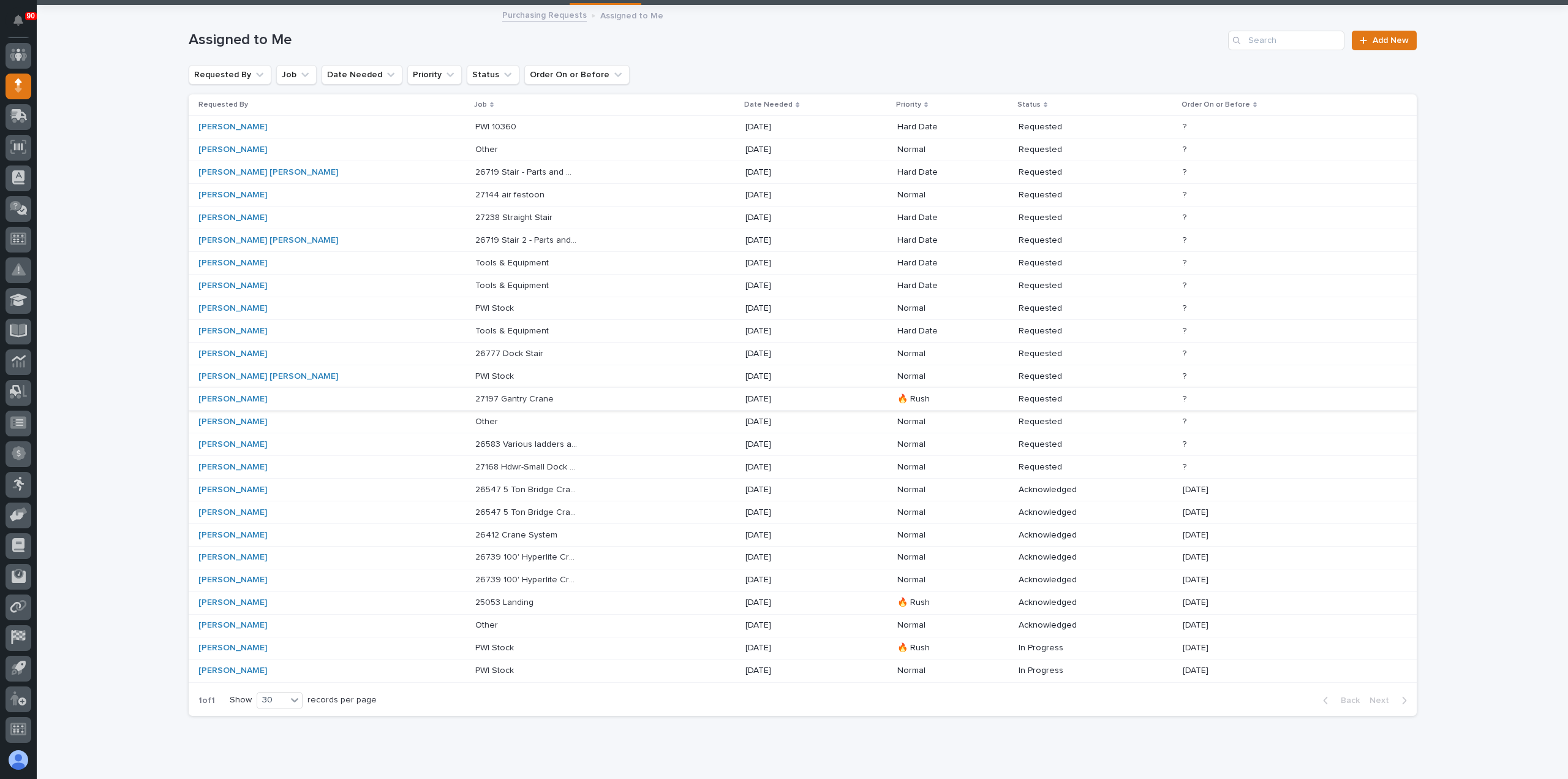
scroll to position [101, 0]
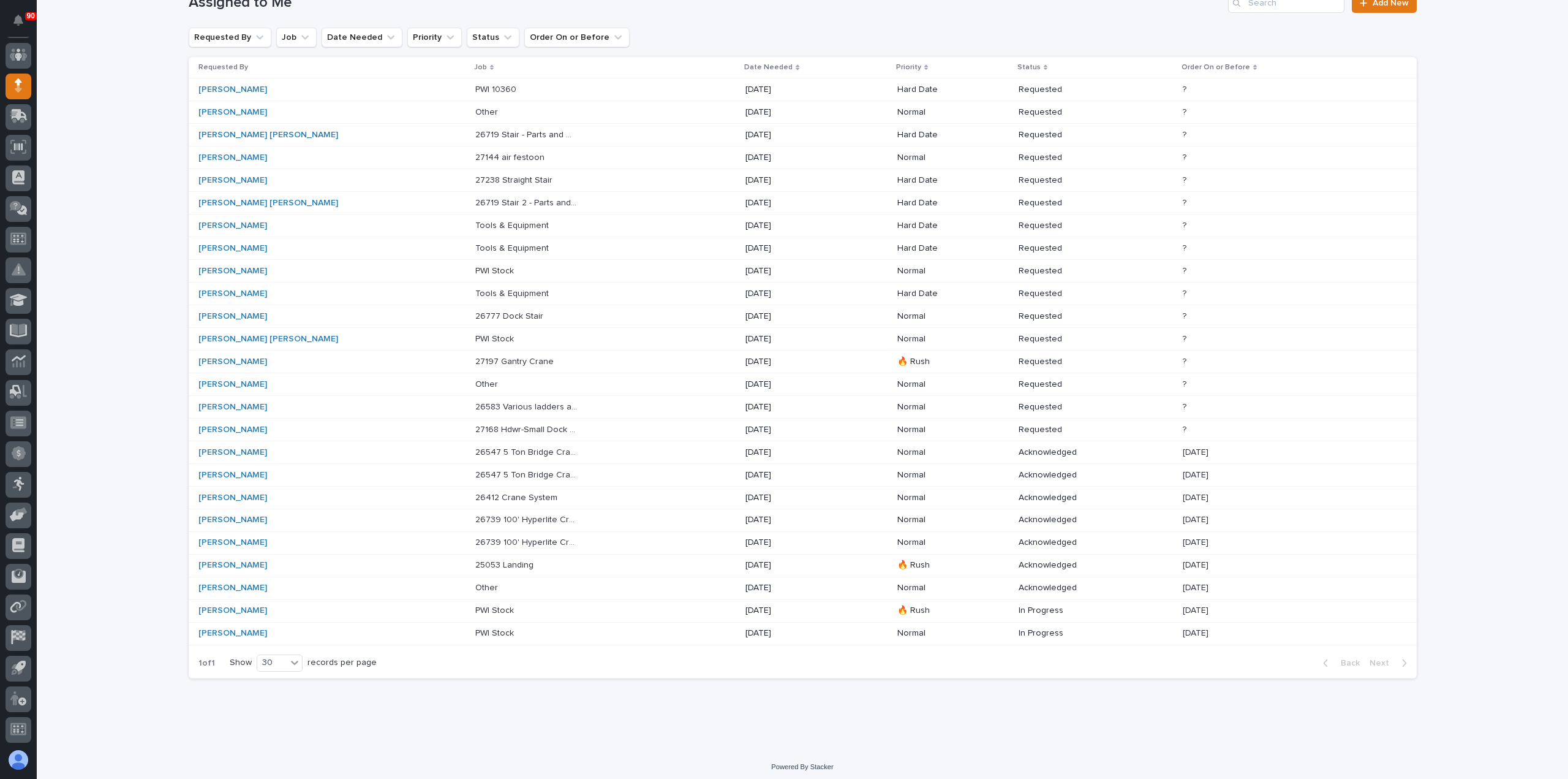
click at [485, 537] on p "26739 100' Hyperlite Crane" at bounding box center [528, 541] width 105 height 13
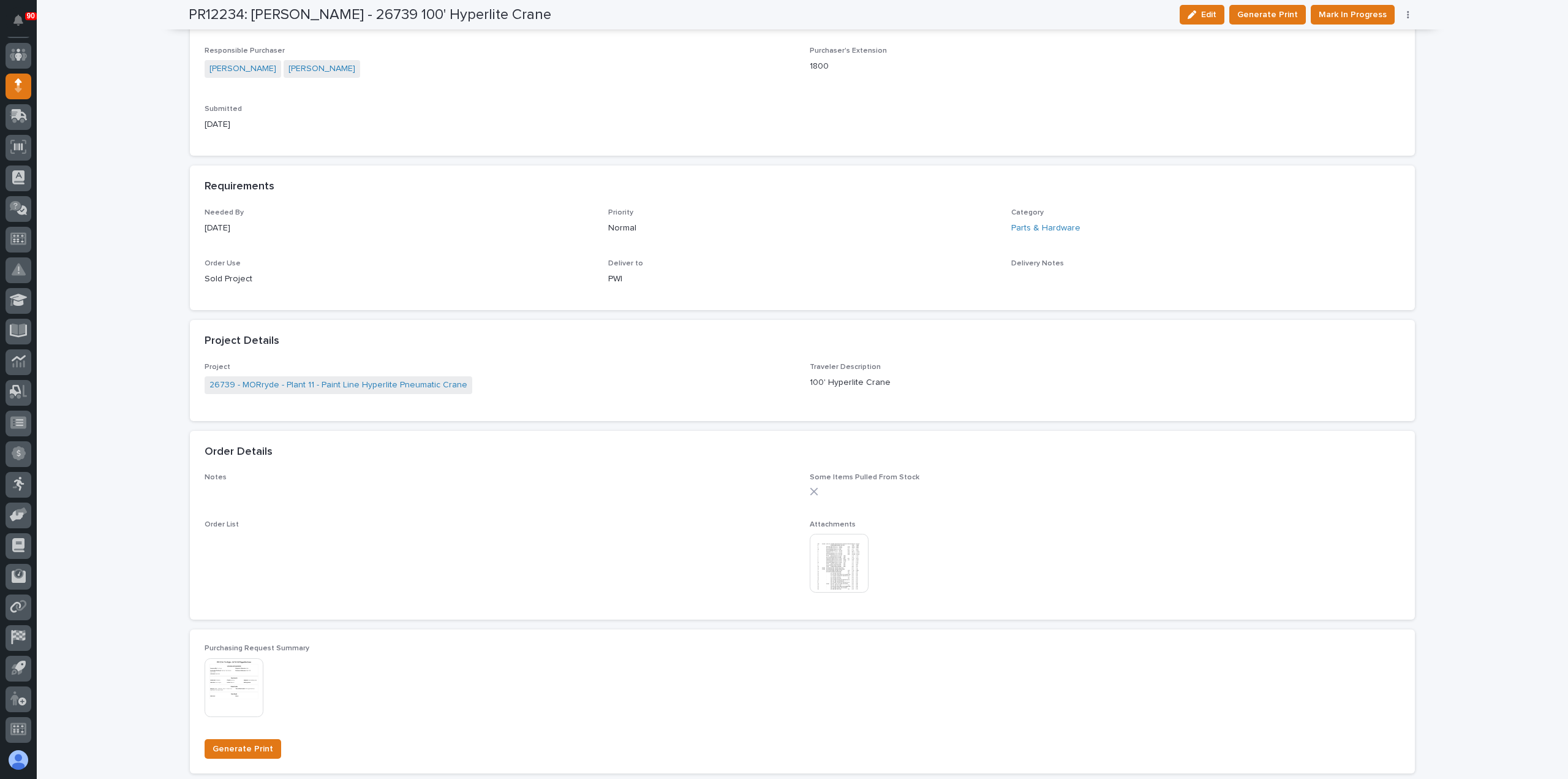
scroll to position [490, 0]
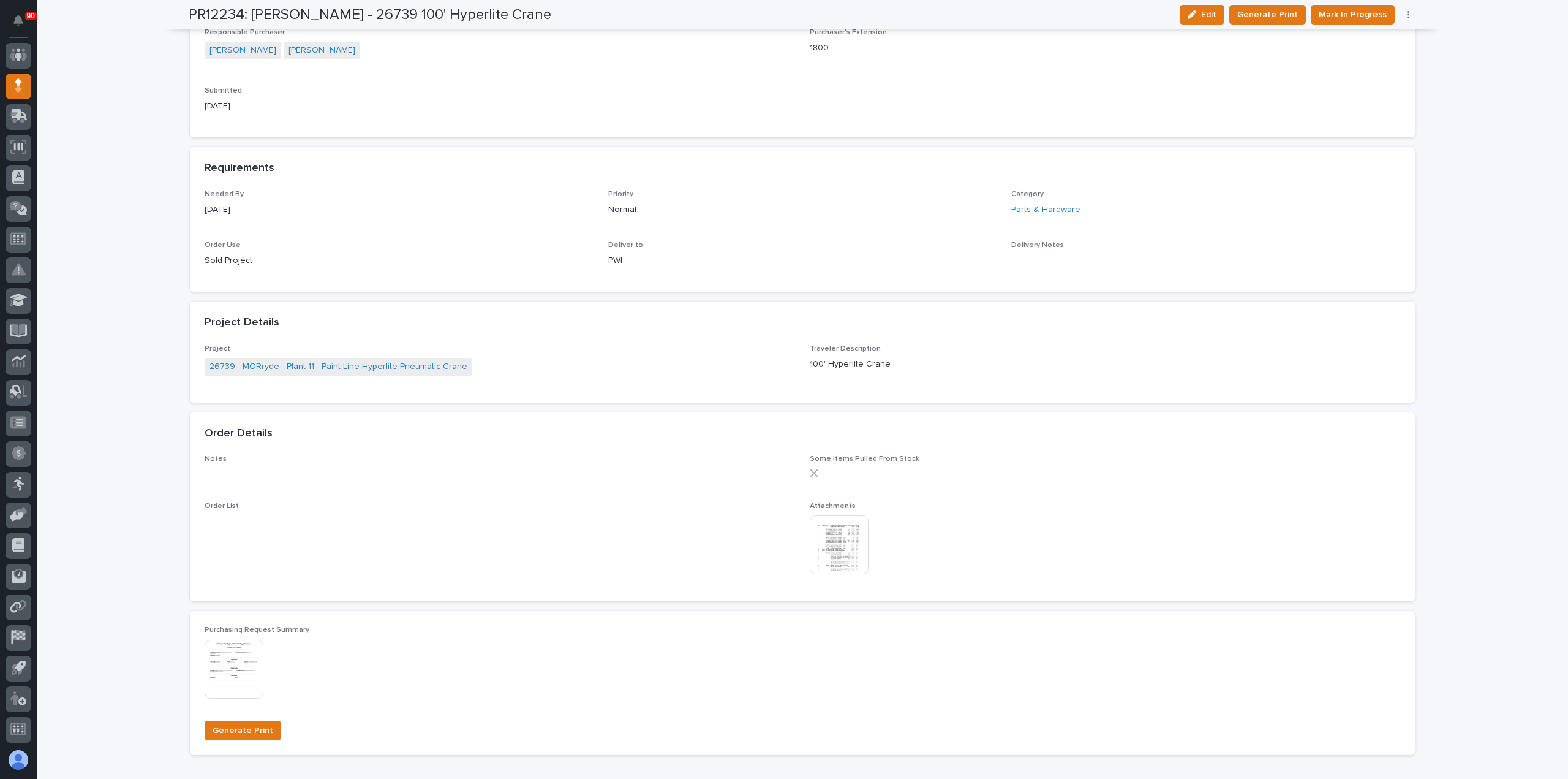
click at [840, 551] on img at bounding box center [839, 544] width 59 height 59
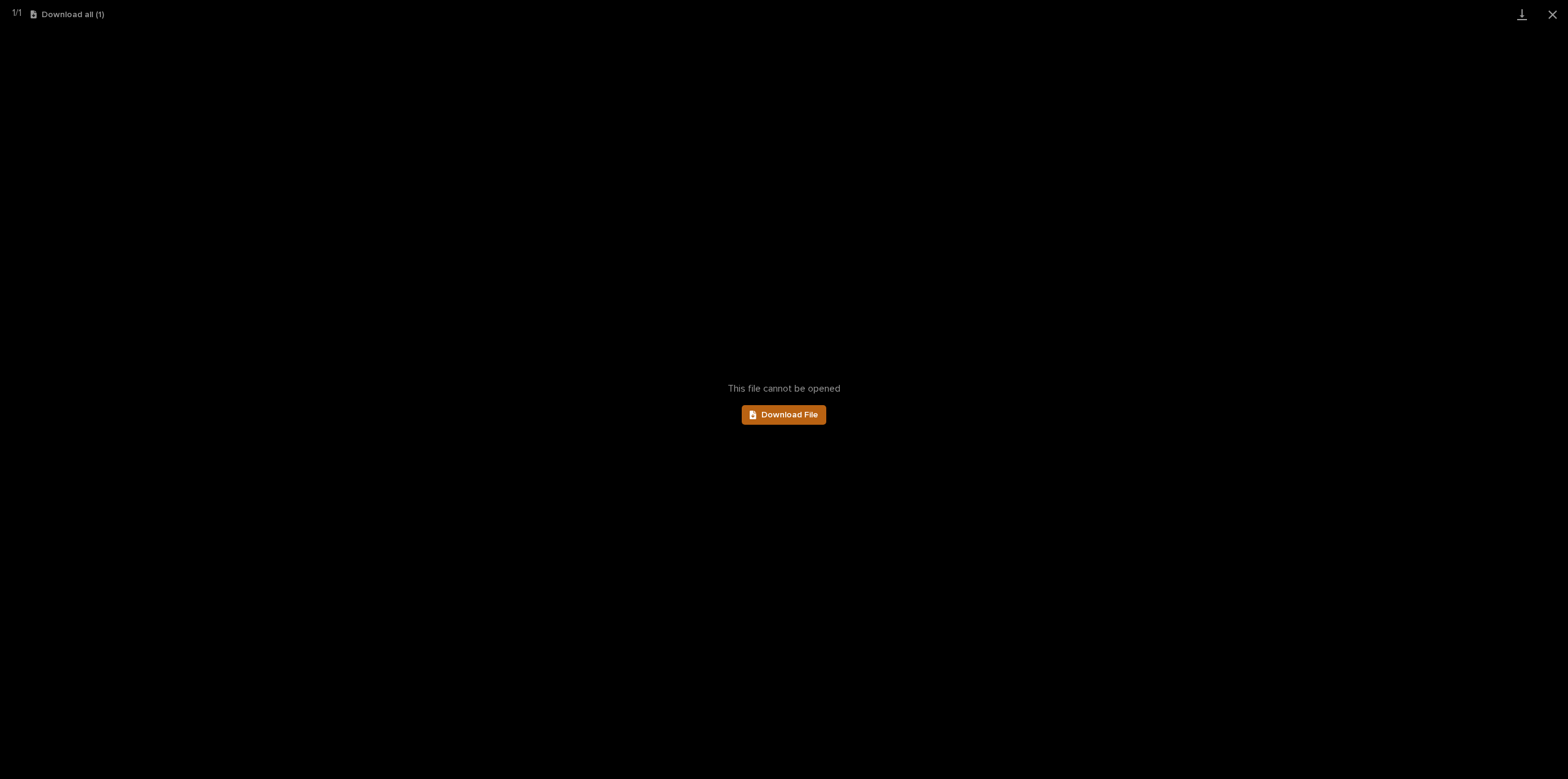
click at [795, 420] on link "Download File" at bounding box center [784, 414] width 85 height 19
click at [1551, 15] on button "Close gallery" at bounding box center [1553, 14] width 31 height 28
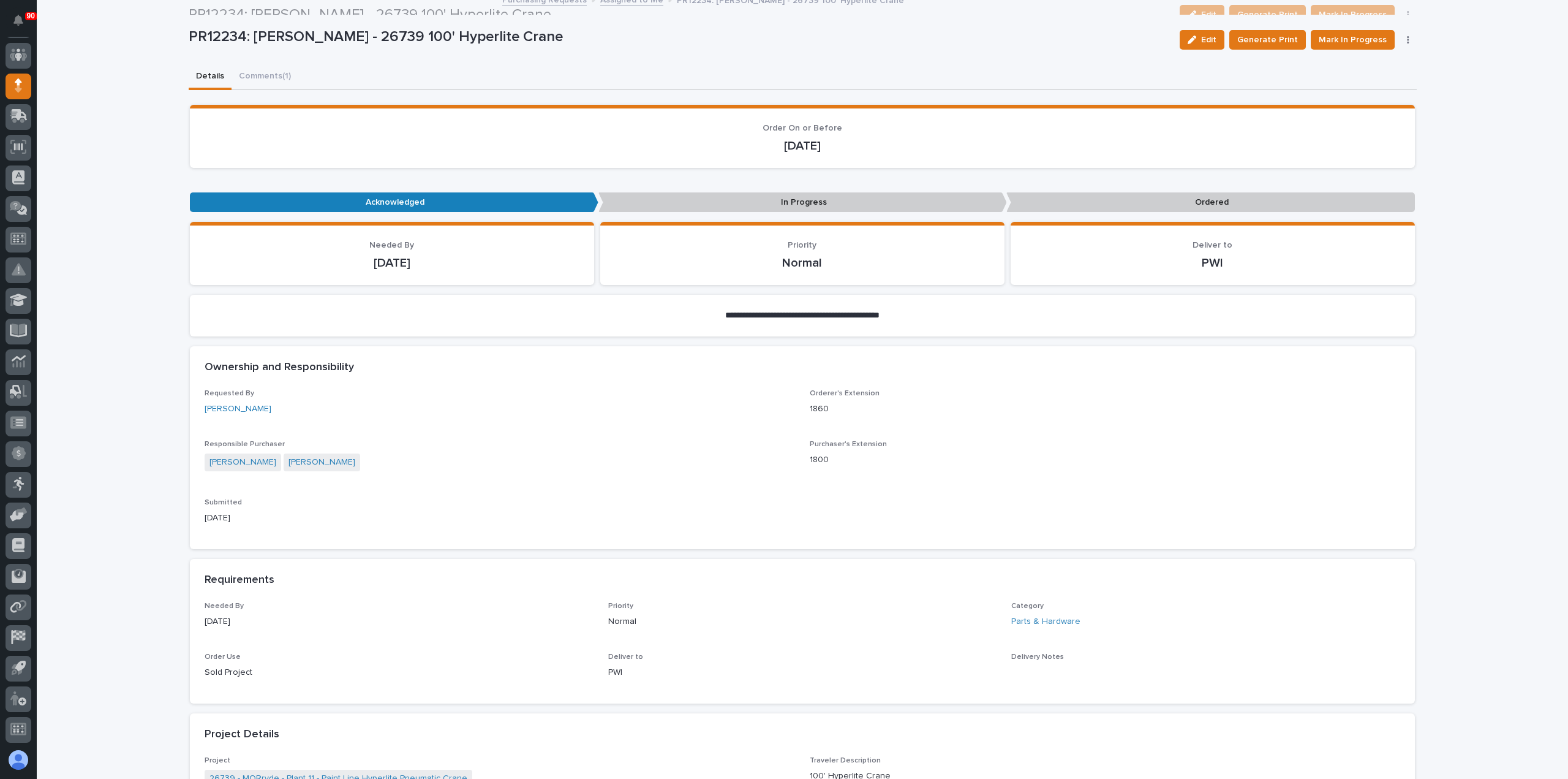
scroll to position [61, 0]
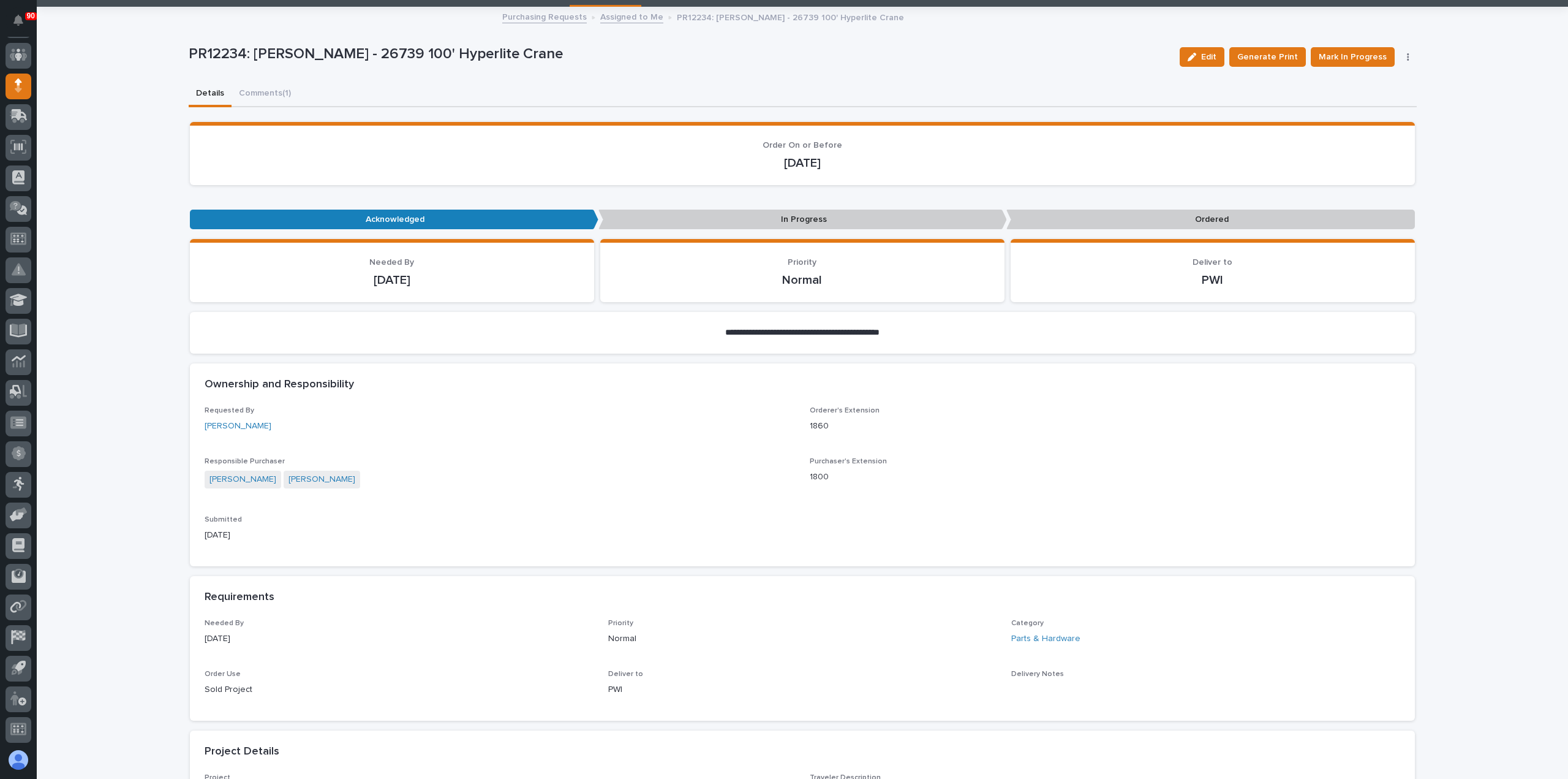
click at [258, 94] on div "**********" at bounding box center [802, 736] width 1228 height 1457
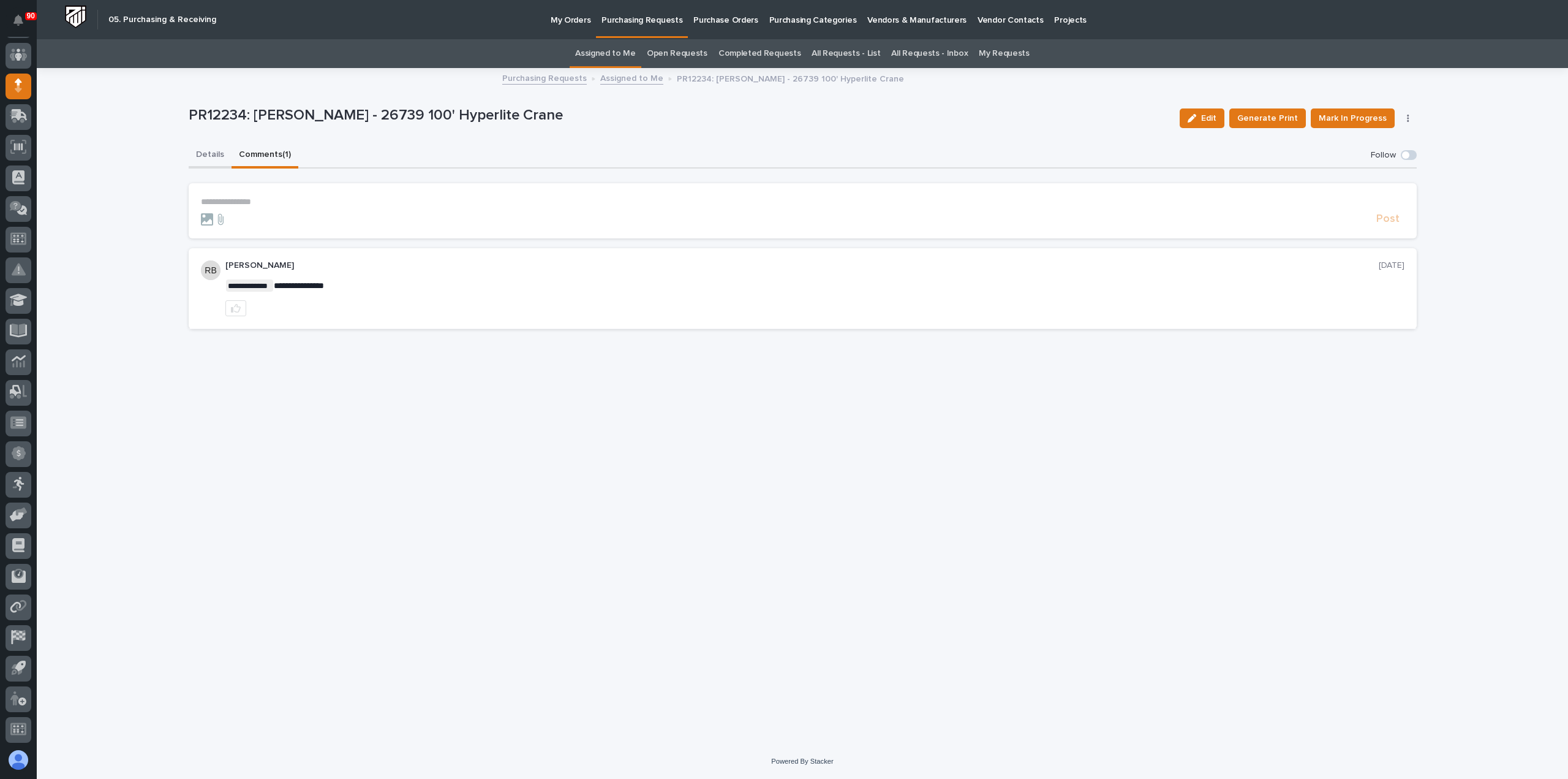
click at [213, 153] on button "Details" at bounding box center [210, 156] width 43 height 26
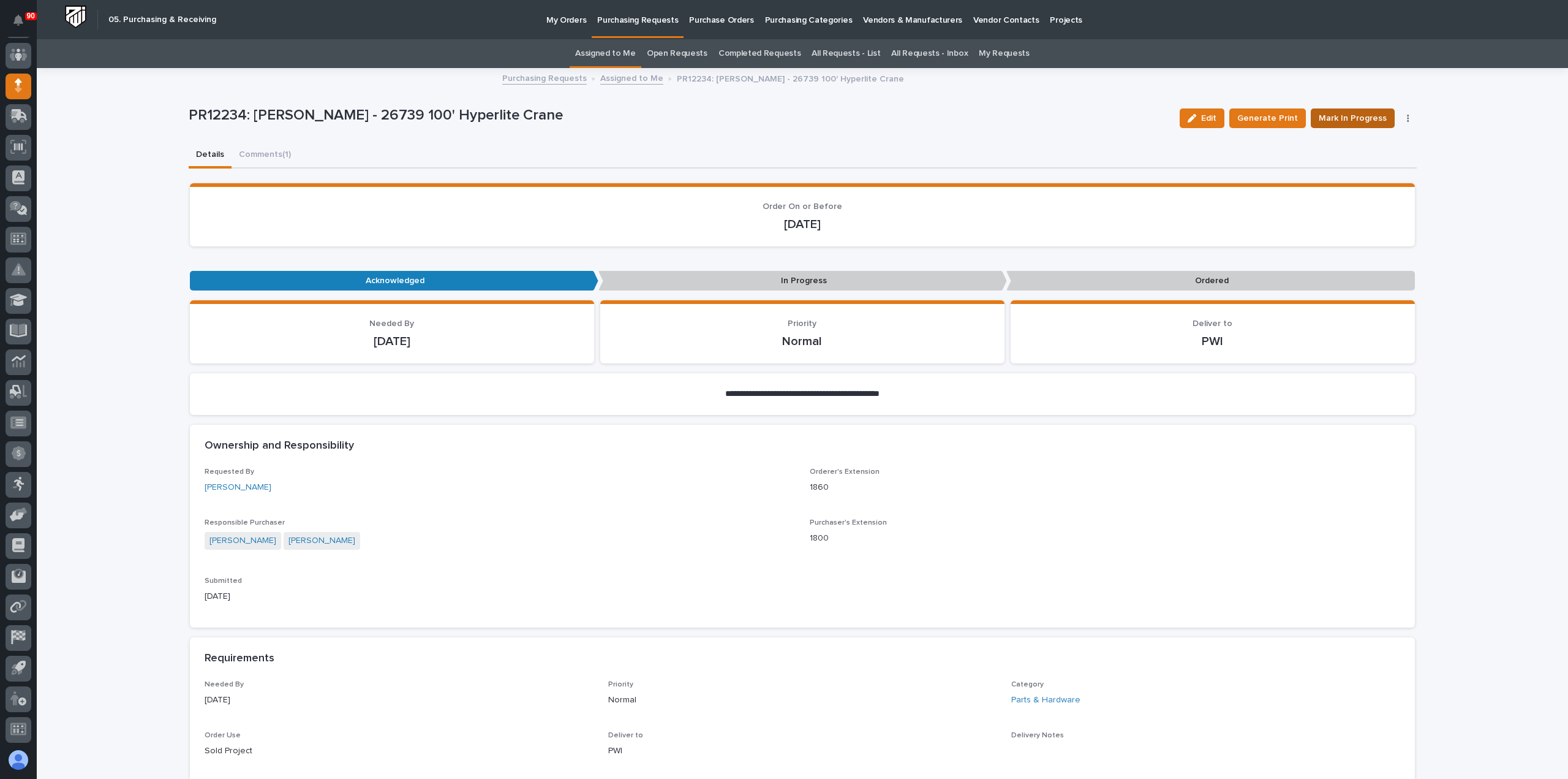
click at [1358, 115] on span "Mark In Progress" at bounding box center [1353, 118] width 68 height 15
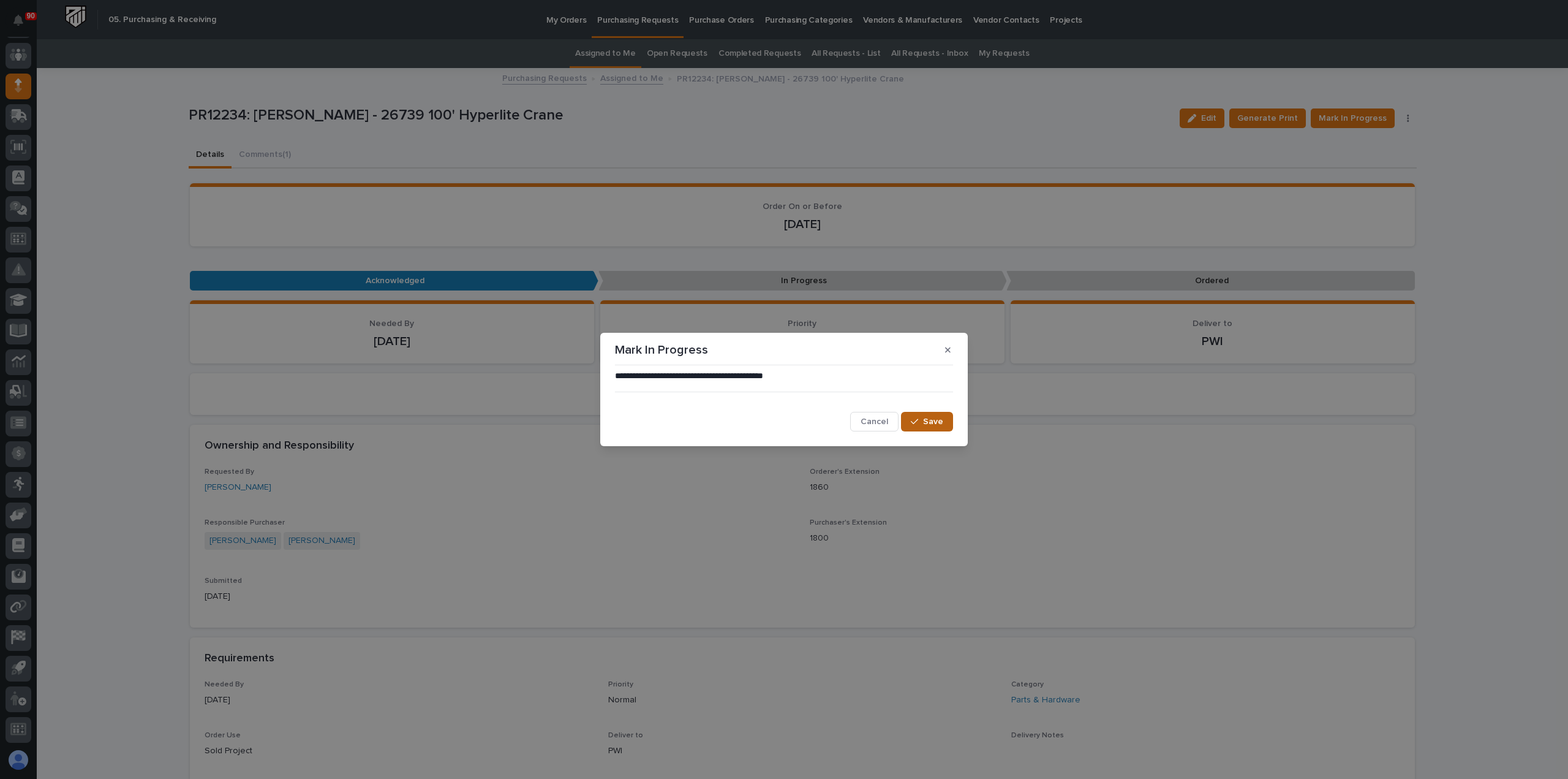
click at [930, 422] on span "Save" at bounding box center [933, 421] width 20 height 11
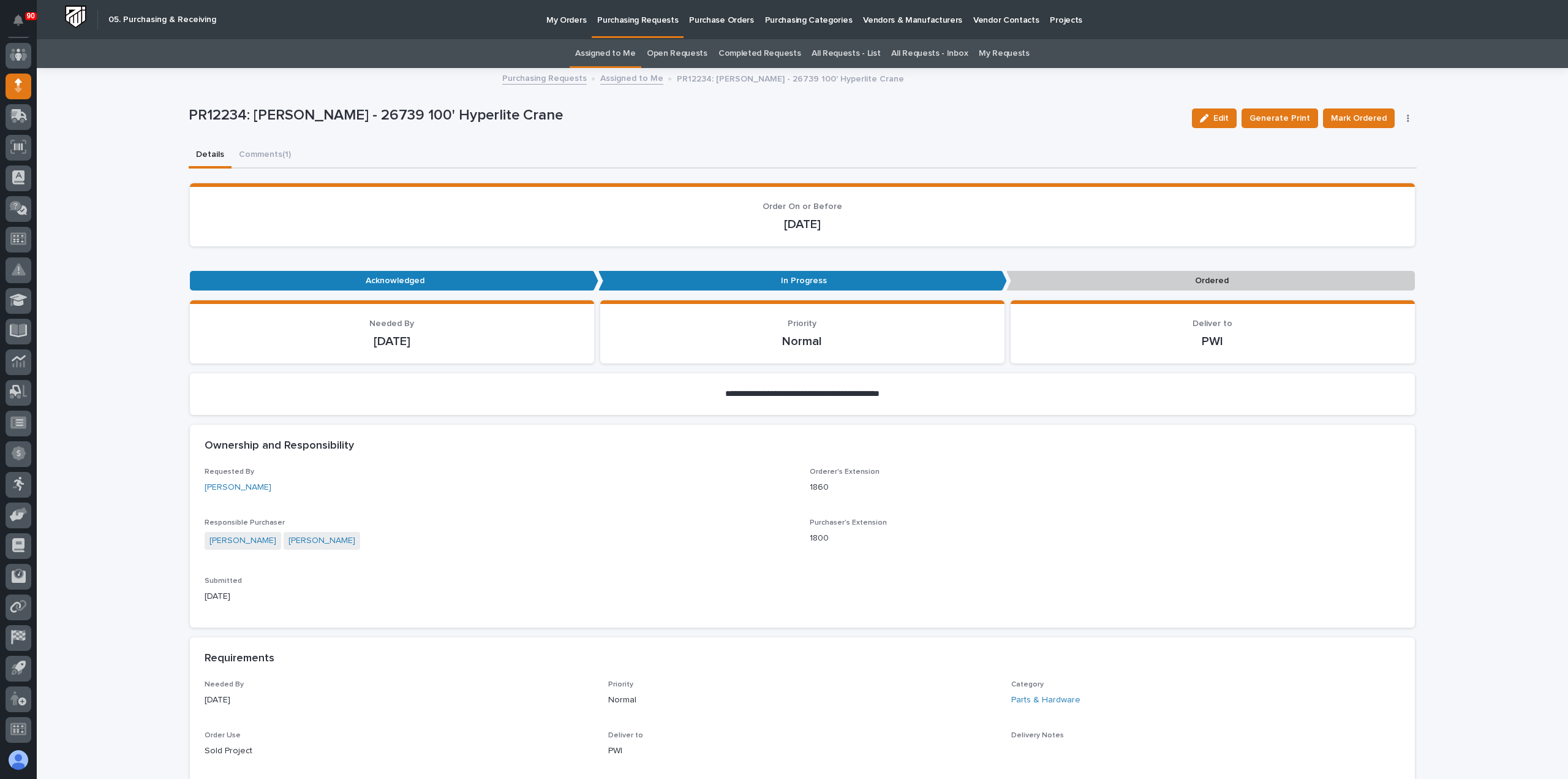
click at [630, 77] on link "Assigned to Me" at bounding box center [632, 77] width 63 height 14
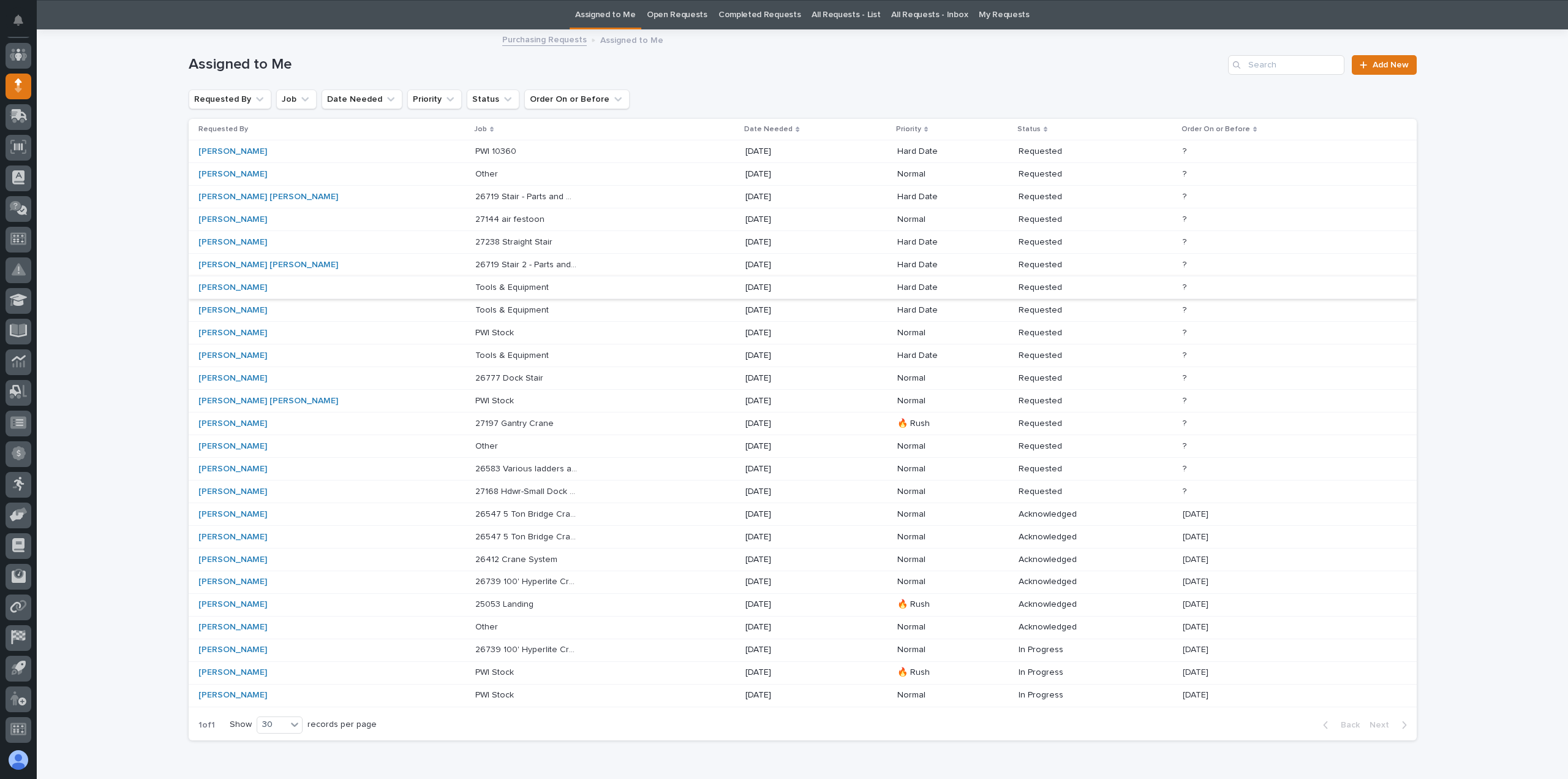
scroll to position [39, 0]
click at [477, 575] on p "26739 100' Hyperlite Crane" at bounding box center [528, 580] width 105 height 13
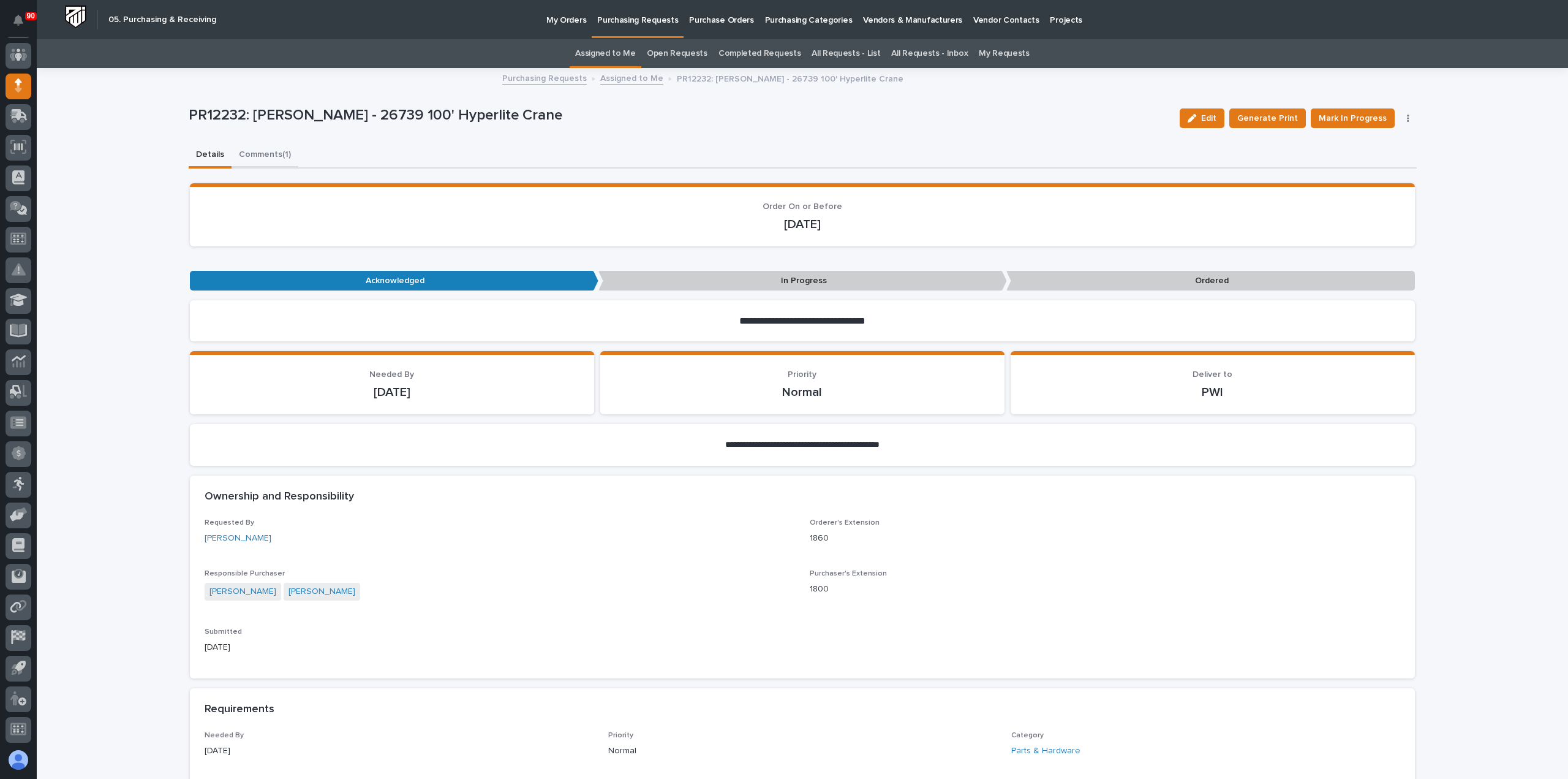
click at [261, 154] on button "Comments (1)" at bounding box center [265, 156] width 67 height 26
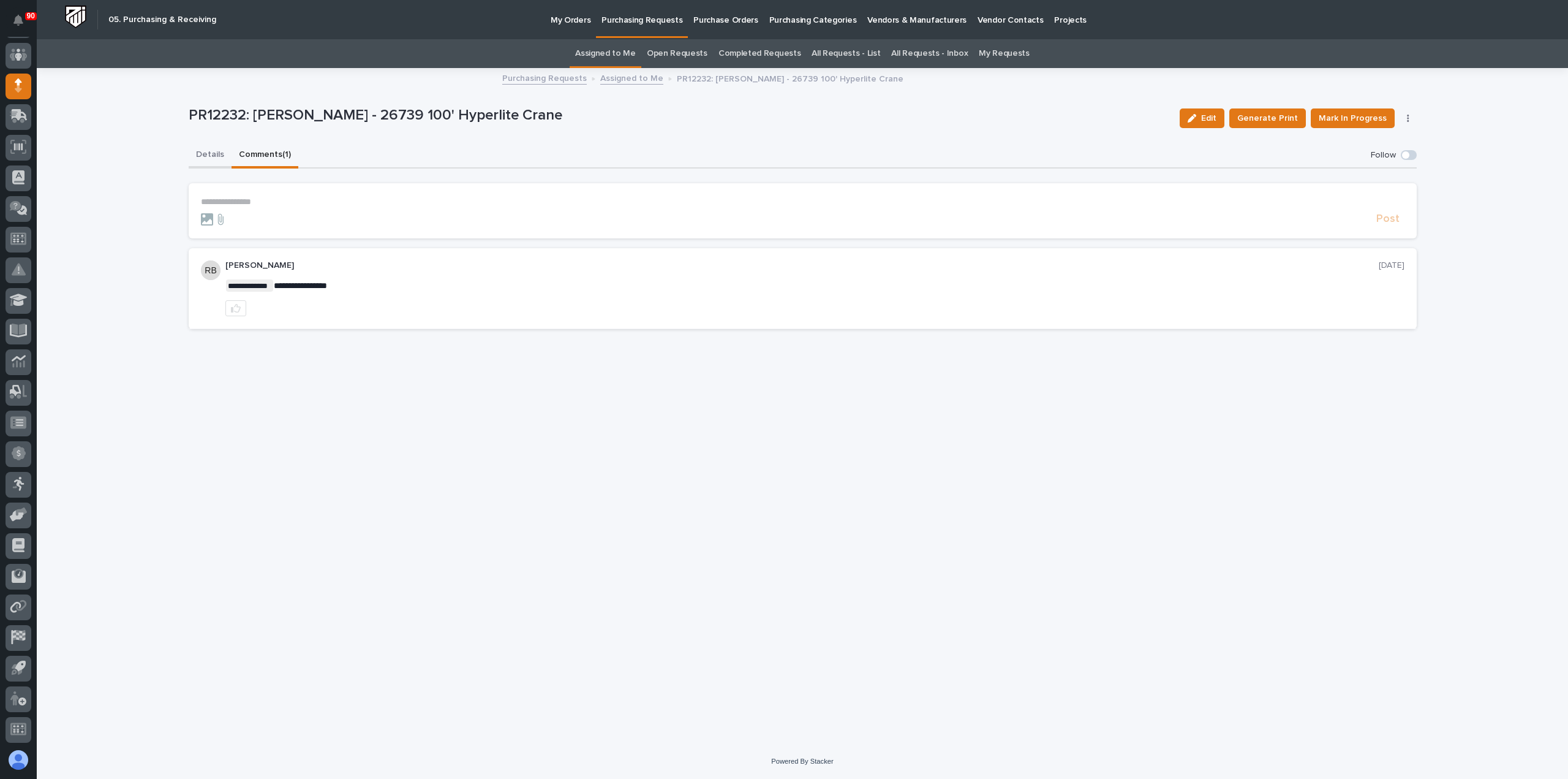
click at [202, 154] on button "Details" at bounding box center [210, 156] width 43 height 26
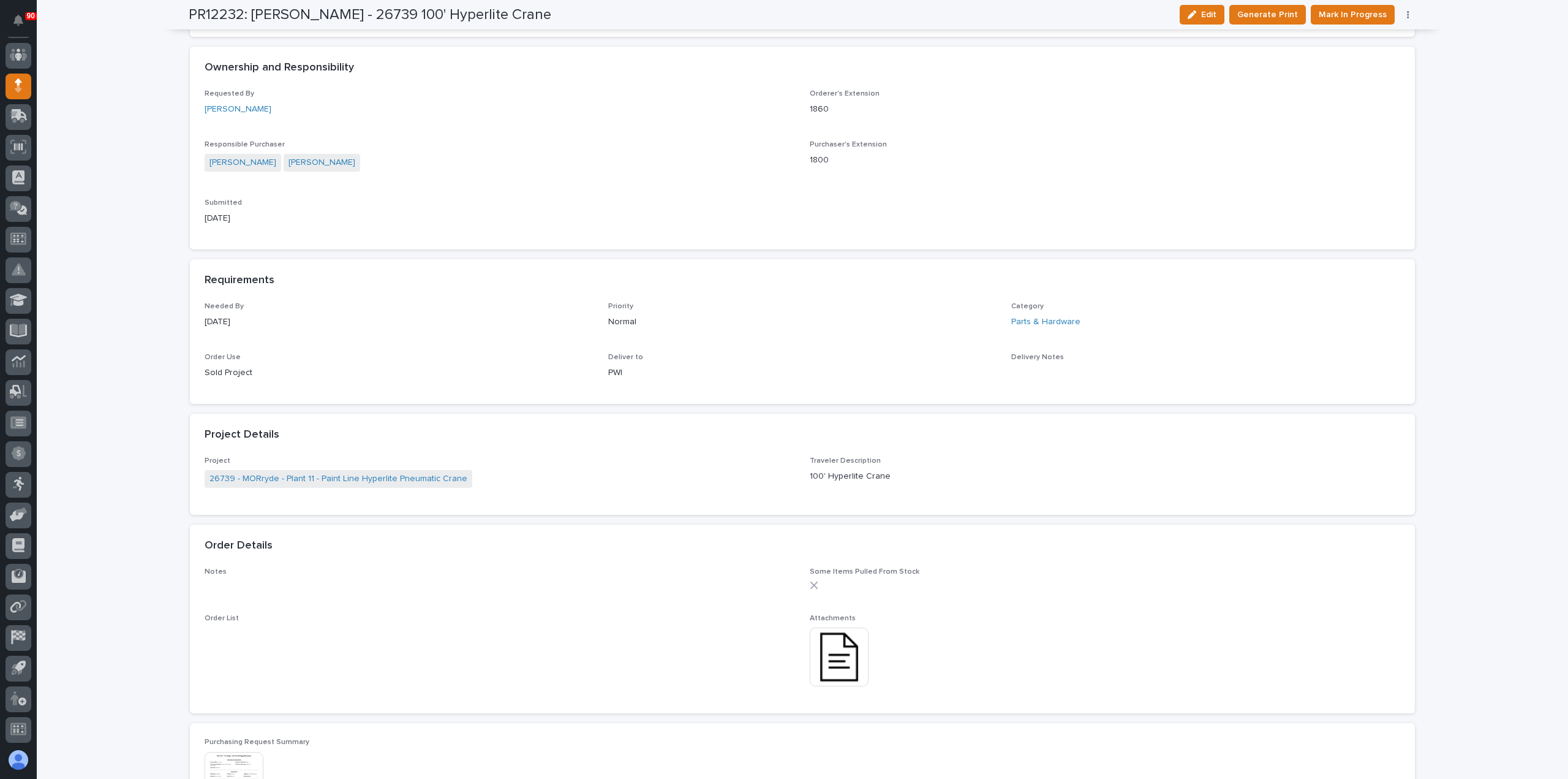
scroll to position [551, 0]
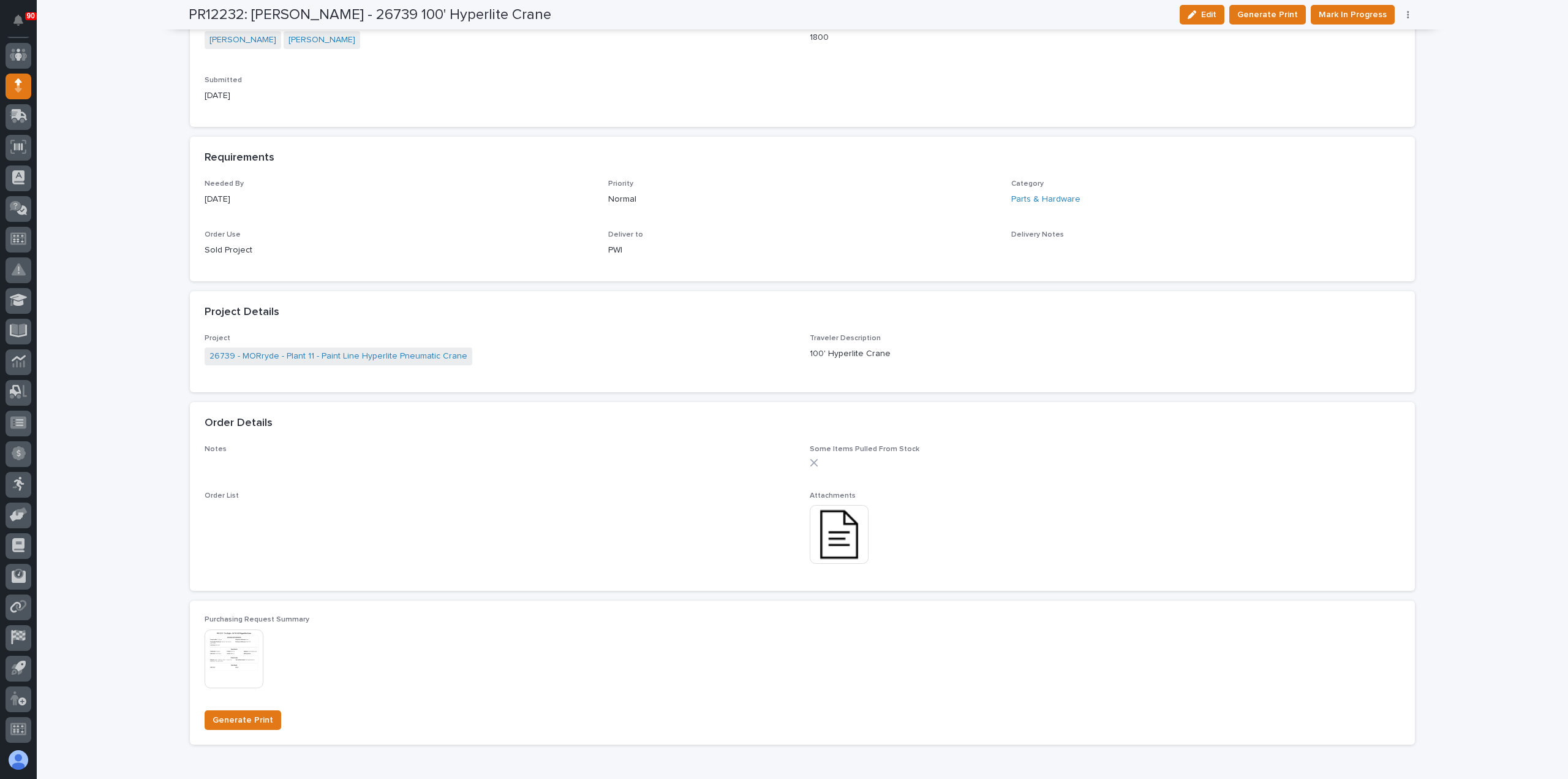
click at [834, 537] on img at bounding box center [839, 534] width 59 height 59
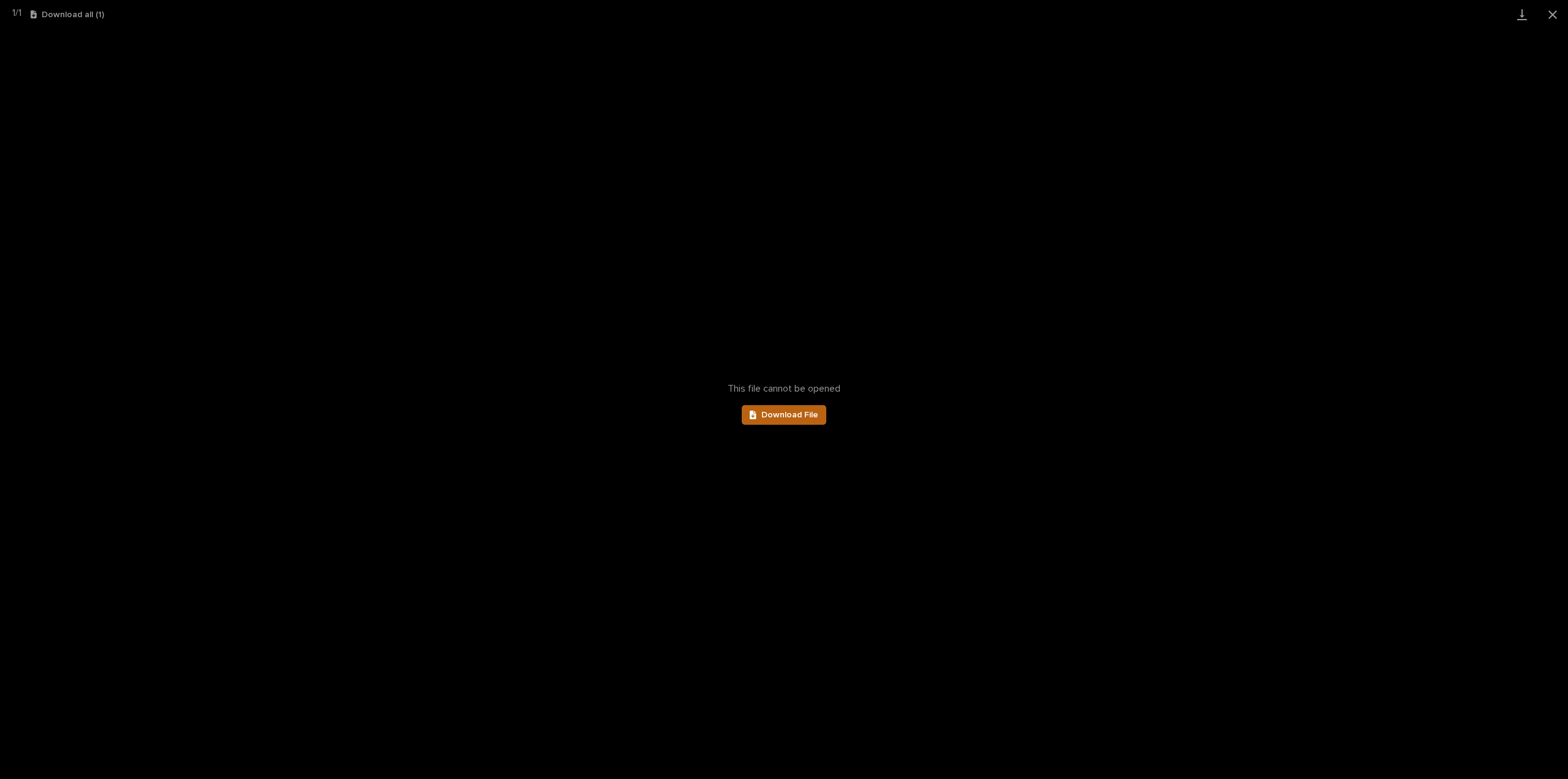
click at [800, 414] on span "Download File" at bounding box center [790, 414] width 57 height 8
click at [1553, 14] on button "Close gallery" at bounding box center [1553, 14] width 31 height 28
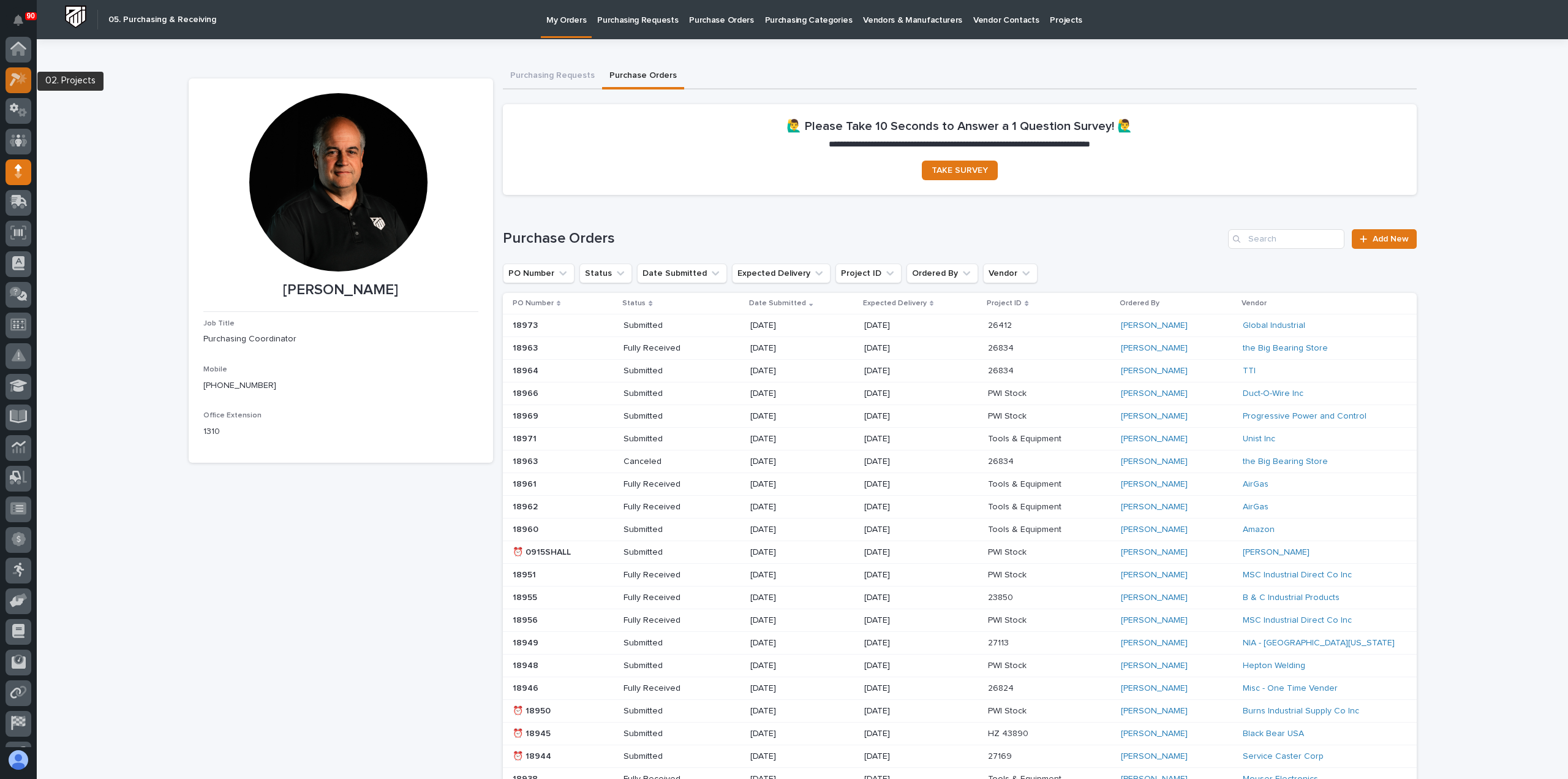
click at [17, 78] on icon at bounding box center [15, 80] width 11 height 13
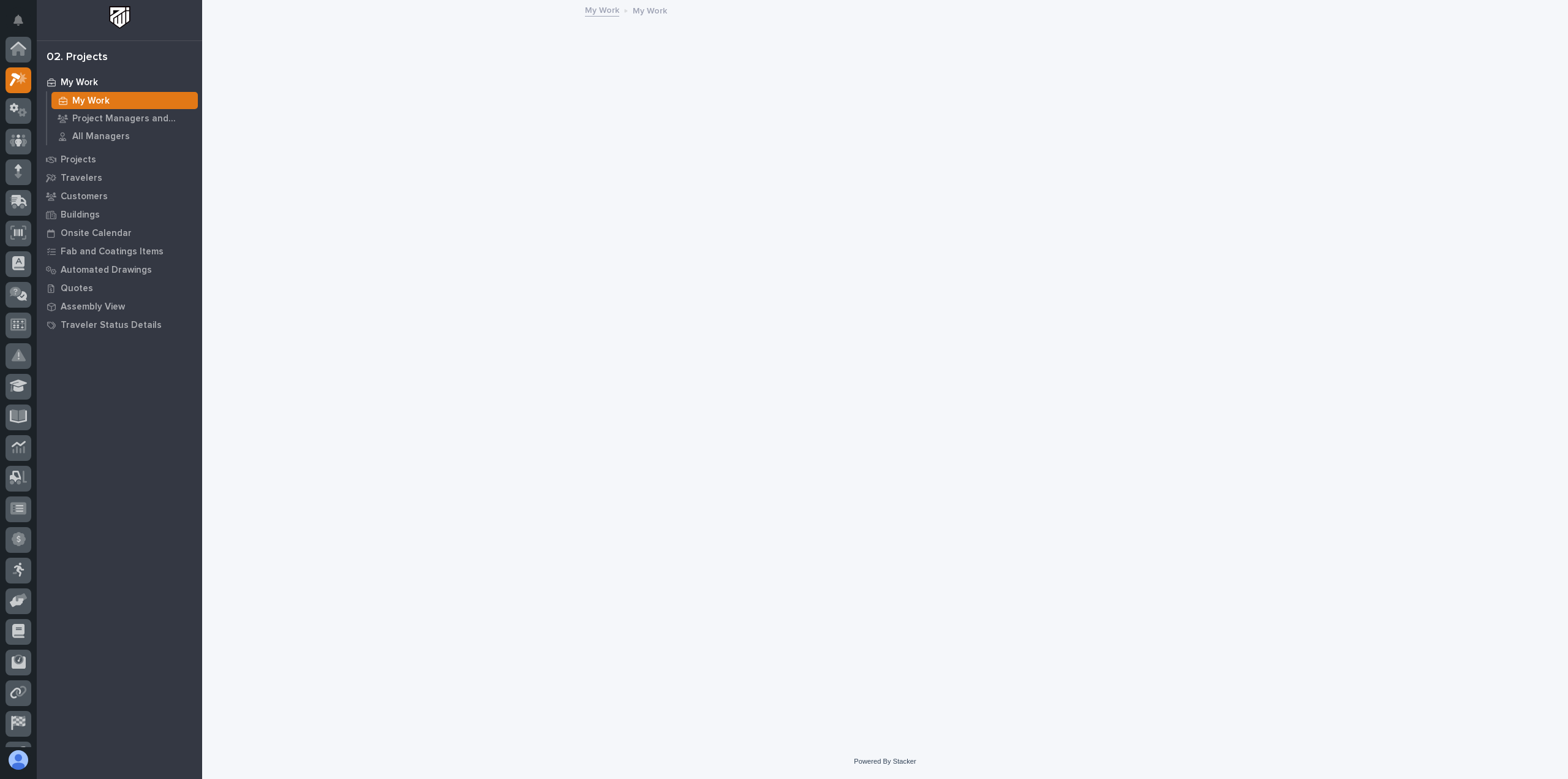
scroll to position [31, 0]
click at [91, 157] on p "Projects" at bounding box center [78, 160] width 35 height 11
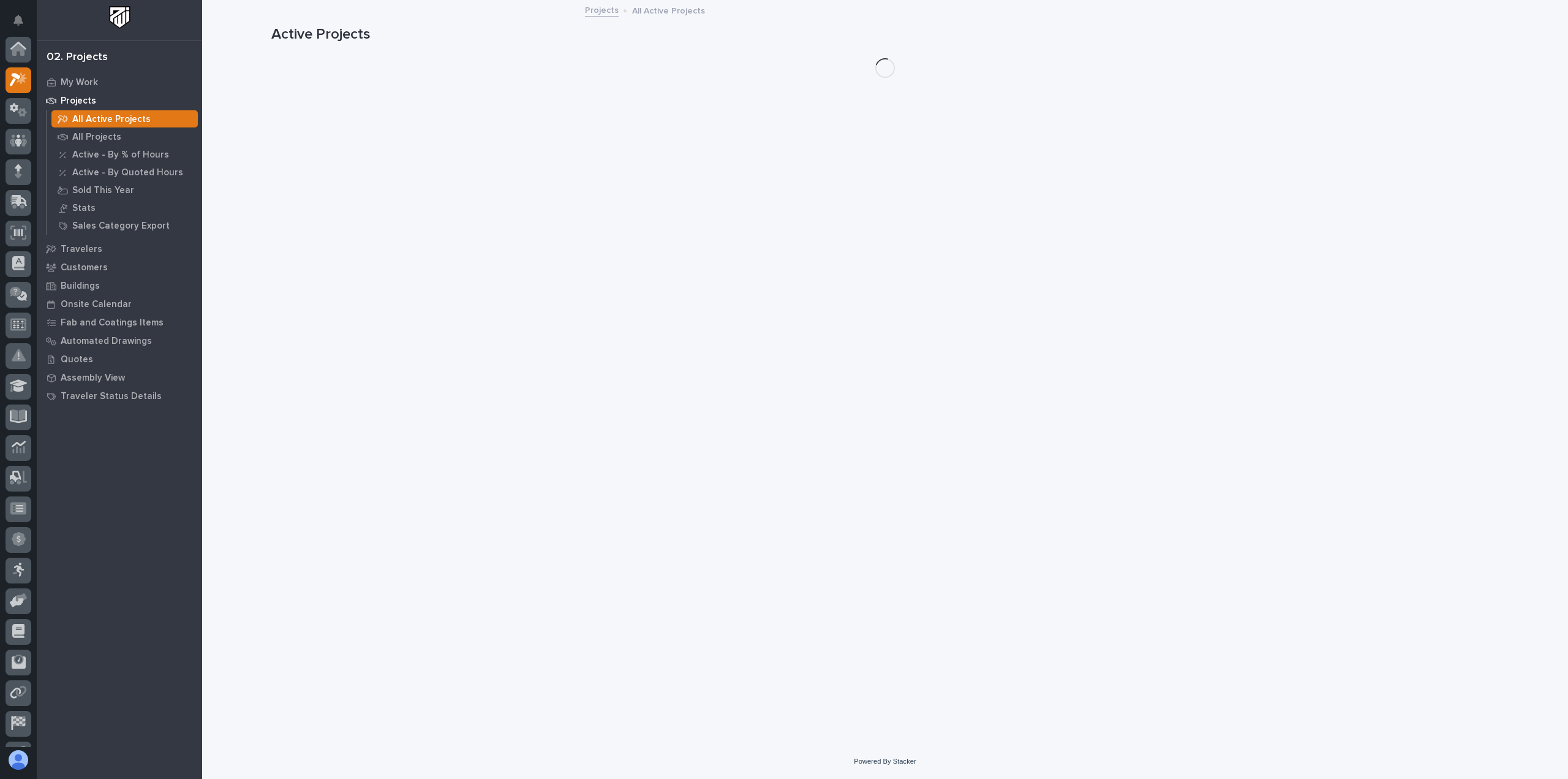
scroll to position [31, 0]
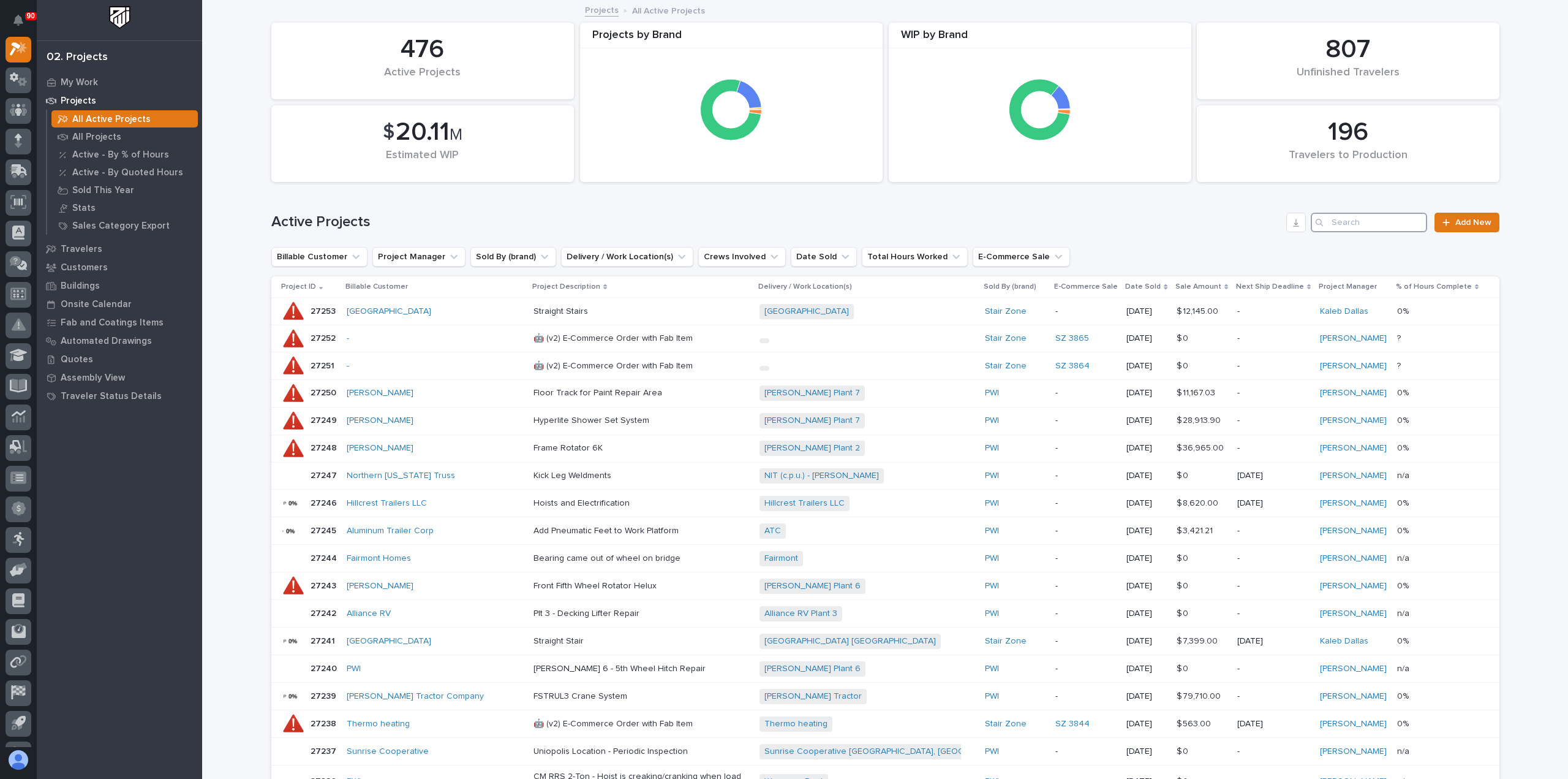
click at [1329, 220] on input "Search" at bounding box center [1369, 222] width 117 height 19
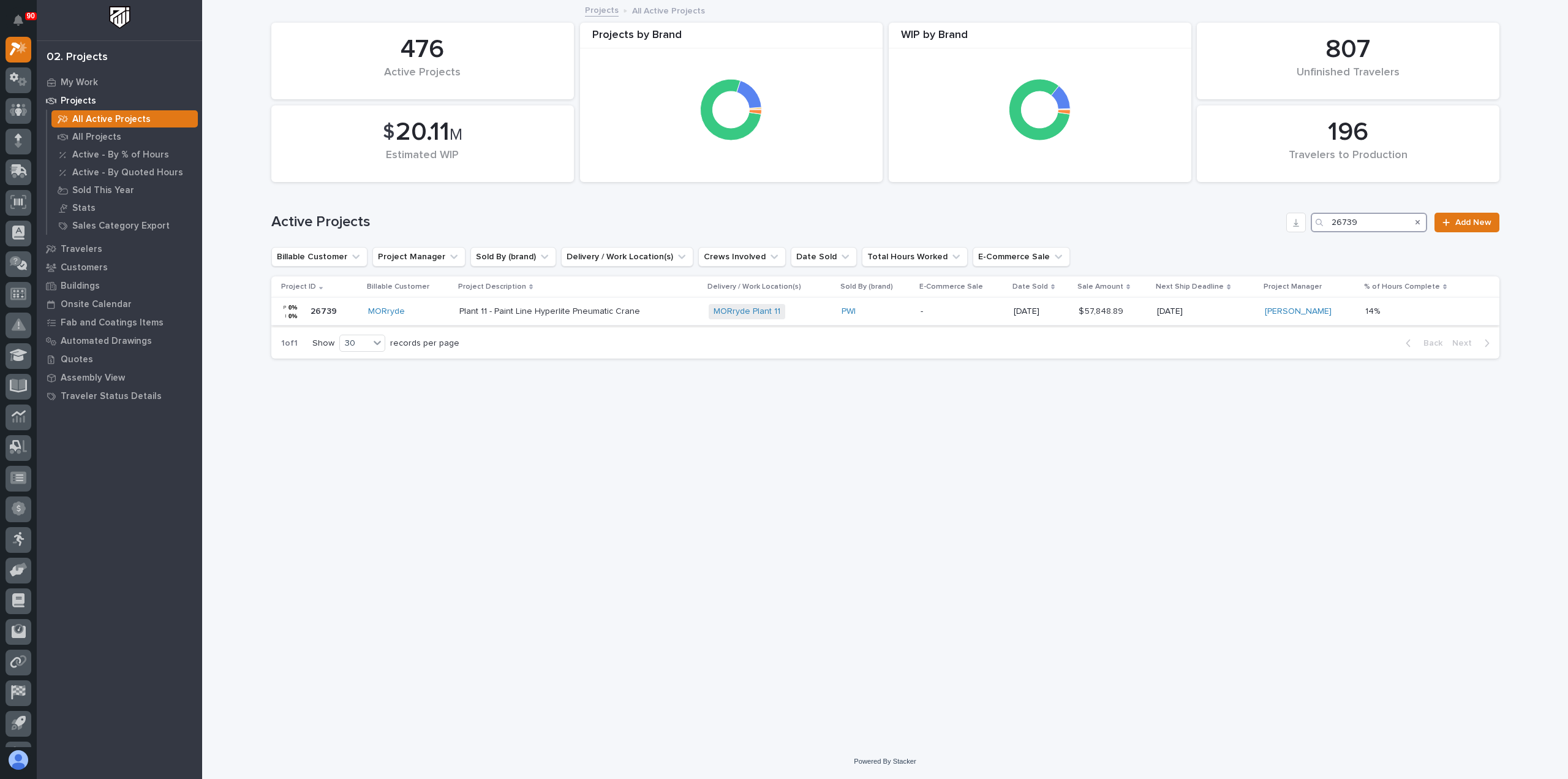
type input "26739"
click at [643, 308] on p "Plant 11 - Paint Line Hyperlite Pneumatic Crane" at bounding box center [566, 311] width 214 height 10
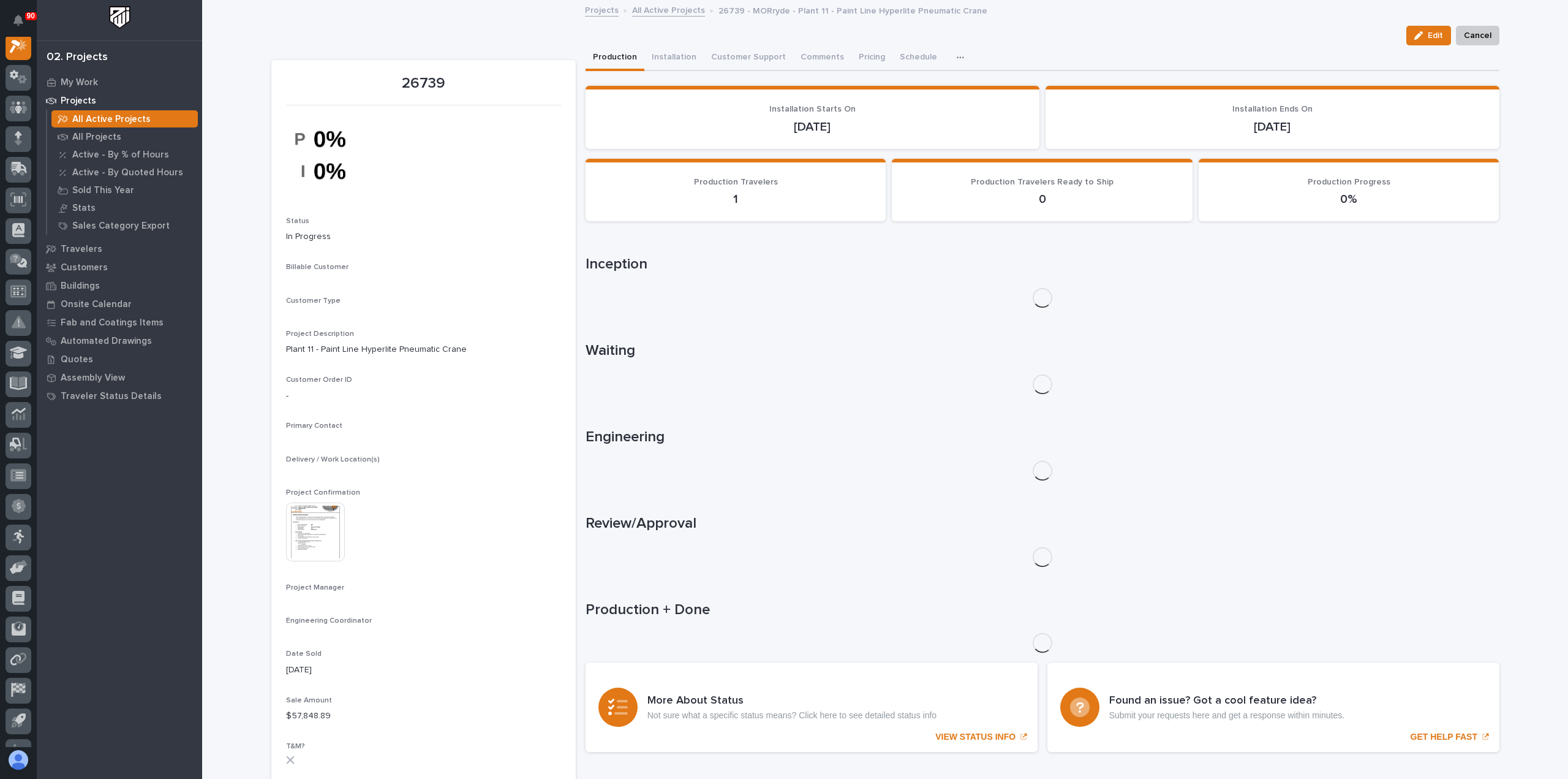
scroll to position [31, 0]
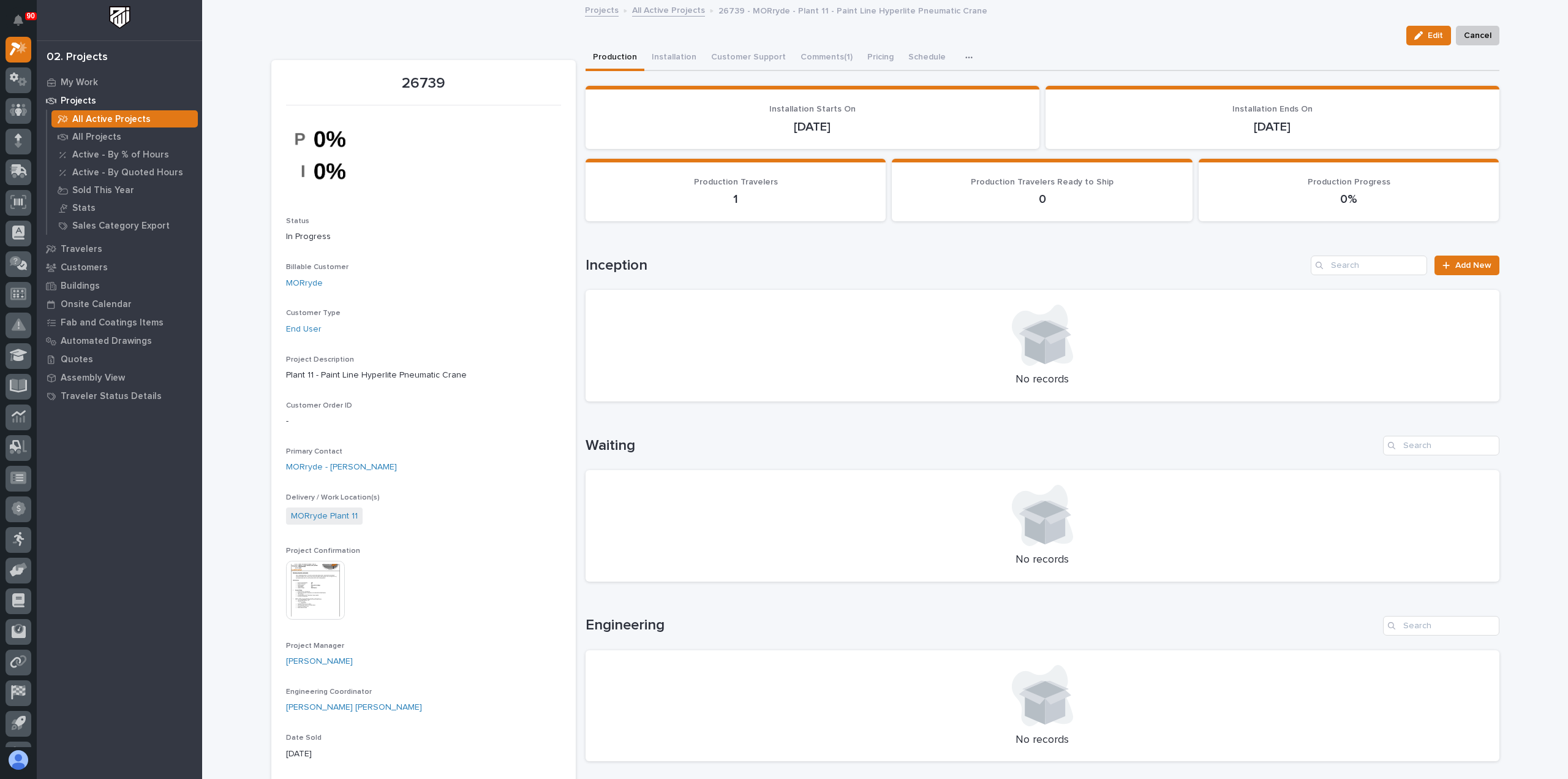
click at [308, 586] on img at bounding box center [315, 589] width 59 height 59
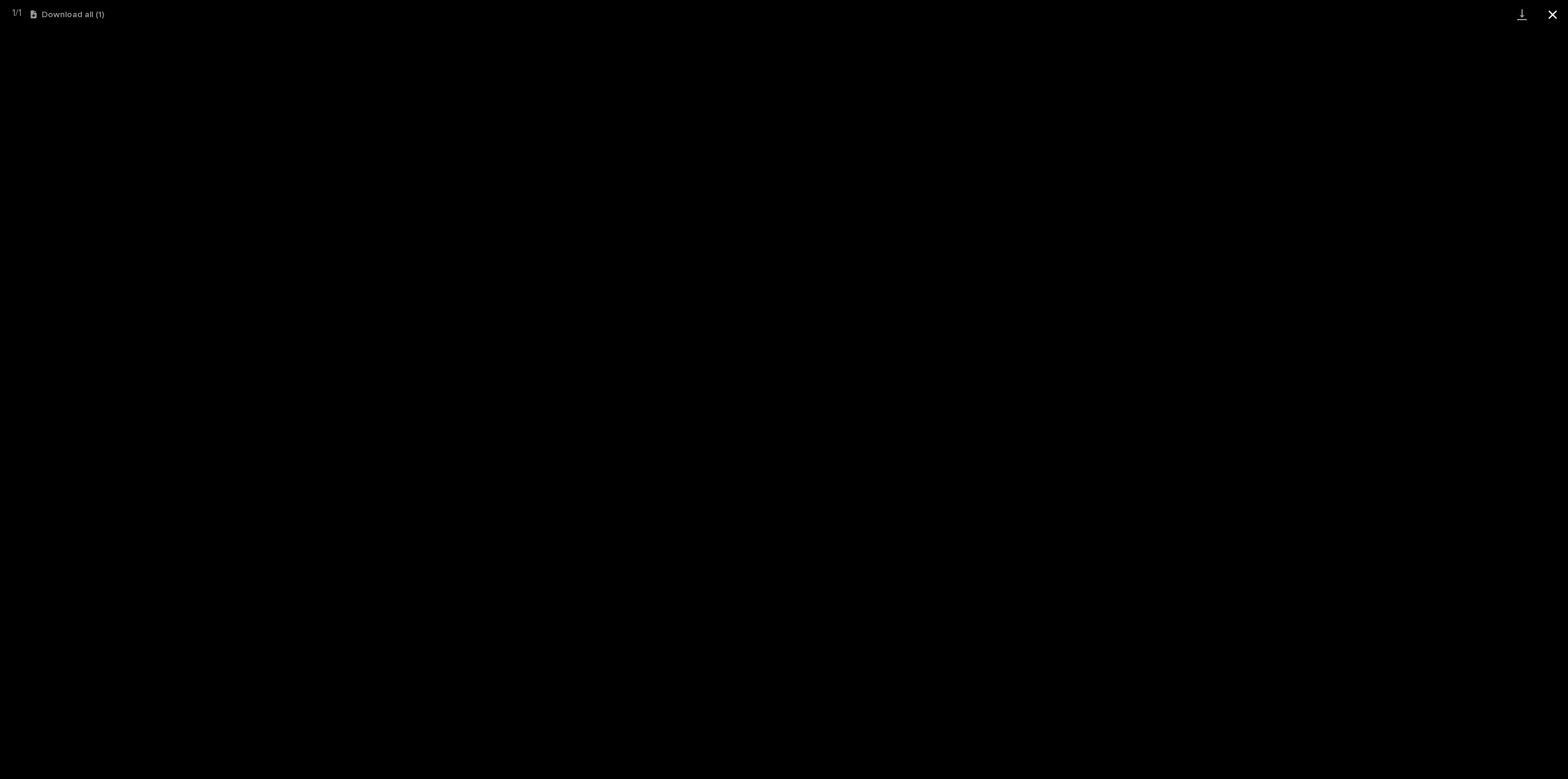
click at [1553, 15] on button "Close gallery" at bounding box center [1553, 14] width 31 height 28
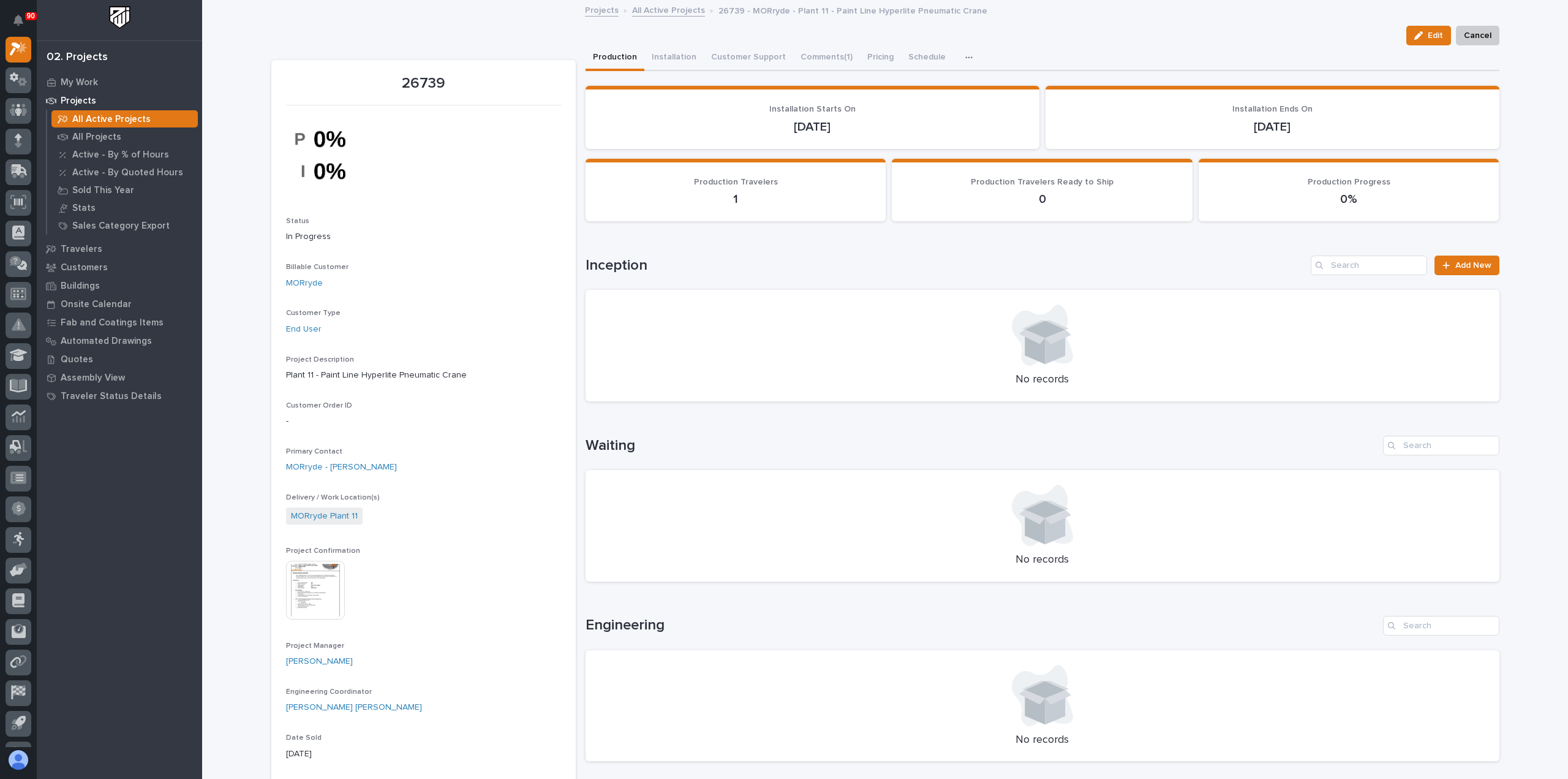
click at [133, 116] on p "All Active Projects" at bounding box center [111, 119] width 78 height 11
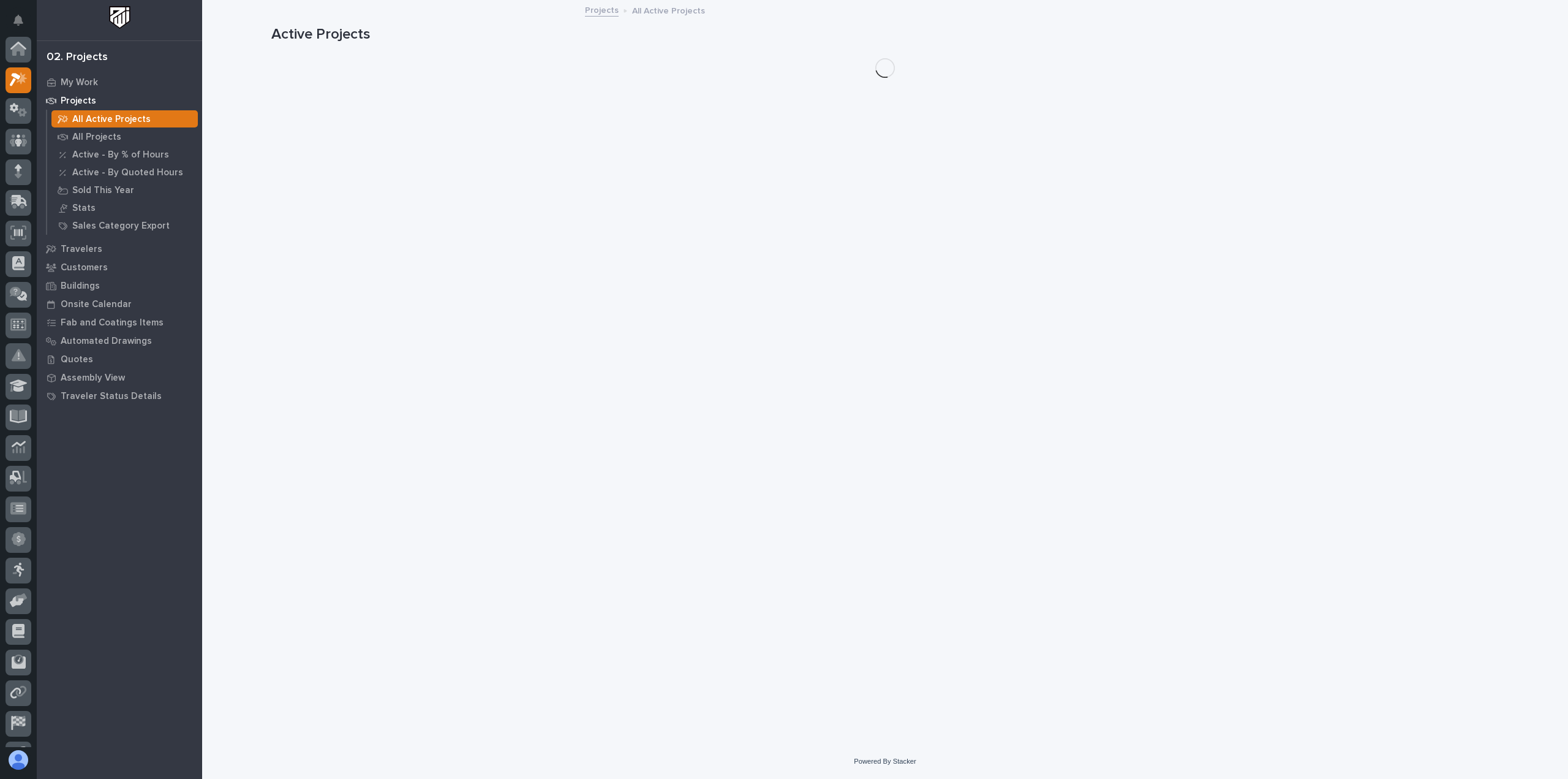
scroll to position [31, 0]
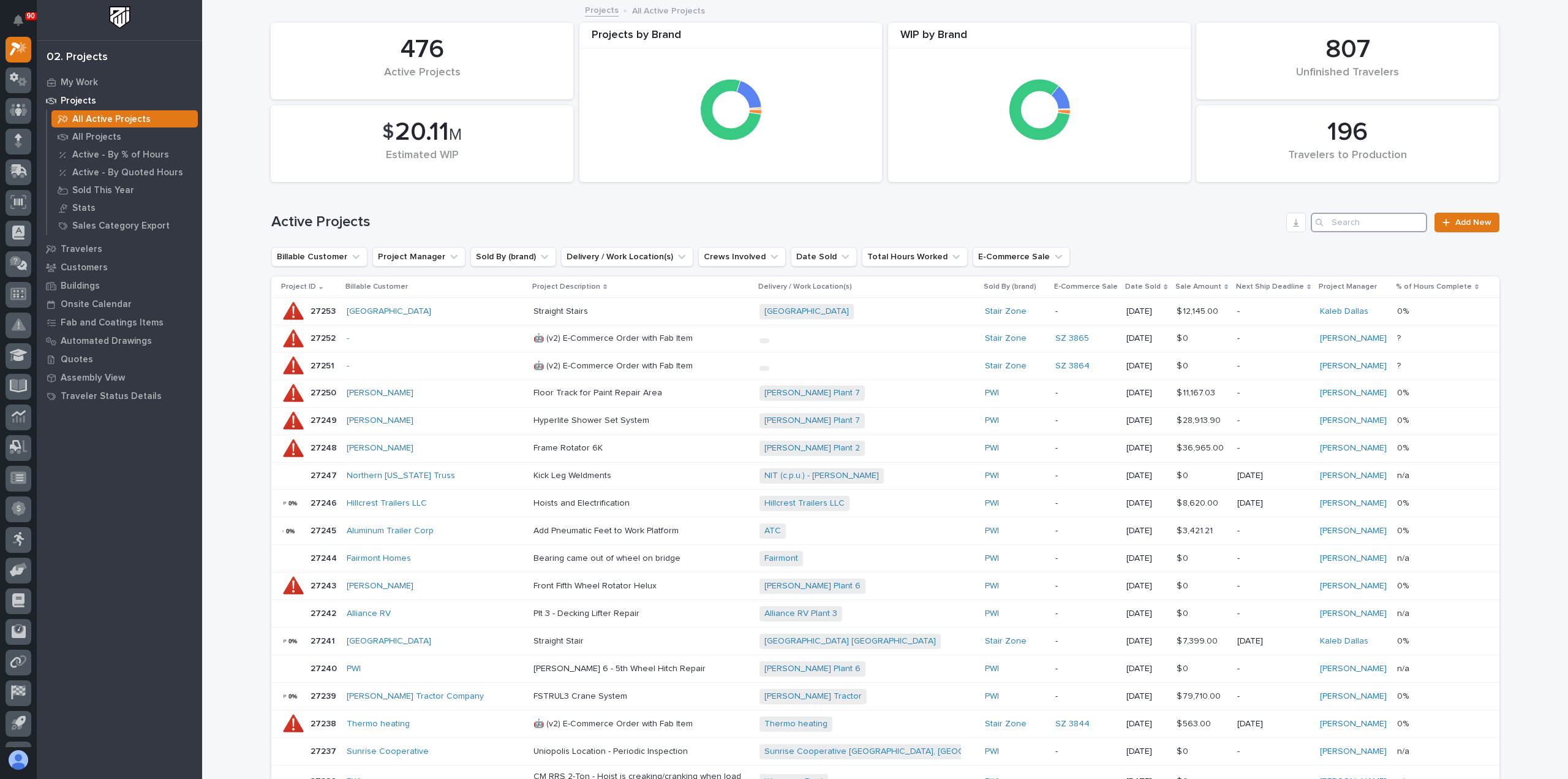
click at [1333, 225] on input "Search" at bounding box center [1369, 222] width 117 height 19
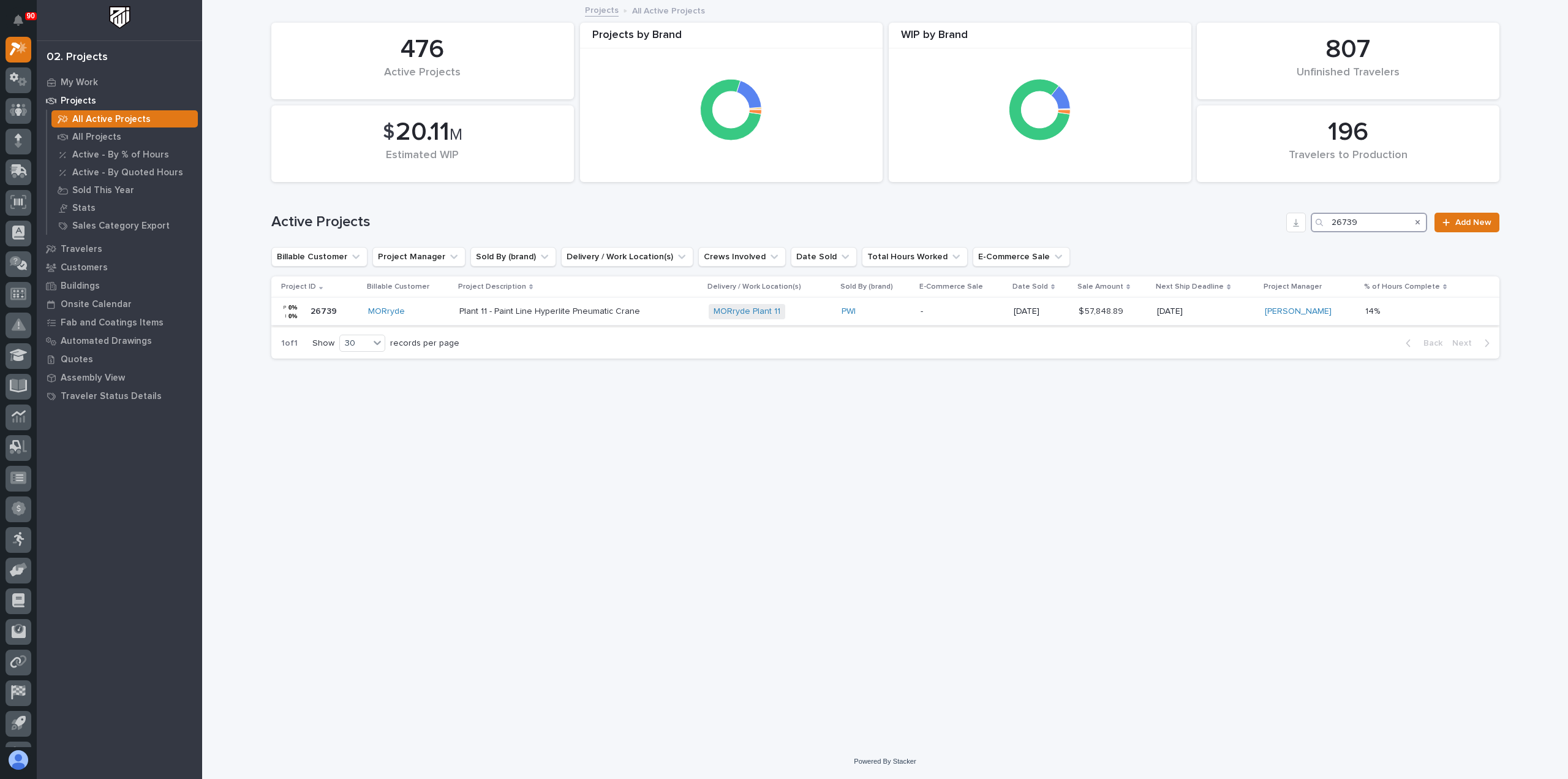
type input "26739"
click at [591, 310] on p "Plant 11 - Paint Line Hyperlite Pneumatic Crane" at bounding box center [566, 311] width 214 height 10
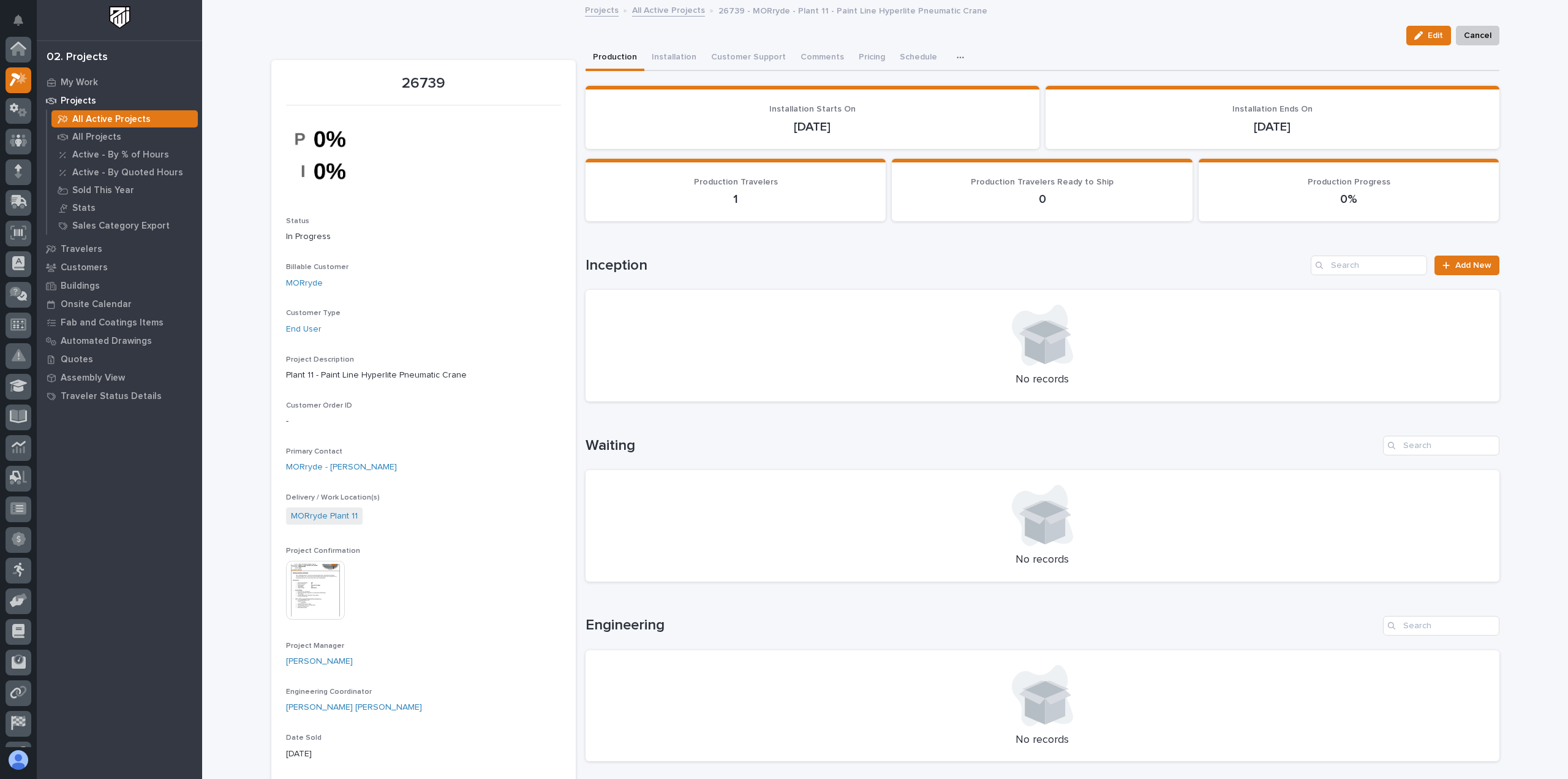
scroll to position [31, 0]
click at [305, 581] on img at bounding box center [315, 589] width 59 height 59
